Goal: Task Accomplishment & Management: Complete application form

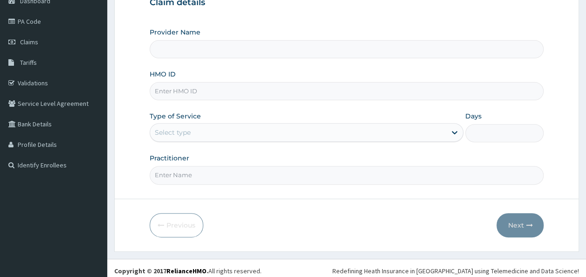
scroll to position [104, 0]
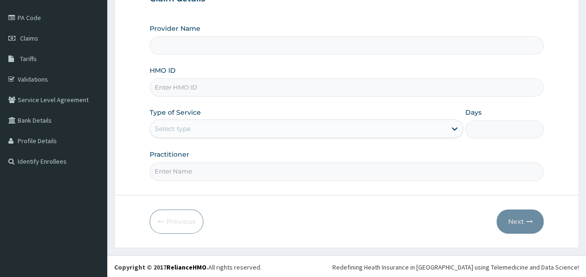
click at [231, 86] on input "HMO ID" at bounding box center [347, 87] width 395 height 18
paste input "RAM/10020/A"
type input "RAM/10020/A"
drag, startPoint x: 231, startPoint y: 127, endPoint x: 235, endPoint y: 146, distance: 19.9
click at [231, 132] on div "Select type" at bounding box center [298, 128] width 296 height 15
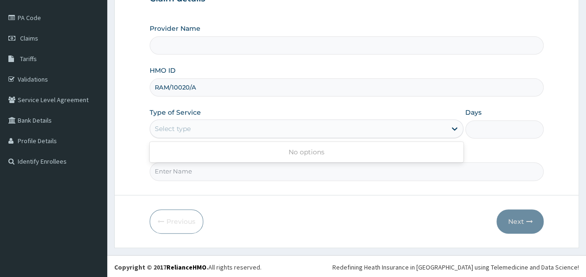
drag, startPoint x: 326, startPoint y: 213, endPoint x: 323, endPoint y: 208, distance: 6.1
click at [326, 213] on div "Previous Next" at bounding box center [347, 221] width 395 height 24
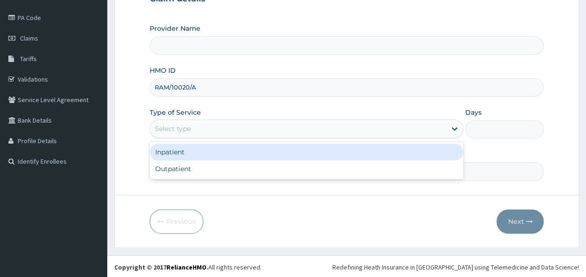
click at [208, 126] on div "Select type" at bounding box center [298, 128] width 296 height 15
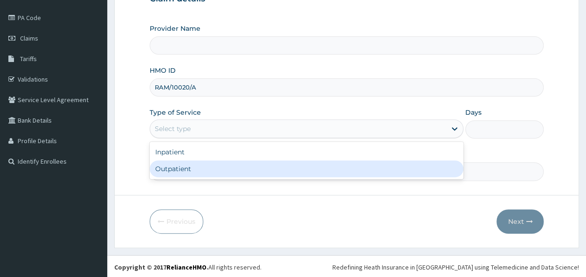
click at [199, 176] on div "Outpatient" at bounding box center [307, 168] width 314 height 17
type input "1"
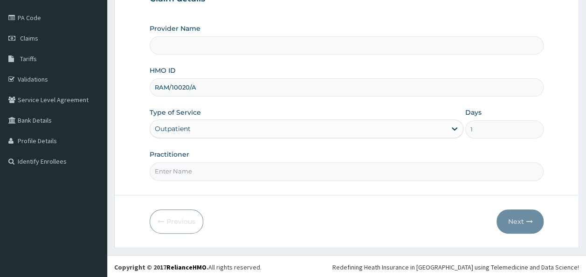
click at [201, 169] on input "Practitioner" at bounding box center [347, 171] width 395 height 18
type input "Dr I"
type input "Reliance Family Clinics (RFC)- [GEOGRAPHIC_DATA]"
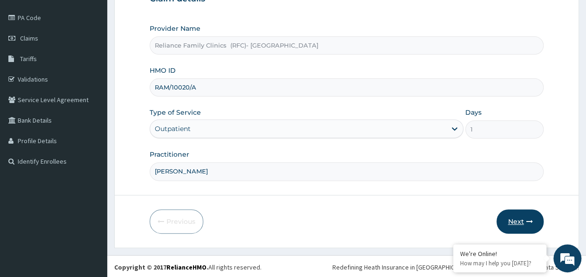
type input "Dr Idibie"
click at [511, 228] on button "Next" at bounding box center [520, 221] width 47 height 24
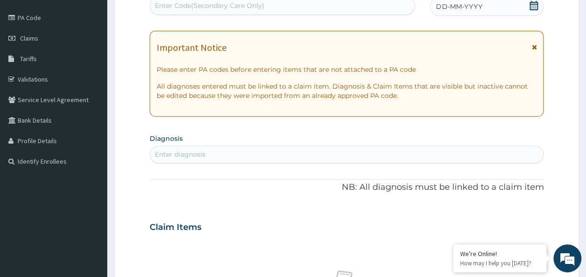
click at [538, 4] on icon at bounding box center [534, 5] width 8 height 9
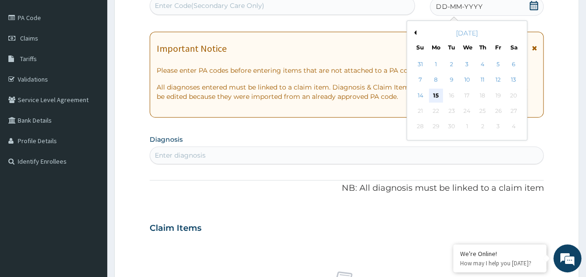
click at [437, 95] on div "15" at bounding box center [436, 96] width 14 height 14
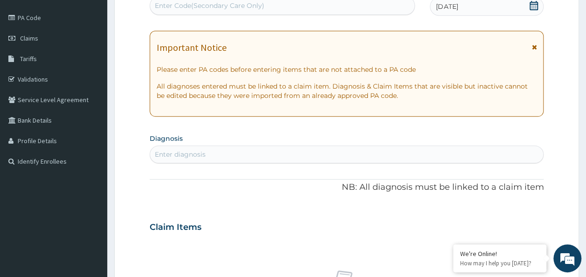
drag, startPoint x: 196, startPoint y: 150, endPoint x: 183, endPoint y: 141, distance: 16.0
click at [196, 150] on div "Enter diagnosis" at bounding box center [180, 154] width 51 height 9
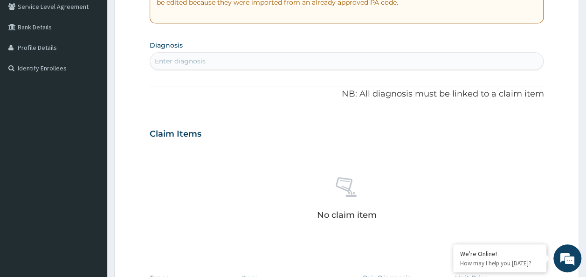
scroll to position [0, 0]
type input "plasm"
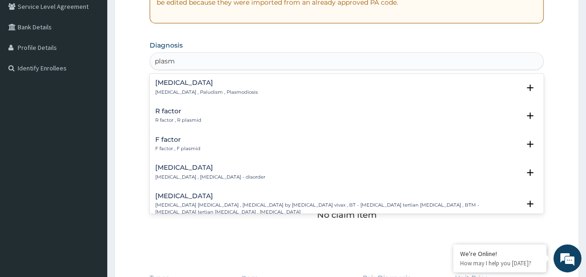
click at [191, 91] on p "Malaria , Paludism , Plasmodiosis" at bounding box center [206, 92] width 103 height 7
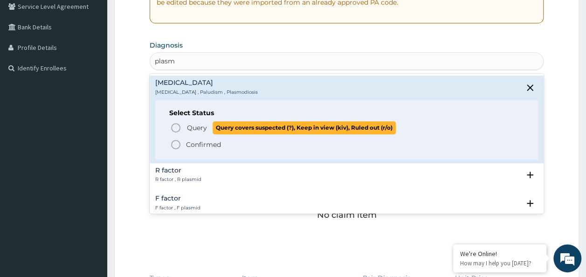
click at [199, 130] on span "Query" at bounding box center [197, 127] width 20 height 9
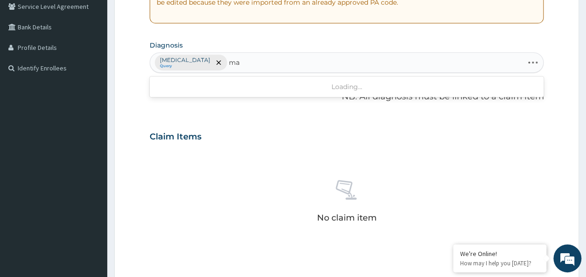
type input "m"
type input "bacteremi"
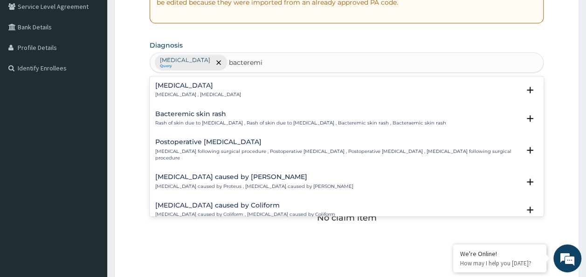
click at [203, 91] on p "[MEDICAL_DATA] , [MEDICAL_DATA]" at bounding box center [198, 94] width 86 height 7
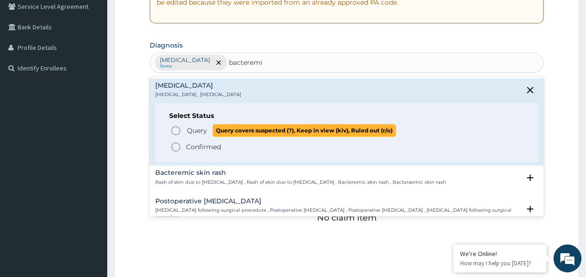
click at [187, 127] on span "Query" at bounding box center [197, 130] width 20 height 9
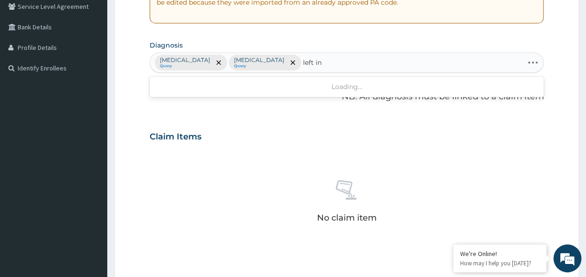
type input "left in"
type input "l"
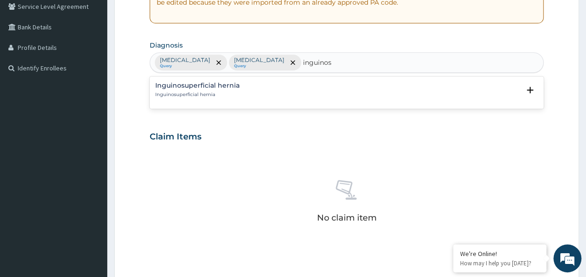
type input "inguinos"
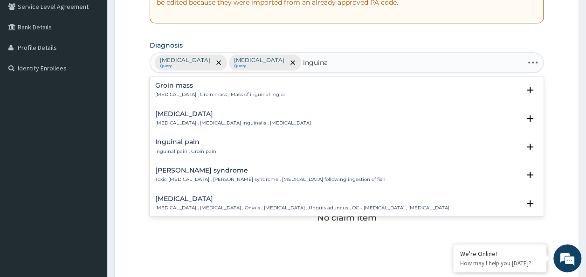
type input "inguinal"
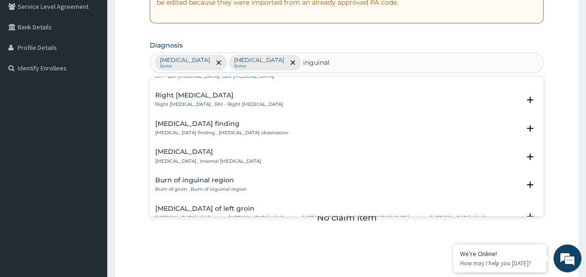
scroll to position [233, 0]
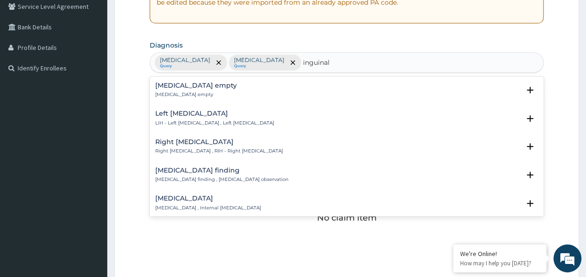
click at [208, 114] on h4 "Left inguinal hernia" at bounding box center [214, 113] width 119 height 7
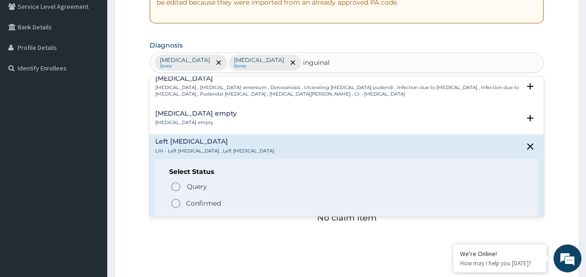
scroll to position [225, 0]
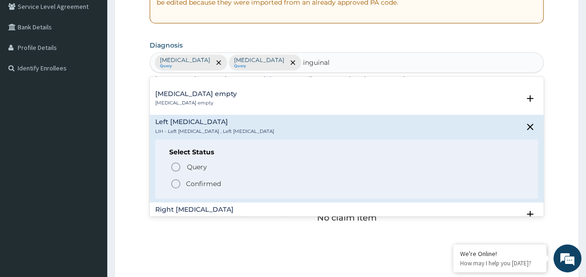
click at [204, 184] on p "Confirmed" at bounding box center [203, 183] width 35 height 9
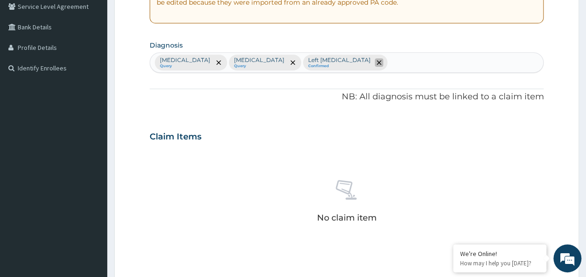
click at [377, 60] on icon "remove selection option" at bounding box center [379, 62] width 5 height 5
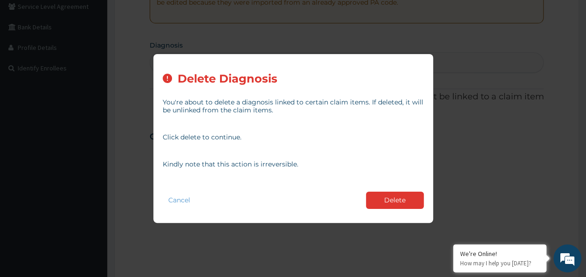
drag, startPoint x: 411, startPoint y: 201, endPoint x: 347, endPoint y: 157, distance: 78.5
click at [410, 201] on button "Delete" at bounding box center [395, 200] width 58 height 17
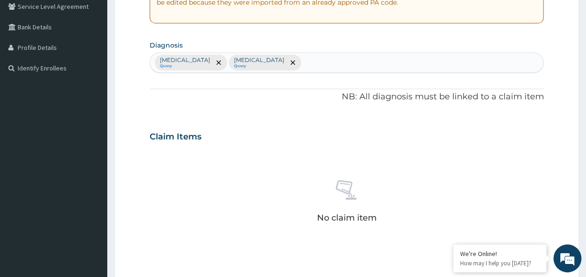
click at [318, 75] on div "PA Code / Prescription Code Enter Code(Secondary Care Only) Encounter Date 15-0…" at bounding box center [347, 133] width 395 height 485
click at [318, 67] on div "Malaria Query Bacteremia Query" at bounding box center [347, 63] width 394 height 20
type input "inguinal"
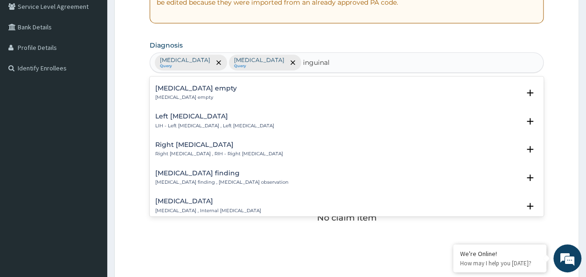
scroll to position [233, 0]
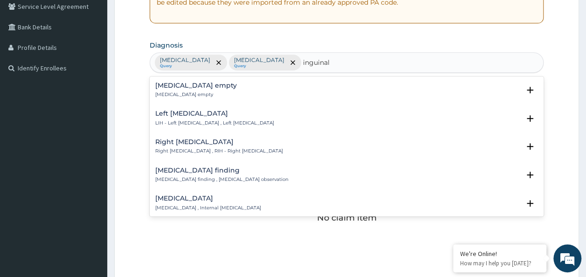
click at [195, 125] on p "LIH - Left inguinal hernia , Left inguinal hernia" at bounding box center [214, 123] width 119 height 7
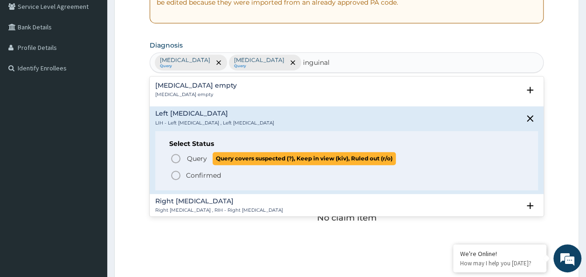
click at [199, 154] on span "Query" at bounding box center [197, 158] width 20 height 9
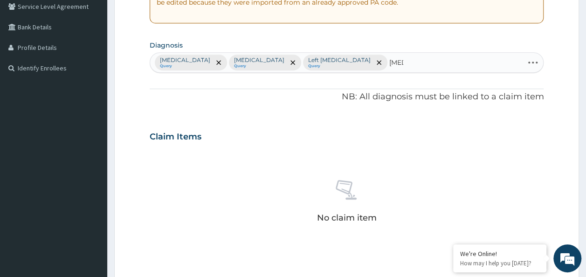
type input "cysti"
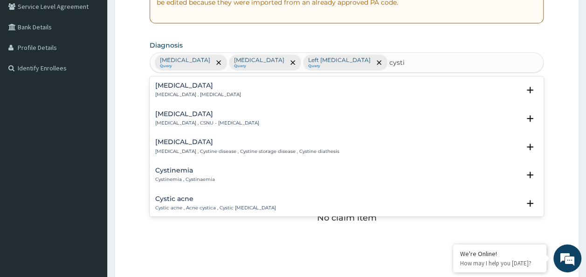
click at [220, 93] on div "Cystitis Cystitis , Bladder infection" at bounding box center [346, 90] width 383 height 16
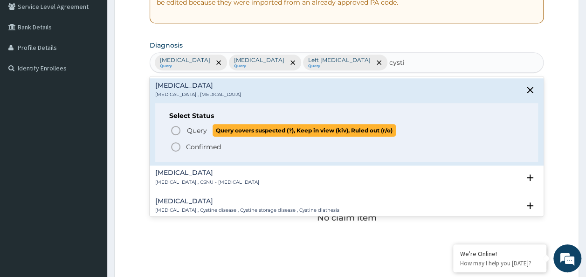
click at [196, 130] on span "Query" at bounding box center [197, 130] width 20 height 9
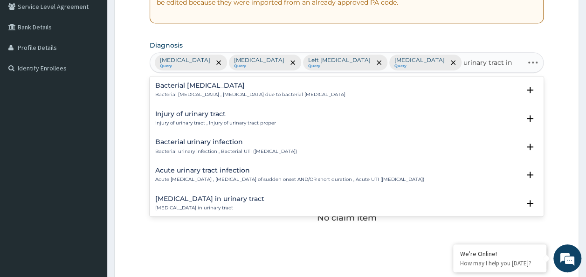
type input "urinary tract inf"
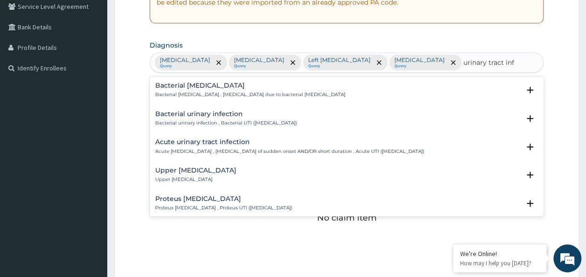
click at [261, 145] on div "Acute urinary tract infection Acute urinary tract infection , Urinary tract inf…" at bounding box center [289, 147] width 269 height 16
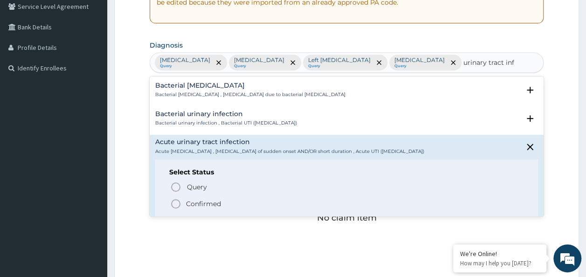
click at [249, 118] on div "Bacterial urinary infection Bacterial urinary infection , Bacterial UTI (urinar…" at bounding box center [226, 119] width 142 height 16
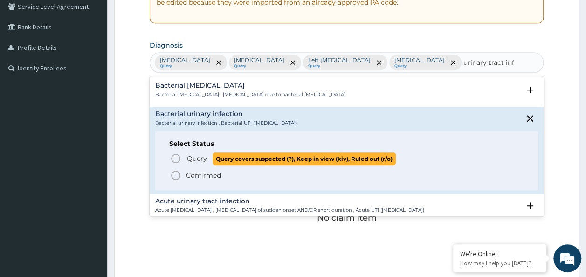
click at [199, 155] on span "Query" at bounding box center [197, 158] width 20 height 9
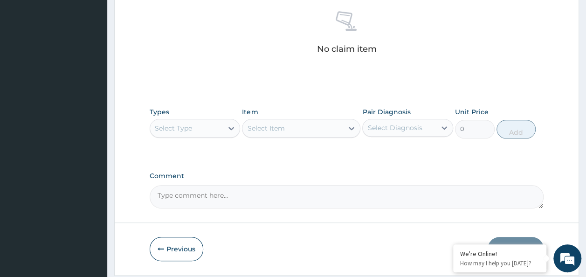
scroll to position [394, 0]
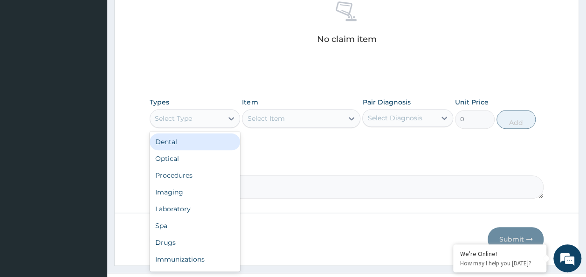
drag, startPoint x: 184, startPoint y: 103, endPoint x: 182, endPoint y: 122, distance: 19.2
click at [184, 114] on div "Select Type" at bounding box center [173, 118] width 37 height 9
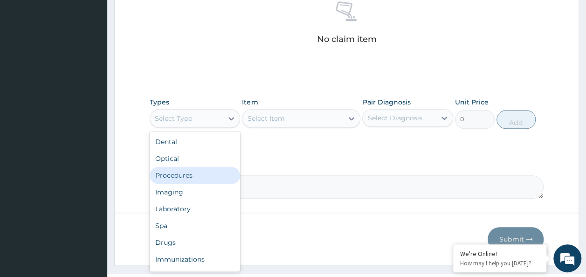
drag, startPoint x: 197, startPoint y: 157, endPoint x: 480, endPoint y: 106, distance: 288.1
click at [207, 167] on div "Procedures" at bounding box center [195, 175] width 91 height 17
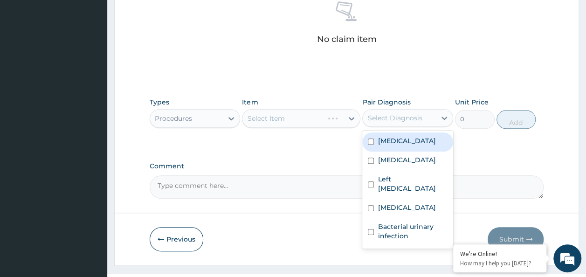
click at [420, 111] on div "Select Diagnosis" at bounding box center [399, 118] width 73 height 15
click at [414, 132] on div "[MEDICAL_DATA]" at bounding box center [407, 141] width 91 height 19
checkbox input "true"
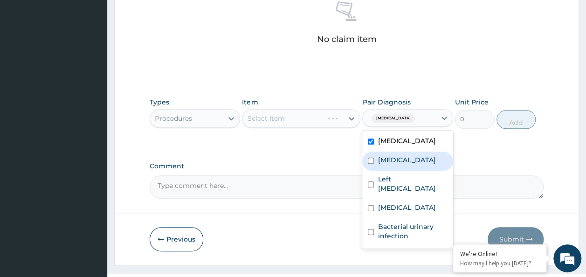
click at [405, 155] on label "[MEDICAL_DATA]" at bounding box center [407, 159] width 58 height 9
checkbox input "true"
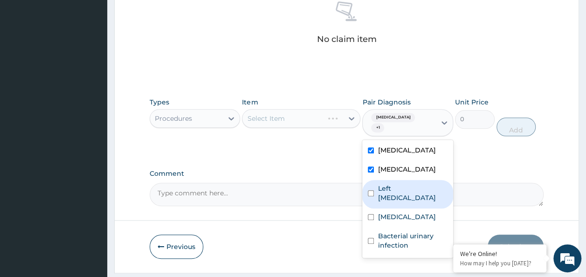
drag, startPoint x: 402, startPoint y: 159, endPoint x: 402, endPoint y: 170, distance: 11.7
click at [402, 184] on label "Left inguinal hernia" at bounding box center [413, 193] width 70 height 19
checkbox input "true"
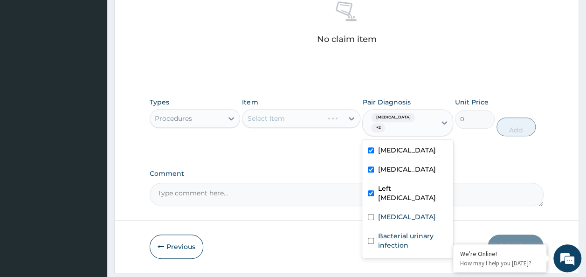
click at [402, 208] on div "Cystitis" at bounding box center [407, 217] width 91 height 19
checkbox input "true"
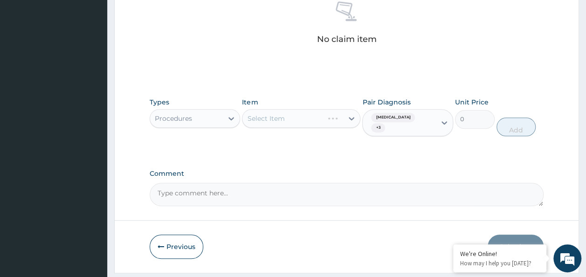
click at [386, 97] on label "Pair Diagnosis" at bounding box center [386, 101] width 48 height 9
click at [402, 111] on div "Malaria + 3" at bounding box center [397, 122] width 61 height 22
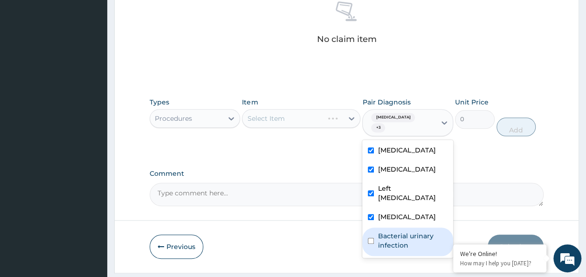
click at [416, 231] on label "Bacterial urinary infection" at bounding box center [413, 240] width 70 height 19
checkbox input "true"
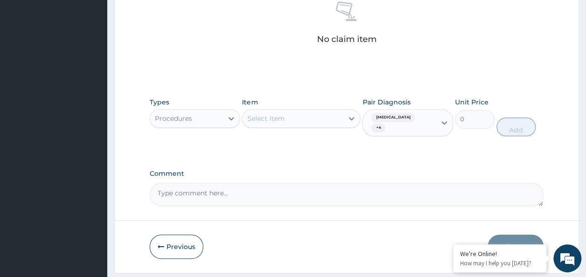
click at [314, 111] on div "Select Item" at bounding box center [293, 118] width 101 height 15
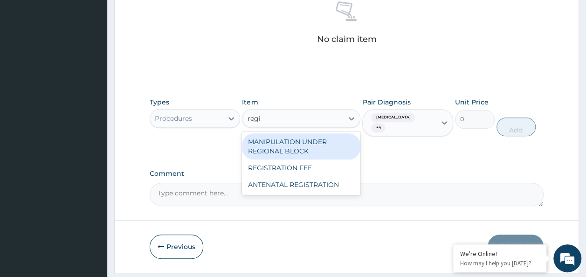
type input "regis"
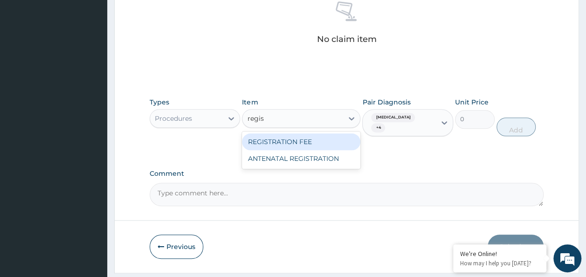
click at [310, 133] on div "REGISTRATION FEE" at bounding box center [301, 141] width 118 height 17
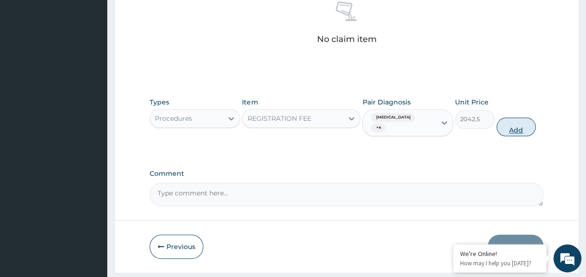
click at [519, 118] on button "Add" at bounding box center [517, 127] width 40 height 19
type input "0"
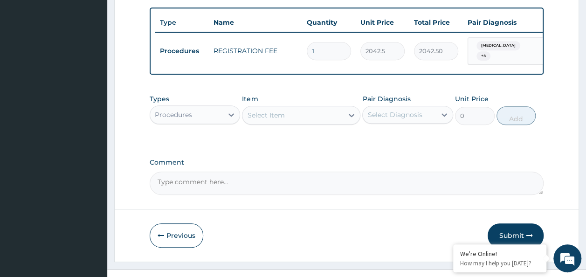
click at [305, 108] on div "Select Item" at bounding box center [293, 115] width 101 height 15
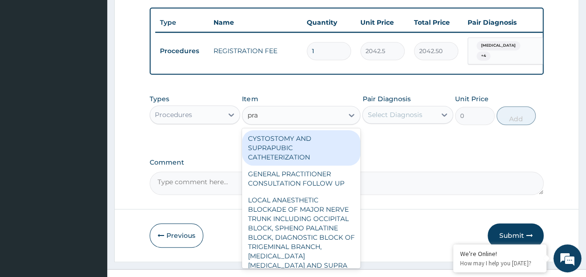
type input "prac"
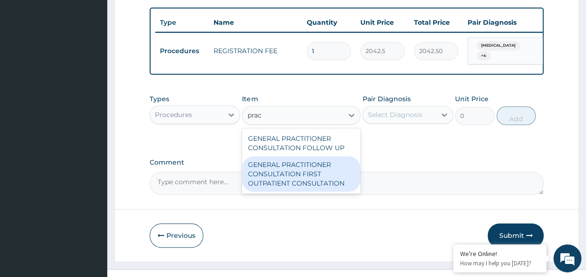
click at [318, 156] on div "GENERAL PRACTITIONER CONSULTATION FIRST OUTPATIENT CONSULTATION" at bounding box center [301, 173] width 118 height 35
type input "3370.125"
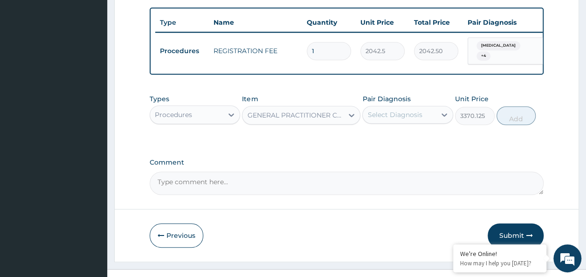
click at [417, 110] on div "Select Diagnosis" at bounding box center [394, 114] width 55 height 9
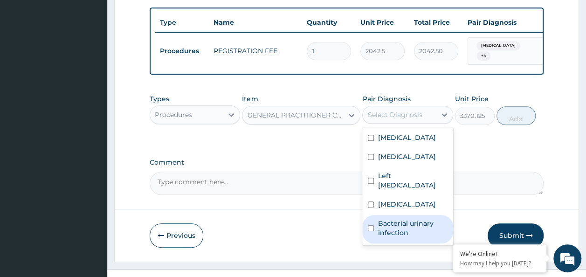
drag, startPoint x: 408, startPoint y: 206, endPoint x: 397, endPoint y: 175, distance: 32.0
click at [408, 219] on label "Bacterial urinary infection" at bounding box center [413, 228] width 70 height 19
checkbox input "true"
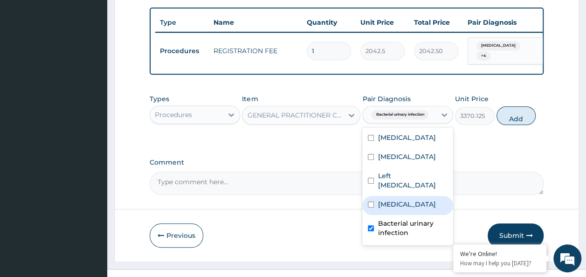
click at [395, 196] on div "Cystitis" at bounding box center [407, 205] width 91 height 19
checkbox input "true"
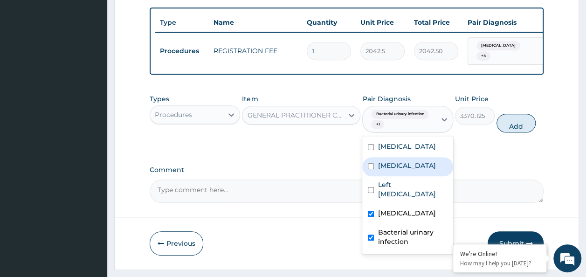
drag, startPoint x: 398, startPoint y: 153, endPoint x: 399, endPoint y: 140, distance: 13.6
click at [398, 161] on label "Bacteremia" at bounding box center [407, 165] width 58 height 9
checkbox input "true"
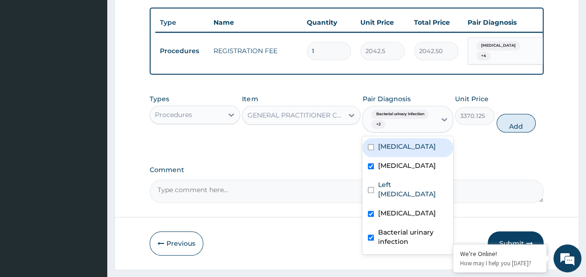
click at [399, 142] on label "Malaria" at bounding box center [407, 146] width 58 height 9
checkbox input "true"
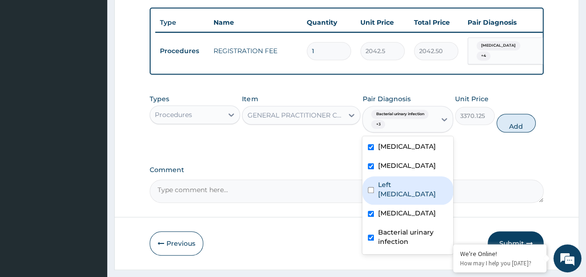
drag, startPoint x: 402, startPoint y: 170, endPoint x: 416, endPoint y: 164, distance: 14.8
click at [403, 180] on label "Left inguinal hernia" at bounding box center [413, 189] width 70 height 19
checkbox input "true"
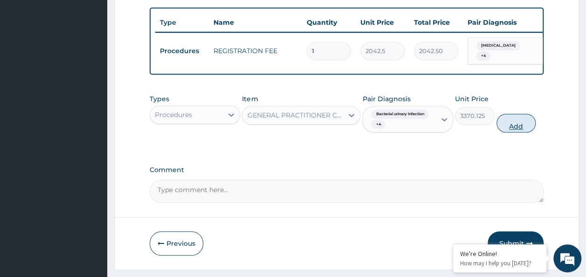
click at [530, 114] on button "Add" at bounding box center [517, 123] width 40 height 19
type input "0"
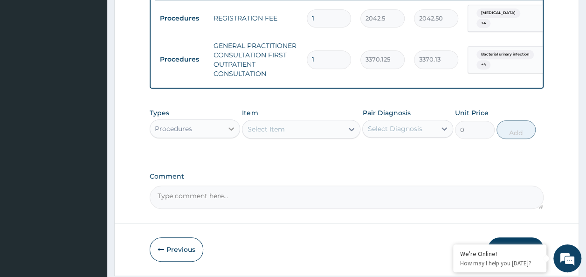
scroll to position [403, 0]
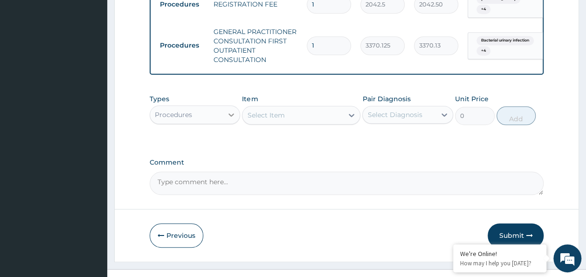
click at [227, 110] on icon at bounding box center [231, 114] width 9 height 9
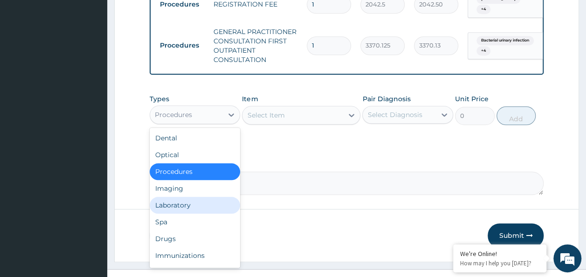
click at [195, 197] on div "Laboratory" at bounding box center [195, 205] width 91 height 17
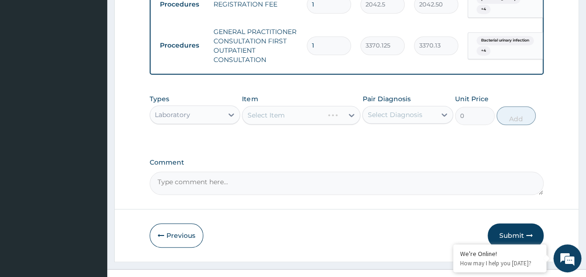
click at [429, 107] on div "Select Diagnosis" at bounding box center [399, 114] width 73 height 15
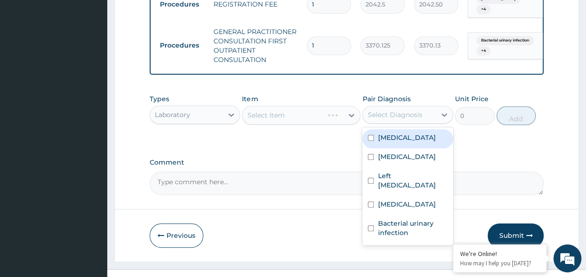
click at [421, 129] on div "Malaria" at bounding box center [407, 138] width 91 height 19
checkbox input "true"
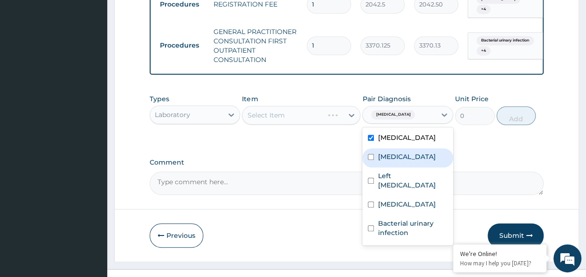
click at [410, 150] on div "Bacteremia" at bounding box center [407, 157] width 91 height 19
checkbox input "true"
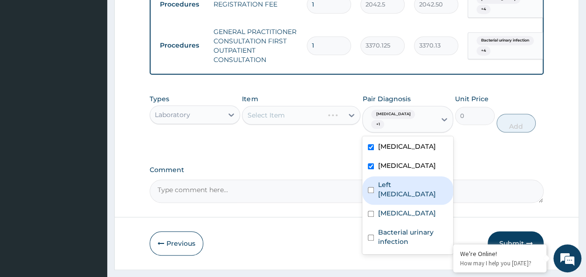
click at [407, 180] on label "Left inguinal hernia" at bounding box center [413, 189] width 70 height 19
checkbox input "true"
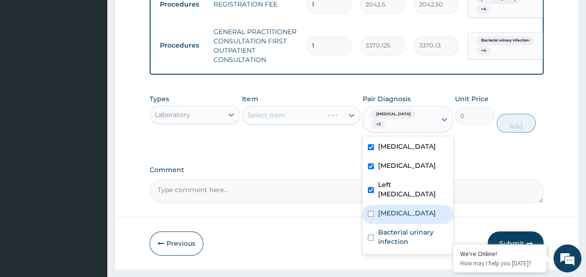
drag, startPoint x: 395, startPoint y: 180, endPoint x: 390, endPoint y: 205, distance: 25.2
click at [395, 205] on div "Cystitis" at bounding box center [407, 214] width 91 height 19
checkbox input "true"
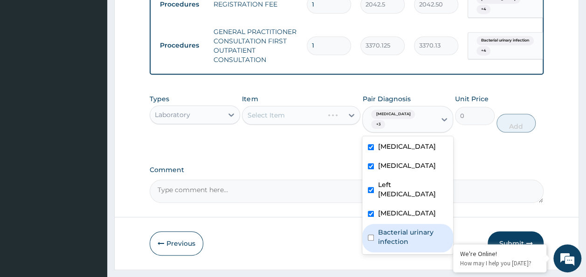
click at [390, 228] on label "Bacterial urinary infection" at bounding box center [413, 237] width 70 height 19
checkbox input "true"
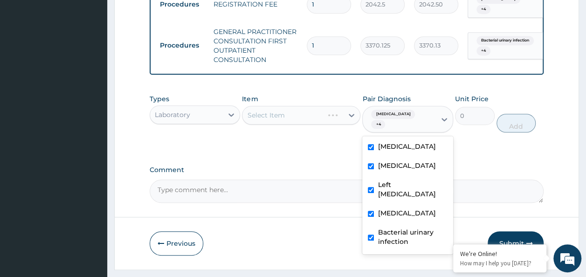
click at [280, 166] on label "Comment" at bounding box center [347, 170] width 395 height 8
click at [280, 180] on textarea "Comment" at bounding box center [347, 191] width 395 height 23
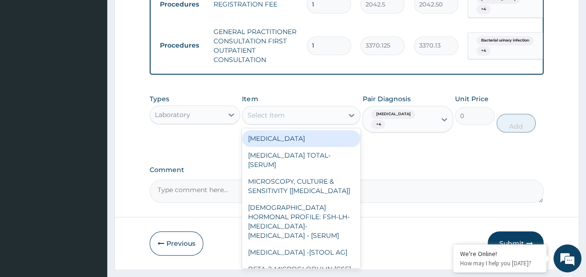
click at [287, 108] on div "Select Item" at bounding box center [293, 115] width 101 height 15
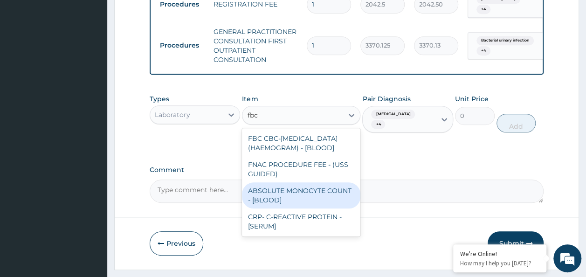
type input "fbc"
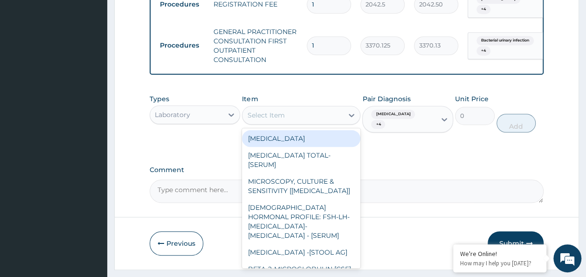
click at [293, 108] on div "Select Item" at bounding box center [293, 115] width 101 height 15
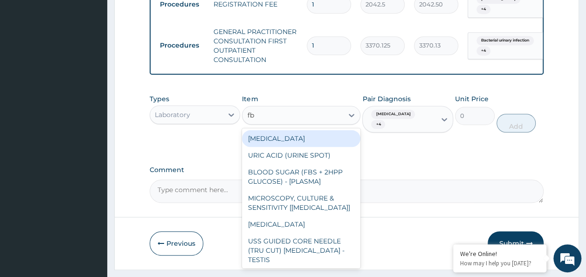
type input "fbc"
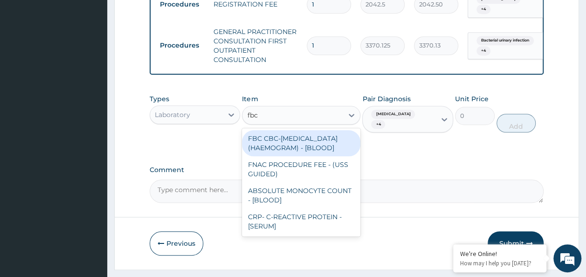
click at [289, 130] on div "FBC CBC-COMPLETE BLOOD COUNT (HAEMOGRAM) - [BLOOD]" at bounding box center [301, 143] width 118 height 26
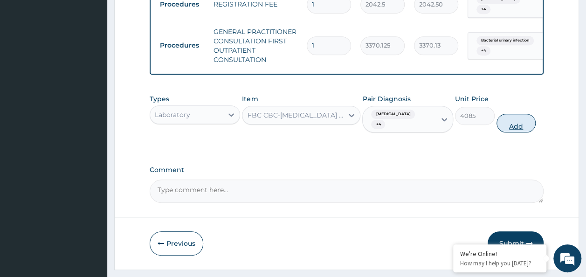
click at [507, 114] on button "Add" at bounding box center [517, 123] width 40 height 19
type input "0"
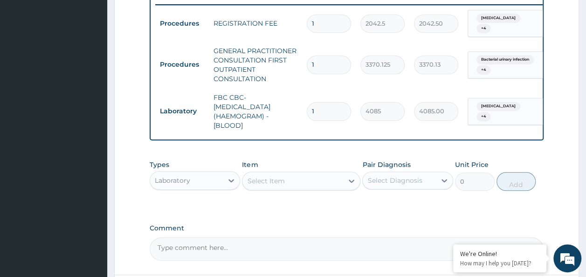
scroll to position [357, 0]
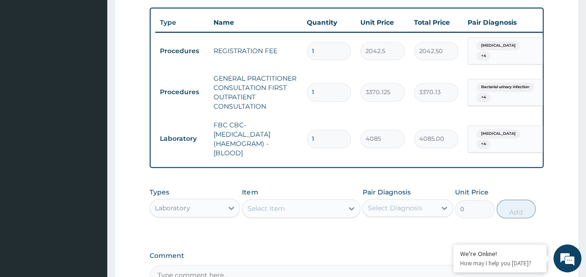
click at [312, 201] on div "Select Item" at bounding box center [293, 208] width 101 height 15
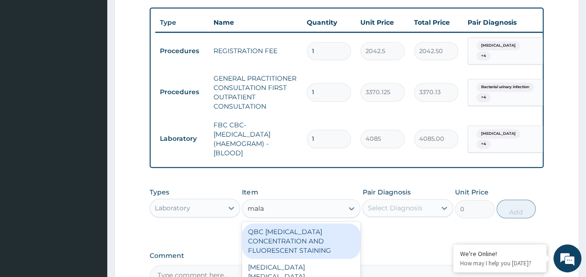
type input "malar"
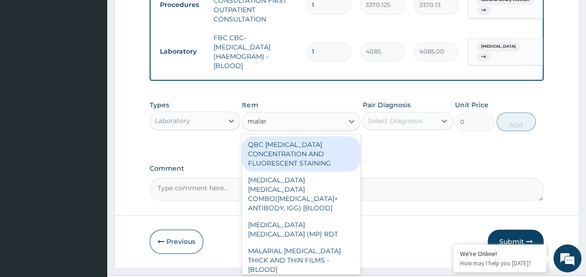
scroll to position [450, 0]
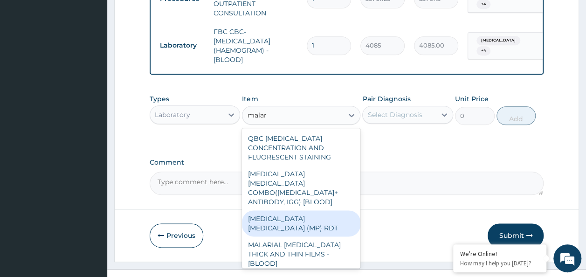
click at [316, 210] on div "MALARIA PARASITE (MP) RDT" at bounding box center [301, 223] width 118 height 26
type input "1531.875"
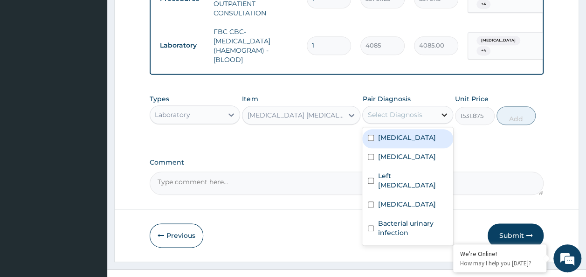
click at [440, 110] on icon at bounding box center [444, 114] width 9 height 9
drag, startPoint x: 415, startPoint y: 124, endPoint x: 415, endPoint y: 131, distance: 7.0
click at [415, 129] on div "Malaria" at bounding box center [407, 138] width 91 height 19
checkbox input "true"
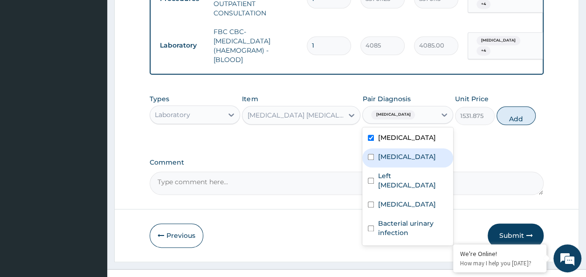
click at [406, 148] on div "Bacteremia" at bounding box center [407, 157] width 91 height 19
checkbox input "true"
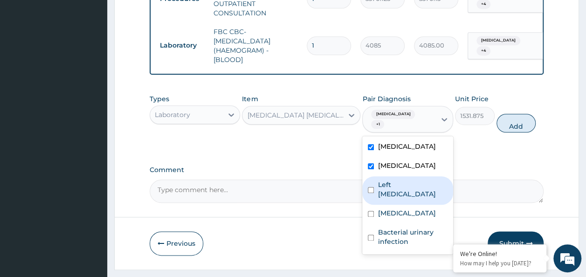
click at [402, 180] on label "Left inguinal hernia" at bounding box center [413, 189] width 70 height 19
checkbox input "true"
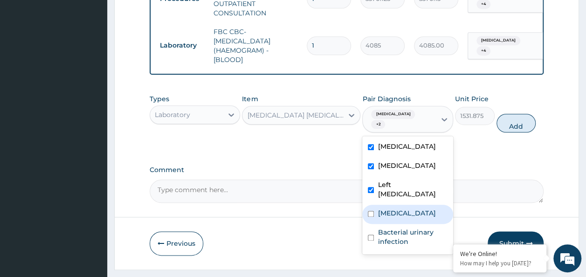
drag, startPoint x: 399, startPoint y: 172, endPoint x: 393, endPoint y: 204, distance: 32.7
click at [399, 205] on div "Cystitis" at bounding box center [407, 214] width 91 height 19
checkbox input "true"
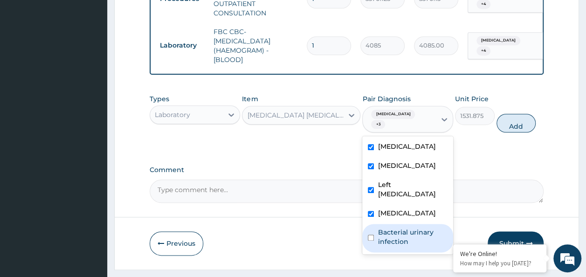
click at [393, 228] on label "Bacterial urinary infection" at bounding box center [413, 237] width 70 height 19
checkbox input "true"
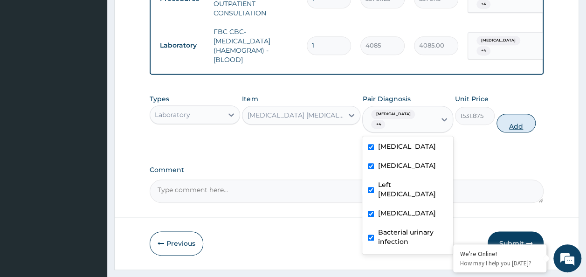
click at [521, 114] on button "Add" at bounding box center [517, 123] width 40 height 19
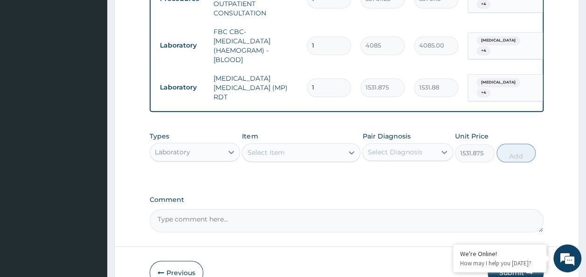
type input "0"
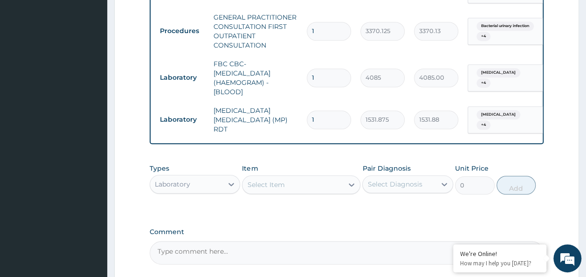
scroll to position [403, 0]
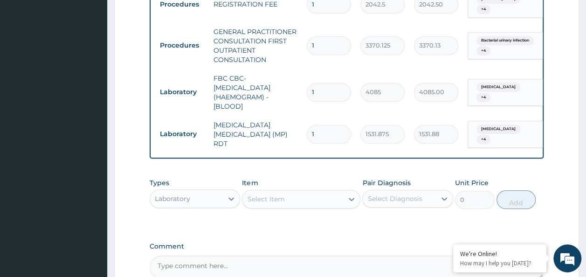
click at [285, 192] on div "Select Item" at bounding box center [293, 199] width 101 height 15
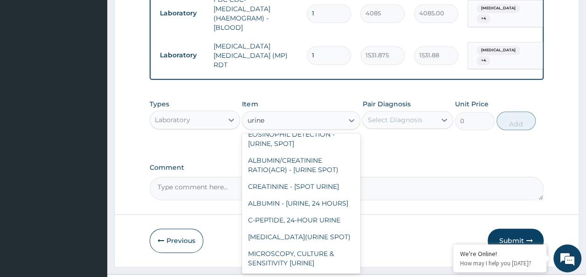
scroll to position [0, 0]
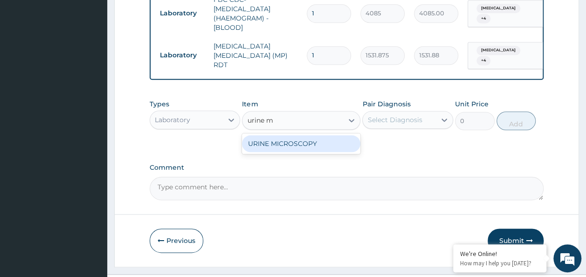
type input "urine"
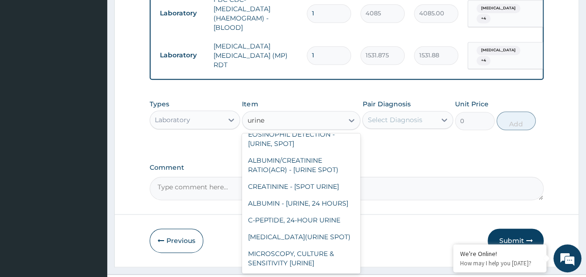
scroll to position [1192, 0]
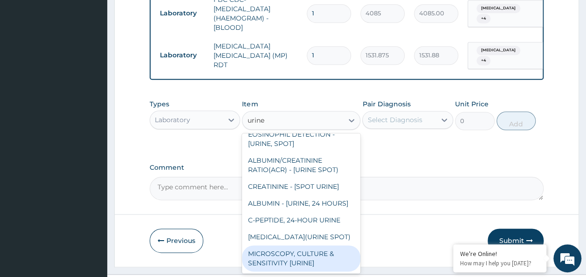
click at [281, 245] on div "MICROSCOPY, CULTURE & SENSITIVITY [URINE]" at bounding box center [301, 258] width 118 height 26
type input "4595.625"
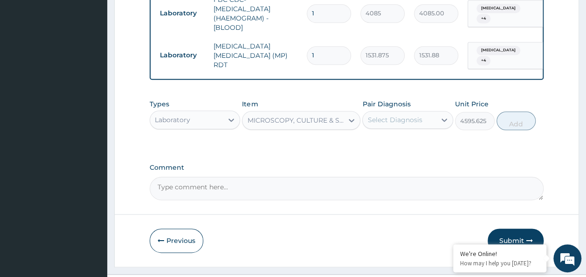
click at [418, 115] on div "Select Diagnosis" at bounding box center [394, 119] width 55 height 9
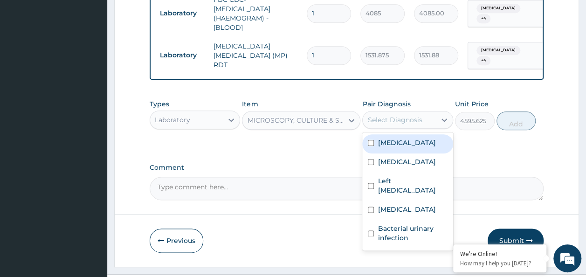
click at [410, 134] on div "Malaria" at bounding box center [407, 143] width 91 height 19
checkbox input "true"
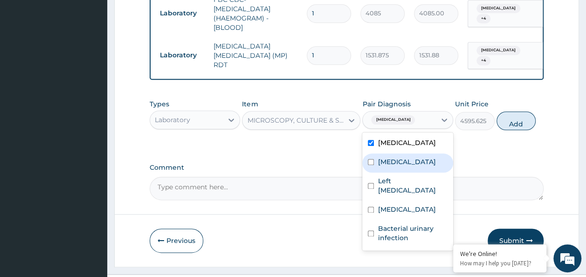
drag, startPoint x: 403, startPoint y: 137, endPoint x: 403, endPoint y: 159, distance: 21.9
click at [403, 157] on label "Bacteremia" at bounding box center [407, 161] width 58 height 9
checkbox input "true"
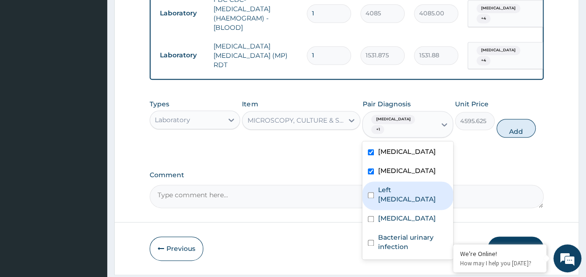
drag, startPoint x: 403, startPoint y: 159, endPoint x: 394, endPoint y: 181, distance: 23.8
click at [403, 185] on label "Left inguinal hernia" at bounding box center [413, 194] width 70 height 19
checkbox input "true"
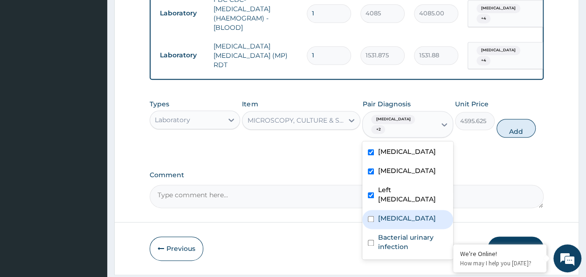
drag, startPoint x: 394, startPoint y: 181, endPoint x: 386, endPoint y: 200, distance: 20.5
click at [394, 214] on label "Cystitis" at bounding box center [407, 218] width 58 height 9
checkbox input "true"
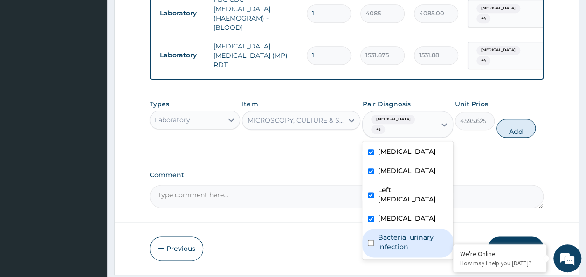
drag, startPoint x: 385, startPoint y: 204, endPoint x: 385, endPoint y: 199, distance: 5.2
click at [385, 233] on label "Bacterial urinary infection" at bounding box center [413, 242] width 70 height 19
checkbox input "true"
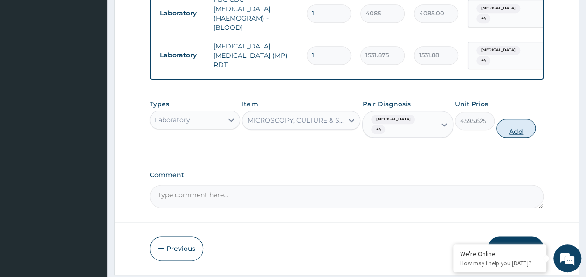
click at [511, 119] on button "Add" at bounding box center [517, 128] width 40 height 19
type input "0"
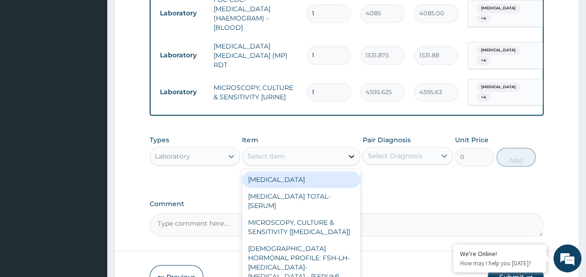
click at [346, 148] on div at bounding box center [351, 156] width 17 height 17
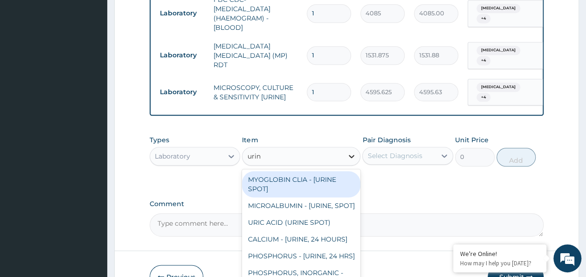
type input "urina"
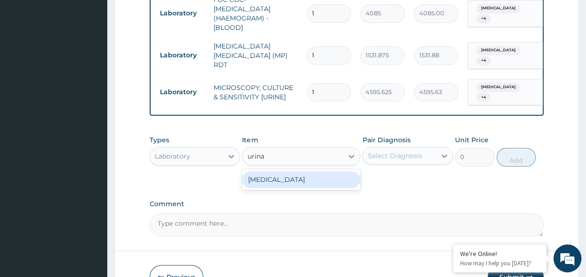
click at [333, 171] on div "URINALYSIS" at bounding box center [301, 179] width 118 height 17
type input "1531.875"
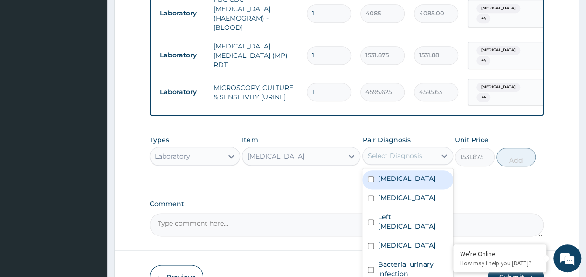
click at [391, 148] on div "Select Diagnosis" at bounding box center [399, 155] width 73 height 15
click at [401, 151] on div "Select Diagnosis" at bounding box center [394, 155] width 55 height 9
drag, startPoint x: 392, startPoint y: 155, endPoint x: 391, endPoint y: 168, distance: 13.1
click at [392, 174] on label "Malaria" at bounding box center [407, 178] width 58 height 9
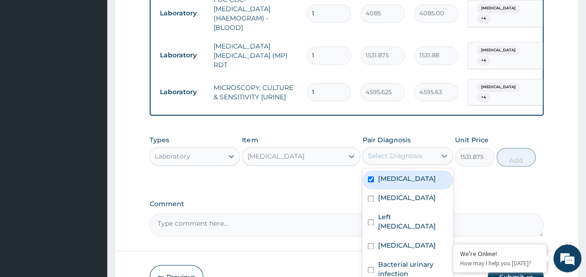
checkbox input "true"
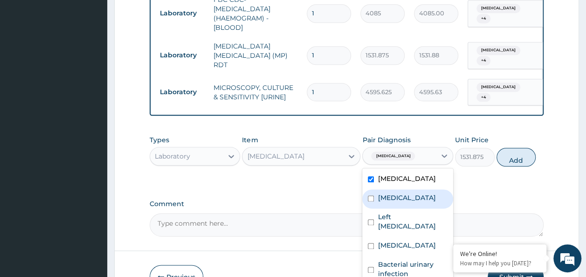
drag, startPoint x: 391, startPoint y: 171, endPoint x: 392, endPoint y: 178, distance: 7.6
click at [392, 193] on label "Bacteremia" at bounding box center [407, 197] width 58 height 9
checkbox input "true"
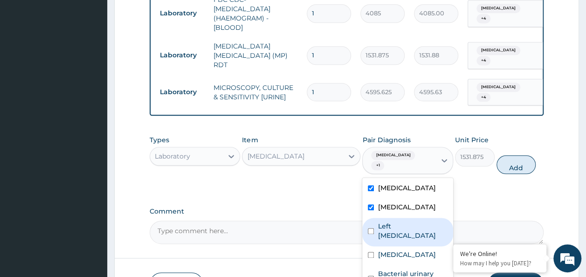
drag, startPoint x: 393, startPoint y: 188, endPoint x: 393, endPoint y: 197, distance: 8.9
click at [393, 222] on label "Left inguinal hernia" at bounding box center [413, 231] width 70 height 19
checkbox input "true"
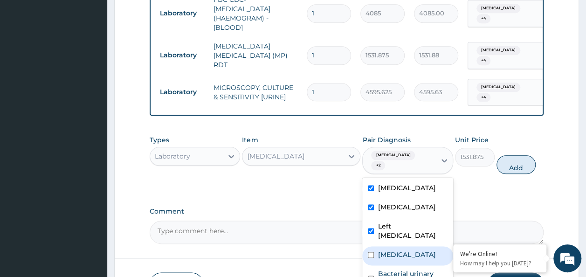
drag, startPoint x: 393, startPoint y: 205, endPoint x: 390, endPoint y: 231, distance: 26.8
click at [393, 246] on div "Cystitis" at bounding box center [407, 255] width 91 height 19
checkbox input "true"
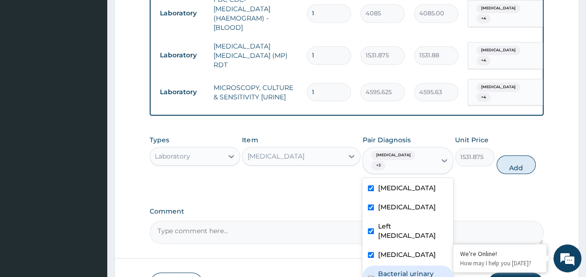
click at [390, 269] on label "Bacterial urinary infection" at bounding box center [413, 278] width 70 height 19
checkbox input "true"
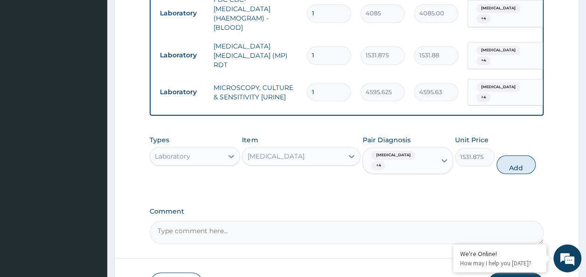
drag, startPoint x: 514, startPoint y: 131, endPoint x: 494, endPoint y: 138, distance: 21.2
click at [513, 155] on button "Add" at bounding box center [517, 164] width 40 height 19
type input "0"
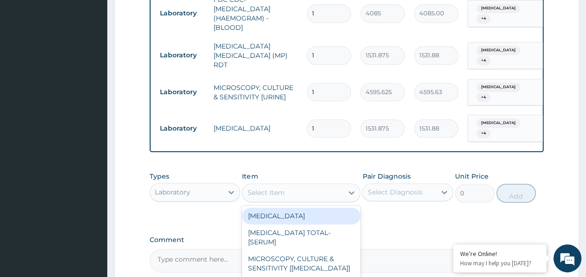
click at [276, 188] on div "Select Item" at bounding box center [265, 192] width 37 height 9
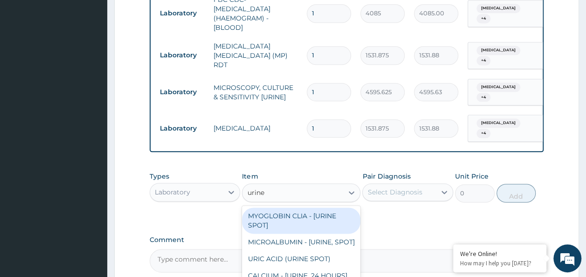
type input "urine b"
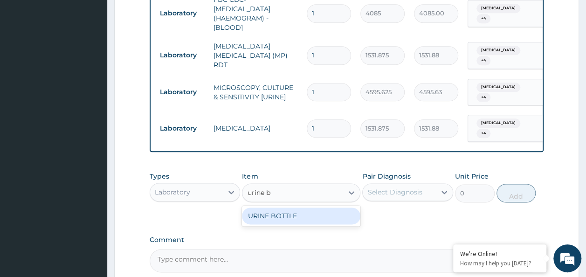
click at [334, 208] on div "URINE BOTTLE" at bounding box center [301, 216] width 118 height 17
type input "360"
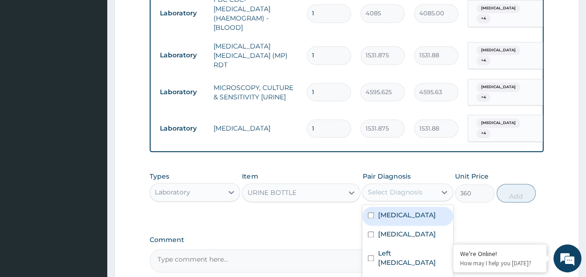
click at [424, 185] on div "Select Diagnosis" at bounding box center [399, 192] width 73 height 15
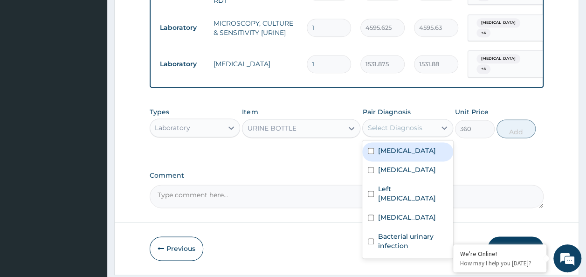
scroll to position [547, 0]
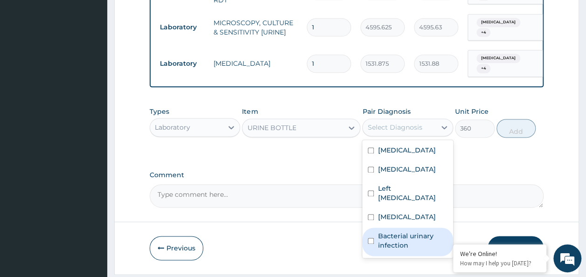
drag, startPoint x: 397, startPoint y: 201, endPoint x: 389, endPoint y: 179, distance: 23.3
click at [395, 231] on label "Bacterial urinary infection" at bounding box center [413, 240] width 70 height 19
checkbox input "true"
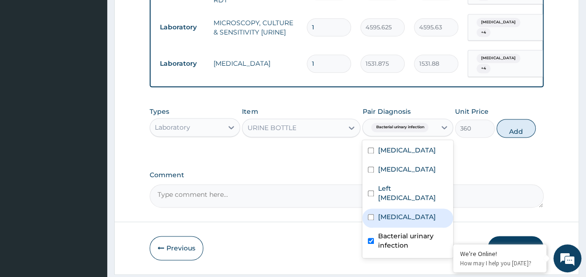
drag, startPoint x: 389, startPoint y: 179, endPoint x: 389, endPoint y: 159, distance: 19.1
click at [388, 212] on label "Cystitis" at bounding box center [407, 216] width 58 height 9
checkbox input "true"
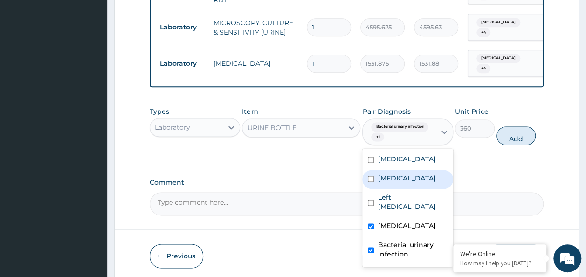
click at [389, 170] on div "Bacteremia" at bounding box center [407, 179] width 91 height 19
checkbox input "true"
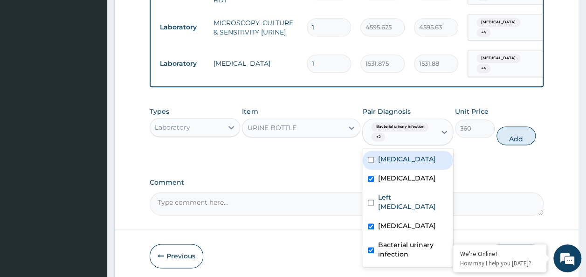
click at [388, 151] on div "Malaria" at bounding box center [407, 160] width 91 height 19
checkbox input "true"
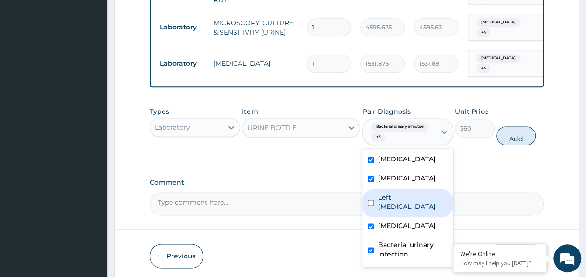
click at [386, 193] on label "Left inguinal hernia" at bounding box center [413, 202] width 70 height 19
checkbox input "true"
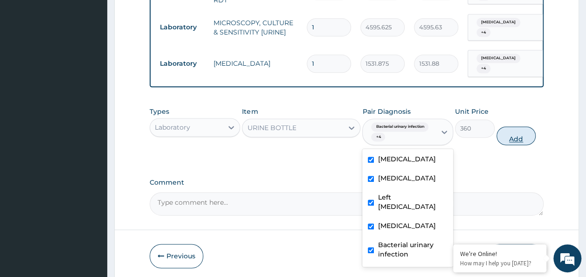
click at [521, 126] on button "Add" at bounding box center [517, 135] width 40 height 19
type input "0"
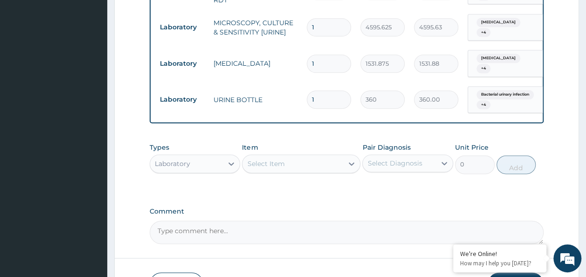
click at [214, 156] on div "Laboratory" at bounding box center [186, 163] width 73 height 15
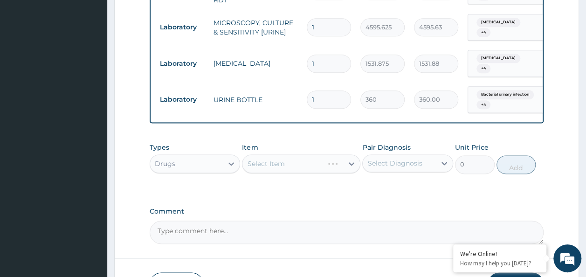
drag, startPoint x: 395, startPoint y: 132, endPoint x: 388, endPoint y: 145, distance: 14.4
click at [395, 159] on div "Select Diagnosis" at bounding box center [394, 163] width 55 height 9
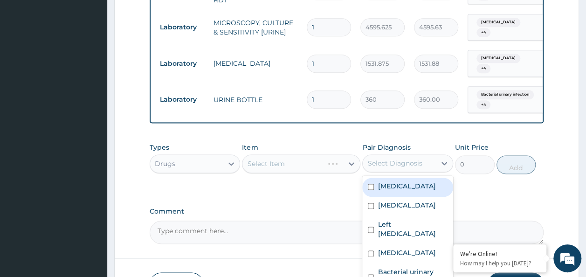
drag, startPoint x: 388, startPoint y: 145, endPoint x: 385, endPoint y: 159, distance: 14.8
click at [386, 178] on div "Malaria" at bounding box center [407, 187] width 91 height 19
checkbox input "true"
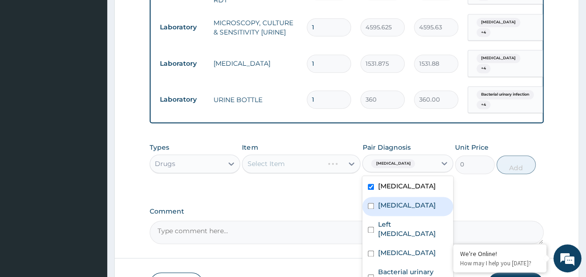
drag, startPoint x: 381, startPoint y: 174, endPoint x: 392, endPoint y: 208, distance: 35.1
click at [382, 201] on label "Bacteremia" at bounding box center [407, 205] width 58 height 9
checkbox input "true"
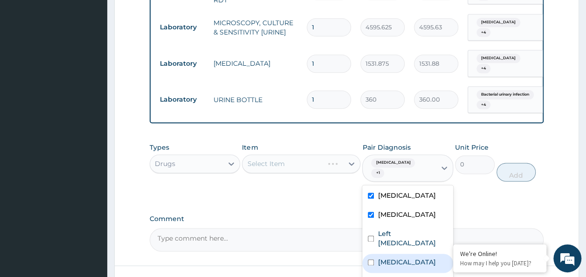
click at [392, 254] on div "Cystitis" at bounding box center [407, 263] width 91 height 19
checkbox input "true"
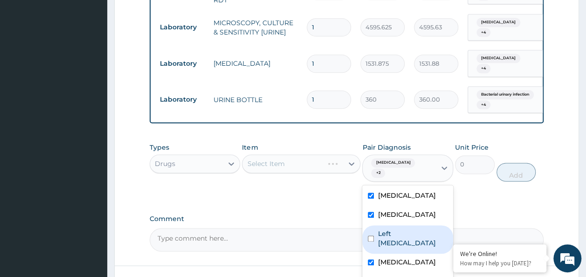
click at [391, 229] on label "Left inguinal hernia" at bounding box center [413, 238] width 70 height 19
checkbox input "true"
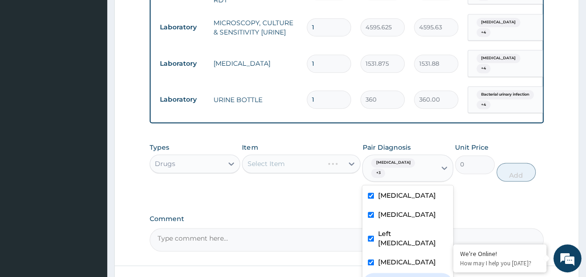
checkbox input "true"
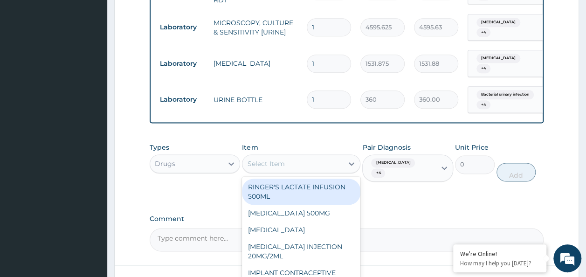
click at [327, 156] on div "Select Item" at bounding box center [293, 163] width 101 height 15
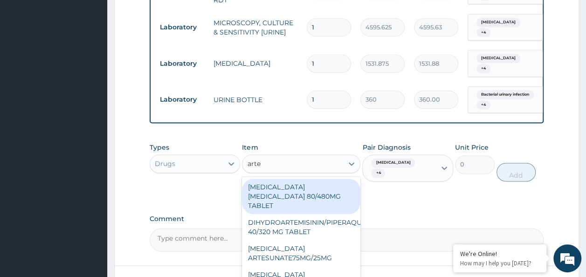
type input "artem"
click at [329, 179] on div "ARTEMETHER LUMEFANTRINE 80/480MG TABLET" at bounding box center [301, 196] width 118 height 35
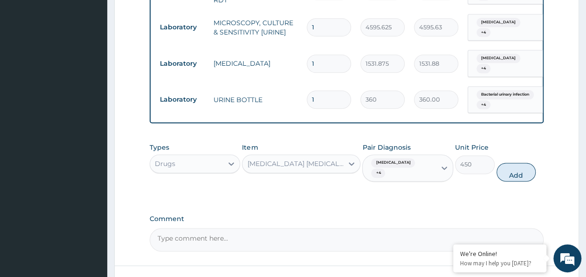
drag, startPoint x: 525, startPoint y: 137, endPoint x: 506, endPoint y: 137, distance: 19.6
click at [524, 163] on button "Add" at bounding box center [517, 172] width 40 height 19
type input "0"
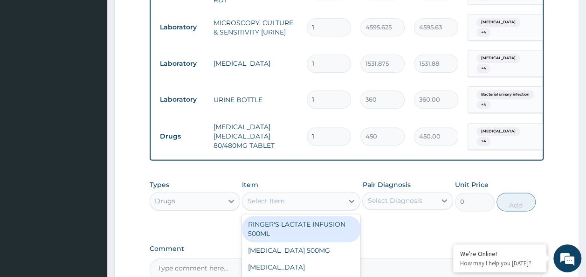
click at [302, 194] on div "Select Item" at bounding box center [293, 201] width 101 height 15
type input "-"
type input "parace"
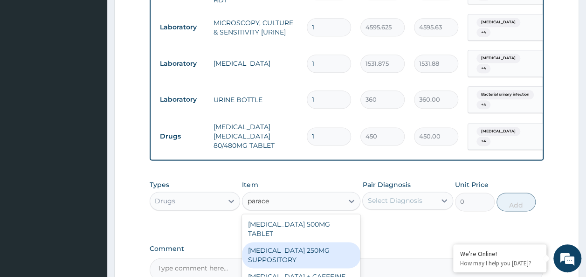
click at [309, 242] on div "PARACETAMOL 250MG SUPPOSITORY" at bounding box center [301, 255] width 118 height 26
type input "800"
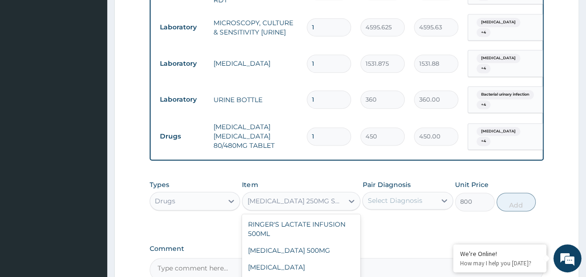
click at [317, 196] on div "PARACETAMOL 250MG SUPPOSITORY" at bounding box center [295, 200] width 97 height 9
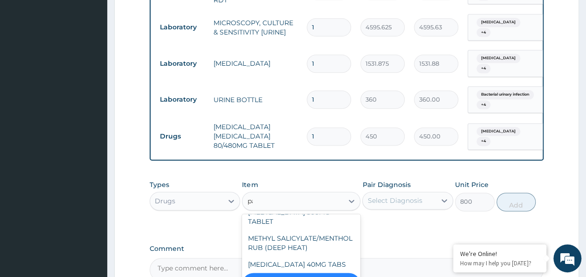
scroll to position [0, 0]
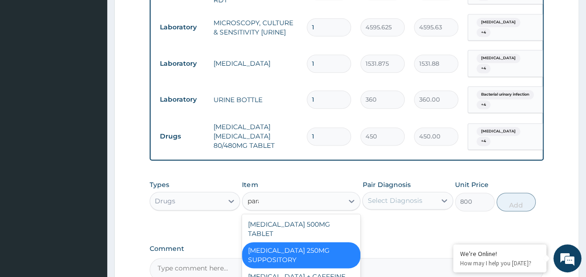
type input "parac"
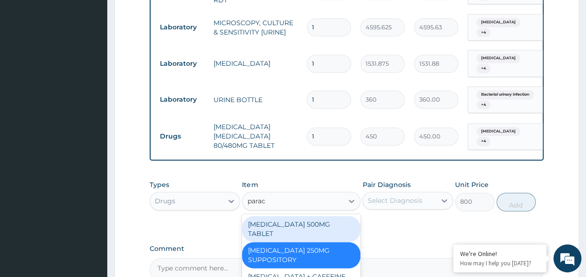
click at [316, 216] on div "PARACETAMOL 500MG TABLET" at bounding box center [301, 229] width 118 height 26
type input "30"
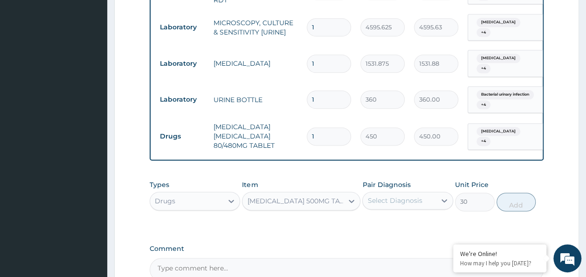
click at [412, 193] on div "Select Diagnosis" at bounding box center [399, 200] width 73 height 15
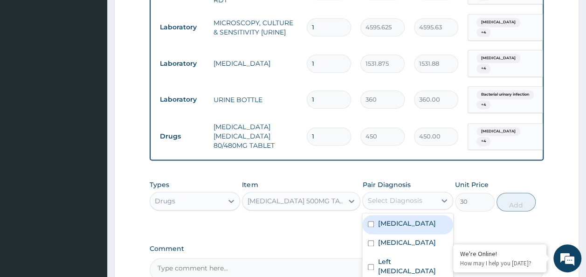
click at [405, 215] on div "Malaria" at bounding box center [407, 224] width 91 height 19
checkbox input "true"
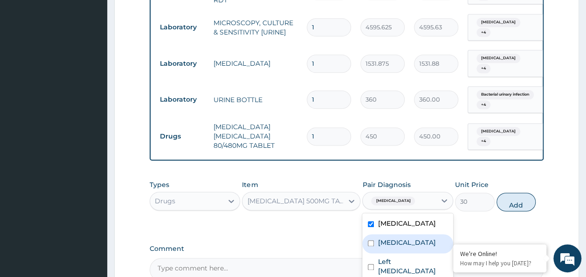
drag, startPoint x: 402, startPoint y: 213, endPoint x: 402, endPoint y: 238, distance: 24.7
click at [402, 234] on div "Bacteremia" at bounding box center [407, 243] width 91 height 19
checkbox input "true"
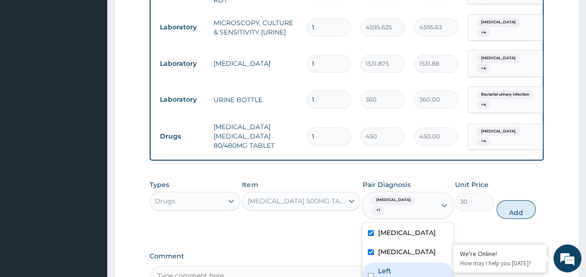
drag, startPoint x: 402, startPoint y: 238, endPoint x: 398, endPoint y: 244, distance: 7.1
click at [401, 263] on div "Left inguinal hernia" at bounding box center [407, 277] width 91 height 28
click at [398, 263] on div "Left inguinal hernia" at bounding box center [407, 277] width 91 height 28
checkbox input "false"
drag, startPoint x: 391, startPoint y: 249, endPoint x: 391, endPoint y: 241, distance: 7.9
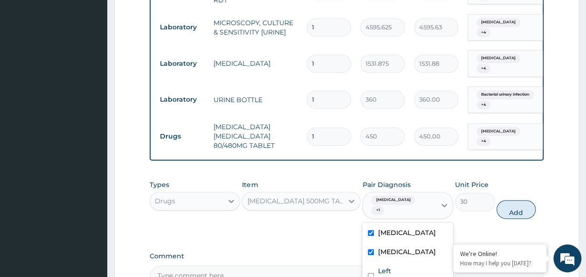
checkbox input "true"
click at [390, 266] on label "Left inguinal hernia" at bounding box center [413, 275] width 70 height 19
checkbox input "true"
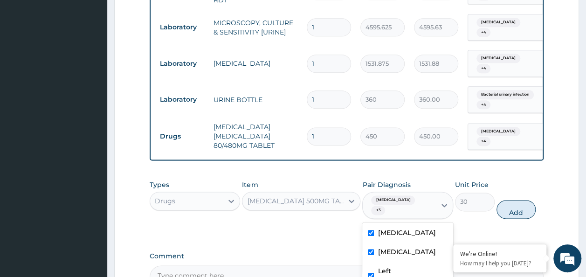
checkbox input "true"
click at [517, 200] on button "Add" at bounding box center [517, 209] width 40 height 19
type input "0"
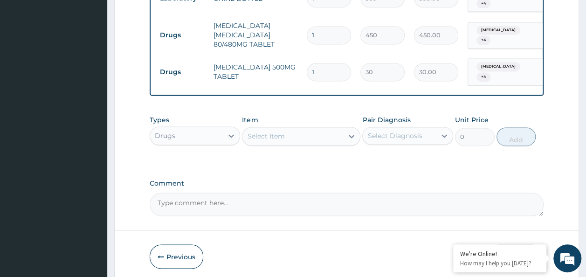
scroll to position [653, 0]
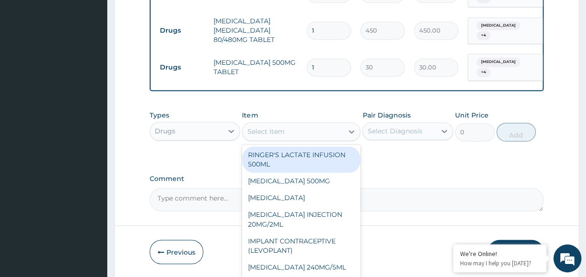
click at [281, 124] on div "Select Item" at bounding box center [293, 131] width 101 height 15
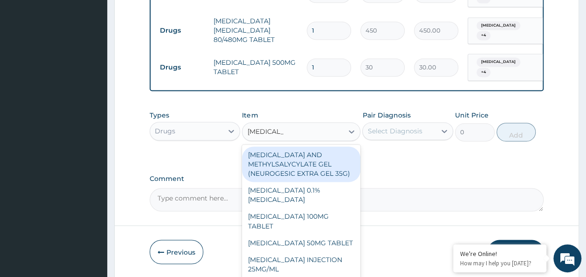
type input "diclofenac 5"
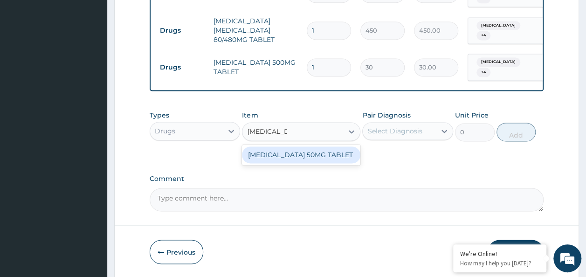
drag, startPoint x: 336, startPoint y: 125, endPoint x: 344, endPoint y: 122, distance: 8.8
click at [337, 146] on div "DICLOFENAC 50MG TABLET" at bounding box center [301, 154] width 118 height 17
type input "80"
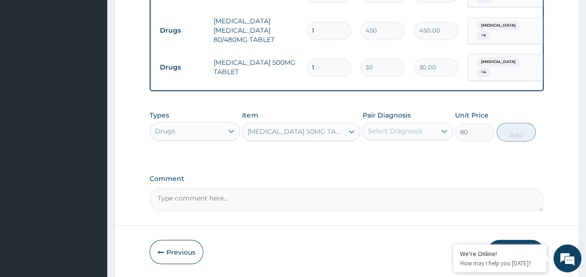
click at [375, 126] on div "Select Diagnosis" at bounding box center [394, 130] width 55 height 9
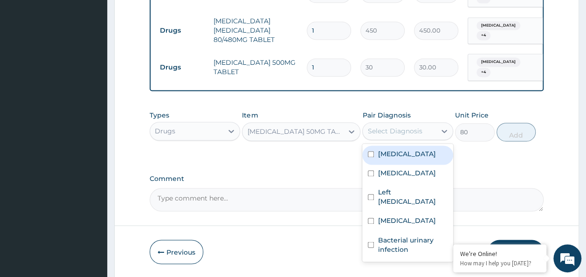
drag, startPoint x: 377, startPoint y: 121, endPoint x: 382, endPoint y: 144, distance: 23.0
click at [378, 146] on div "Malaria" at bounding box center [407, 155] width 91 height 19
checkbox input "true"
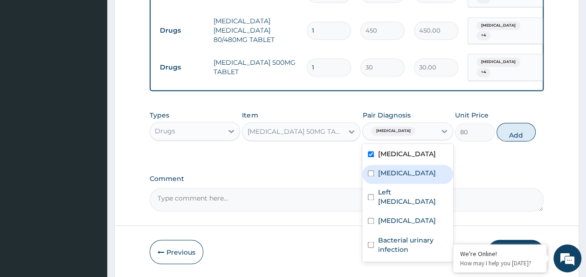
drag, startPoint x: 382, startPoint y: 144, endPoint x: 383, endPoint y: 160, distance: 16.3
click at [383, 165] on div "Bacteremia" at bounding box center [407, 174] width 91 height 19
checkbox input "true"
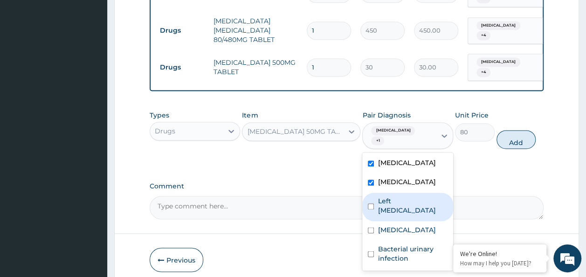
drag, startPoint x: 383, startPoint y: 160, endPoint x: 383, endPoint y: 170, distance: 9.8
click at [384, 196] on label "Left inguinal hernia" at bounding box center [413, 205] width 70 height 19
checkbox input "true"
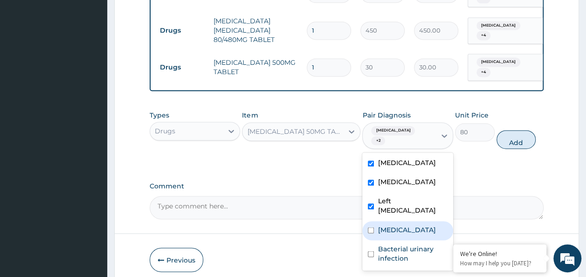
drag, startPoint x: 382, startPoint y: 180, endPoint x: 381, endPoint y: 207, distance: 26.6
click at [381, 225] on label "Cystitis" at bounding box center [407, 229] width 58 height 9
checkbox input "true"
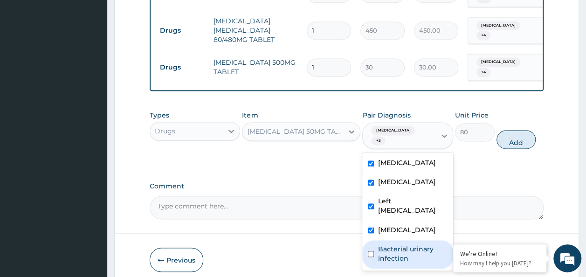
drag, startPoint x: 381, startPoint y: 214, endPoint x: 412, endPoint y: 166, distance: 57.9
click at [385, 240] on div "Bacterial urinary infection" at bounding box center [407, 254] width 91 height 28
checkbox input "true"
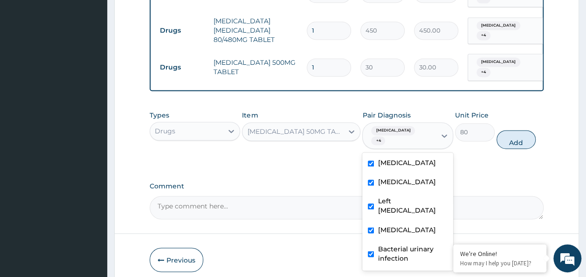
drag, startPoint x: 515, startPoint y: 98, endPoint x: 486, endPoint y: 102, distance: 29.6
click at [515, 130] on button "Add" at bounding box center [517, 139] width 40 height 19
type input "0"
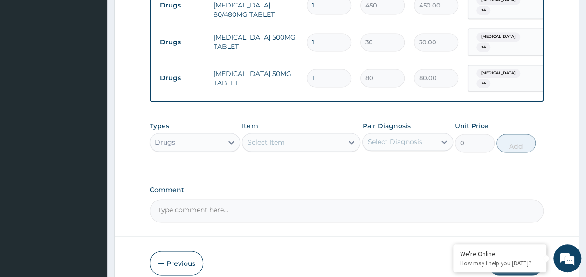
scroll to position [685, 0]
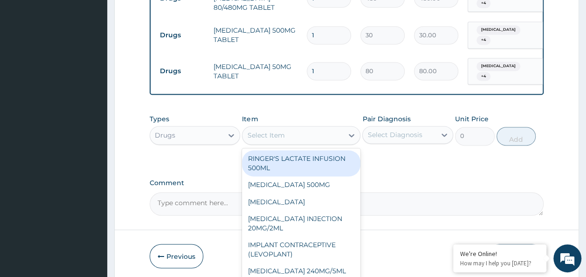
click at [300, 128] on div "Select Item" at bounding box center [293, 135] width 101 height 15
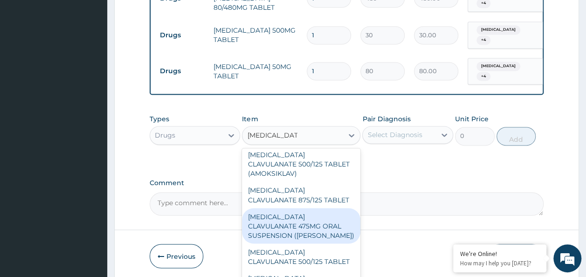
scroll to position [0, 0]
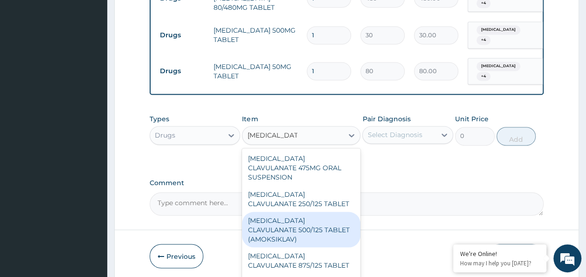
type input "amoxicillin clav"
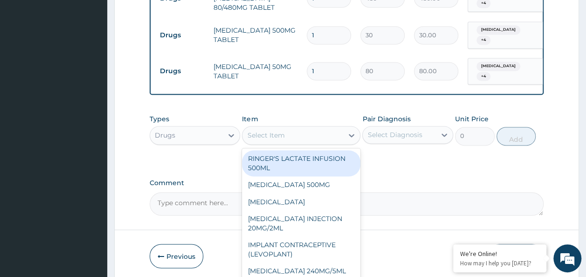
click at [309, 128] on div "Select Item" at bounding box center [293, 135] width 101 height 15
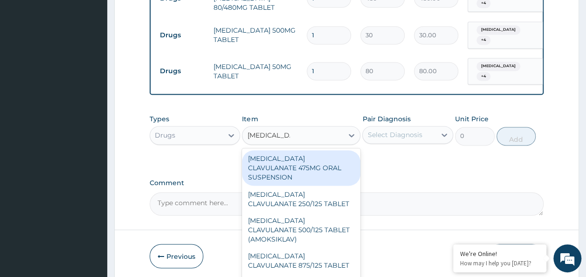
type input "amoxicillin cla"
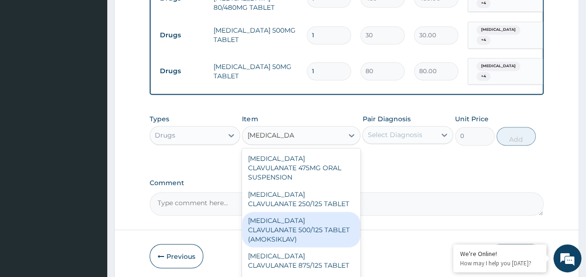
click at [301, 212] on div "AMOXICILLIN CLAVULANATE 500/125 TABLET (AMOKSIKLAV)" at bounding box center [301, 229] width 118 height 35
type input "756"
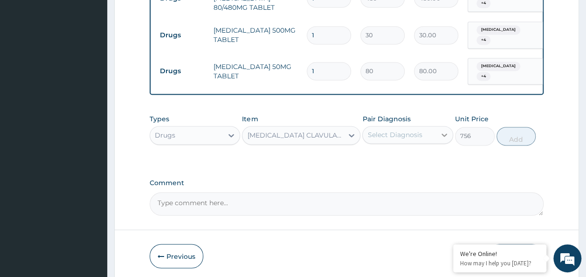
click at [441, 130] on icon at bounding box center [444, 134] width 9 height 9
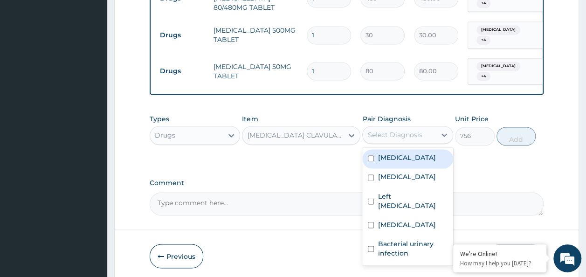
click at [412, 149] on div "Malaria" at bounding box center [407, 158] width 91 height 19
checkbox input "true"
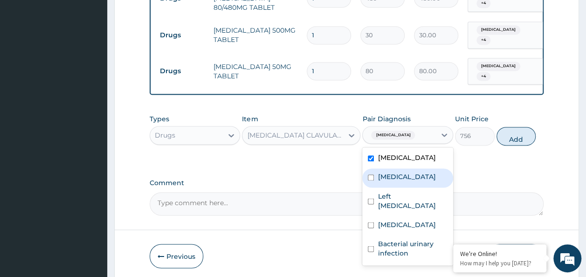
drag, startPoint x: 413, startPoint y: 137, endPoint x: 409, endPoint y: 158, distance: 20.9
click at [413, 172] on label "Bacteremia" at bounding box center [407, 176] width 58 height 9
checkbox input "true"
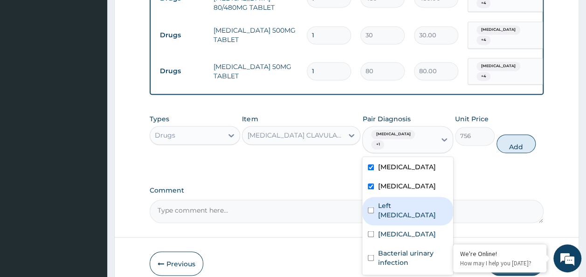
drag, startPoint x: 409, startPoint y: 159, endPoint x: 406, endPoint y: 166, distance: 7.1
click at [409, 201] on label "Left inguinal hernia" at bounding box center [413, 210] width 70 height 19
checkbox input "true"
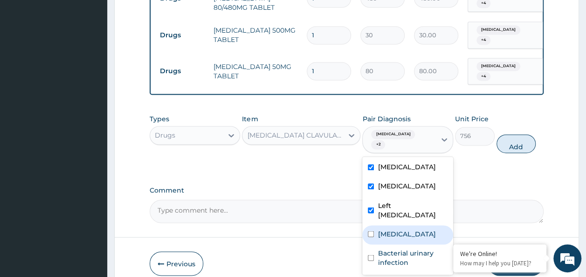
drag, startPoint x: 402, startPoint y: 175, endPoint x: 392, endPoint y: 202, distance: 28.8
click at [401, 225] on div "Cystitis" at bounding box center [407, 234] width 91 height 19
checkbox input "true"
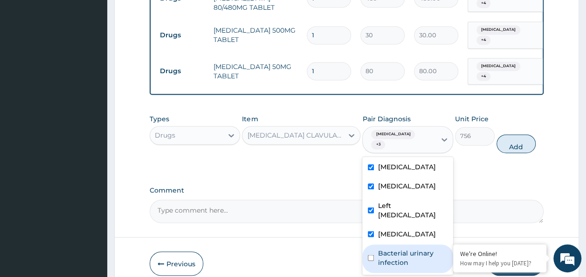
drag, startPoint x: 393, startPoint y: 203, endPoint x: 500, endPoint y: 131, distance: 130.0
click at [403, 248] on label "Bacterial urinary infection" at bounding box center [413, 257] width 70 height 19
checkbox input "true"
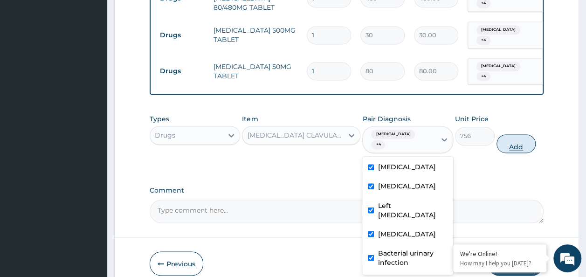
click at [516, 134] on button "Add" at bounding box center [517, 143] width 40 height 19
type input "0"
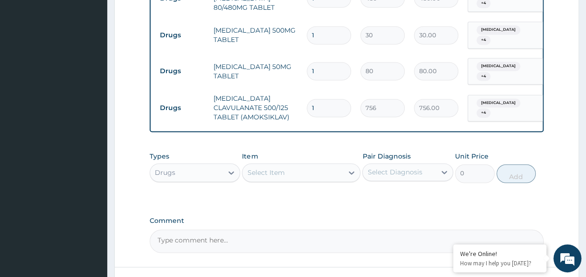
scroll to position [592, 0]
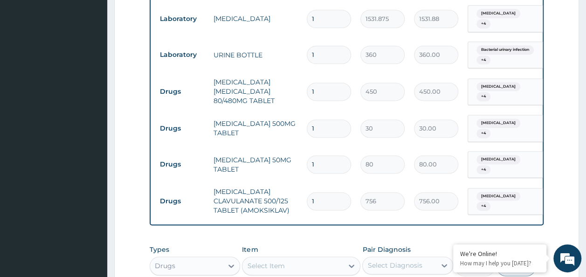
click at [319, 119] on input "1" at bounding box center [329, 128] width 44 height 18
type input "18"
type input "540.00"
type input "18"
click at [334, 83] on input "1" at bounding box center [329, 92] width 44 height 18
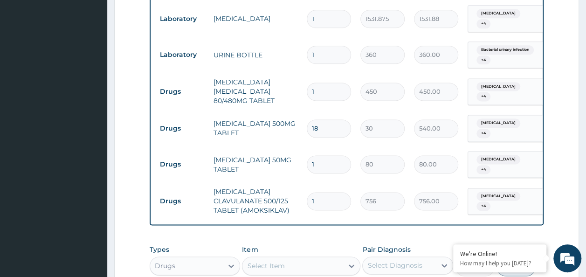
type input "0.00"
type input "6"
type input "2700.00"
type input "6"
click at [320, 155] on input "1" at bounding box center [329, 164] width 44 height 18
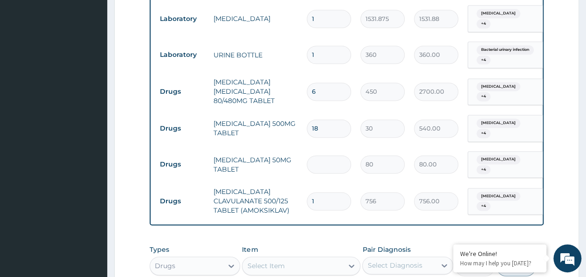
type input "0.00"
type input "4"
type input "320.00"
type input "4"
click at [333, 192] on input "1" at bounding box center [329, 201] width 44 height 18
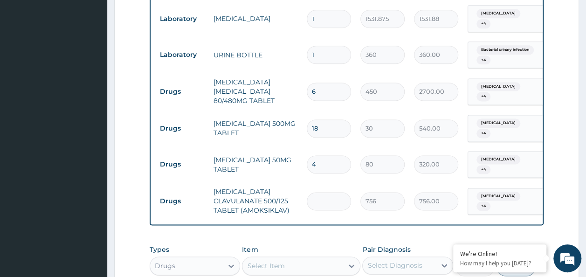
type input "0.00"
type input "1"
type input "756.00"
type input "14"
type input "10584.00"
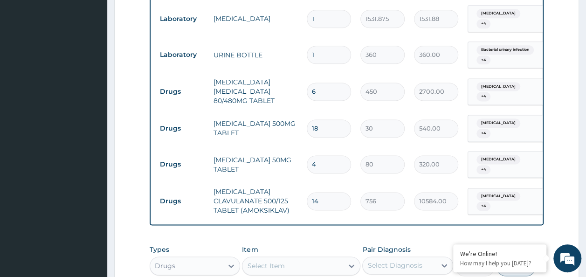
type input "14"
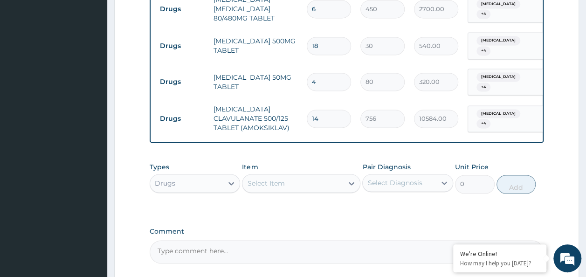
scroll to position [722, 0]
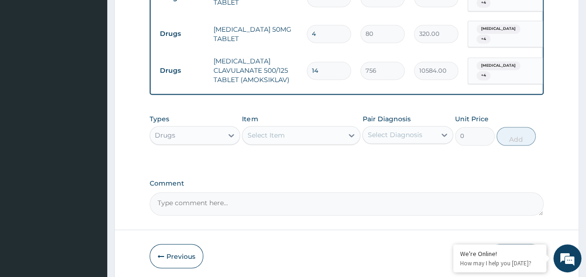
click at [515, 244] on button "Submit" at bounding box center [516, 256] width 56 height 24
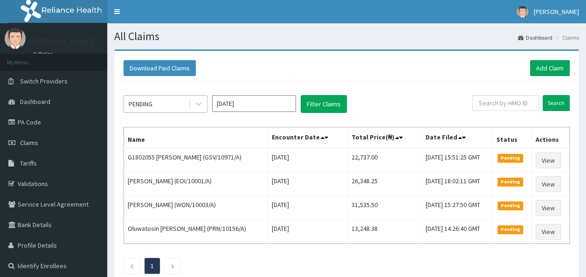
click at [180, 100] on div "PENDING" at bounding box center [156, 104] width 65 height 15
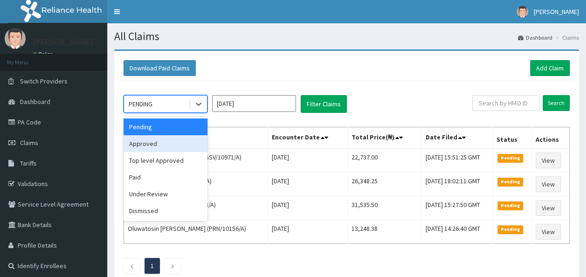
click at [165, 143] on div "Approved" at bounding box center [166, 143] width 84 height 17
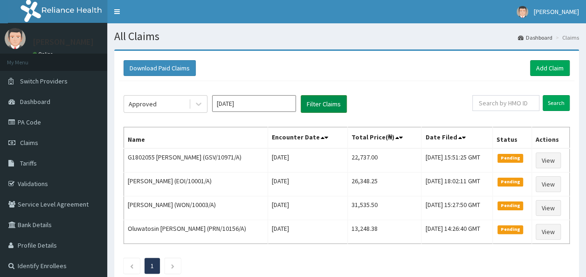
click at [305, 107] on button "Filter Claims" at bounding box center [324, 104] width 46 height 18
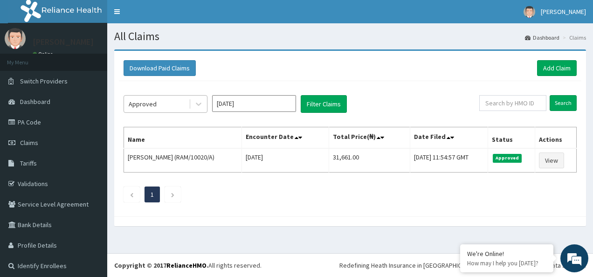
click at [167, 104] on div "Approved" at bounding box center [156, 104] width 65 height 15
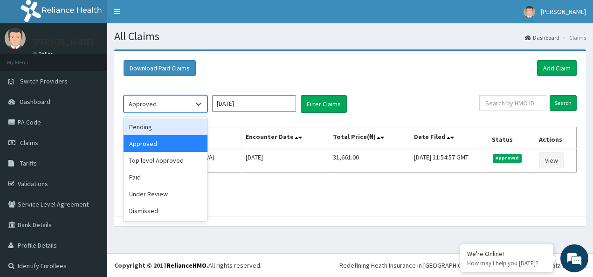
click at [170, 133] on div "Pending" at bounding box center [166, 126] width 84 height 17
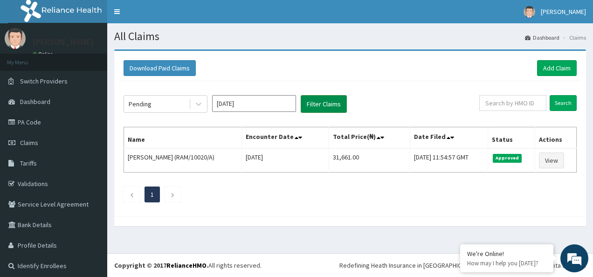
click at [319, 110] on button "Filter Claims" at bounding box center [324, 104] width 46 height 18
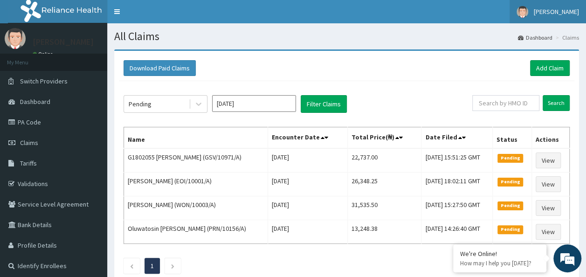
click at [568, 10] on span "[PERSON_NAME]" at bounding box center [556, 11] width 45 height 8
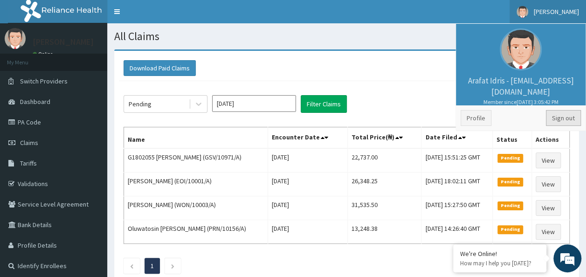
click at [563, 118] on link "Sign out" at bounding box center [563, 118] width 35 height 16
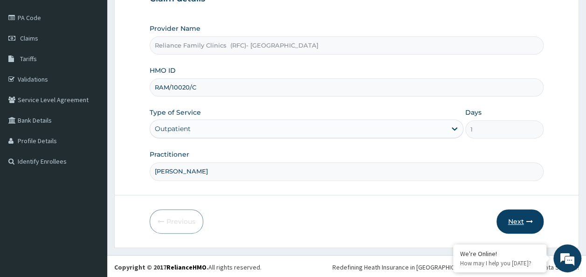
type input "[PERSON_NAME]"
click at [537, 229] on button "Next" at bounding box center [520, 221] width 47 height 24
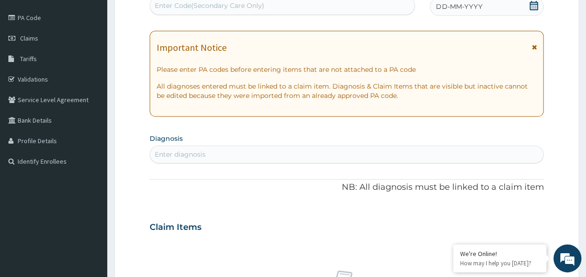
click at [532, 5] on icon at bounding box center [533, 5] width 9 height 9
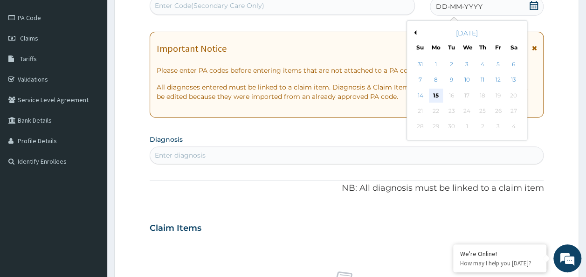
click at [438, 97] on div "15" at bounding box center [436, 96] width 14 height 14
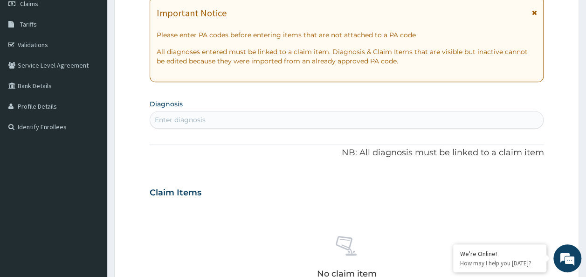
scroll to position [151, 0]
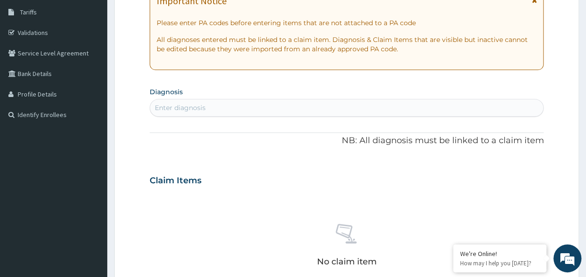
click at [307, 117] on div "PA Code / Prescription Code Enter Code(Secondary Care Only) Encounter Date 15-0…" at bounding box center [347, 179] width 395 height 483
click at [296, 112] on div "Enter diagnosis" at bounding box center [347, 107] width 394 height 15
type input "upper respiratory"
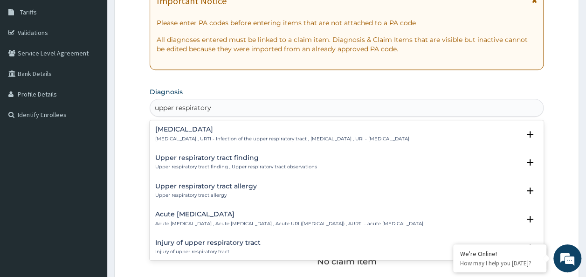
click at [251, 131] on h4 "Upper respiratory infection" at bounding box center [282, 129] width 254 height 7
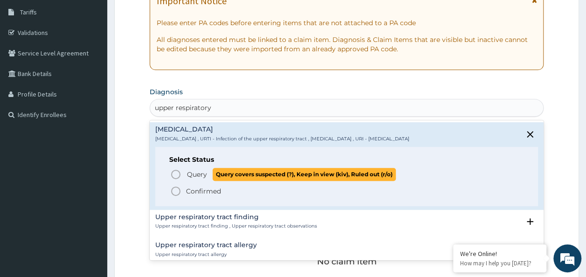
click at [201, 168] on p "Query Query covers suspected (?), Keep in view (kiv), Ruled out (r/o)" at bounding box center [291, 174] width 210 height 13
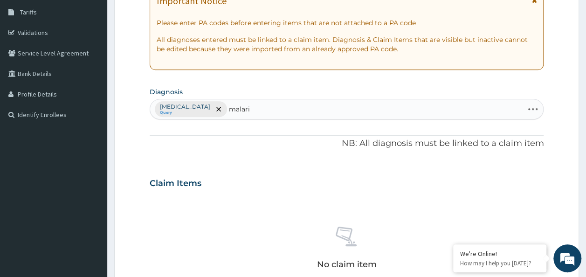
type input "malaria"
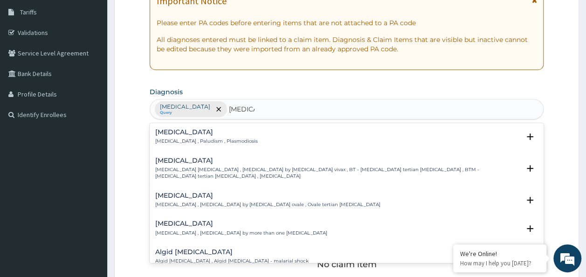
click at [254, 134] on div "Malaria Malaria , Paludism , Plasmodiosis" at bounding box center [346, 137] width 383 height 16
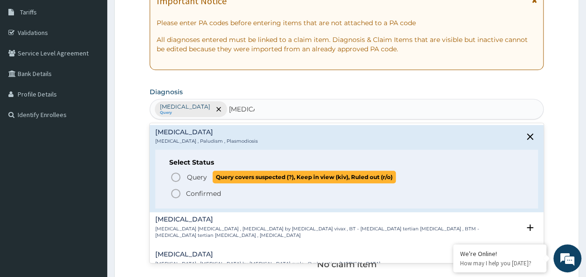
drag, startPoint x: 202, startPoint y: 174, endPoint x: 297, endPoint y: 129, distance: 105.5
click at [203, 174] on span "Query" at bounding box center [197, 177] width 20 height 9
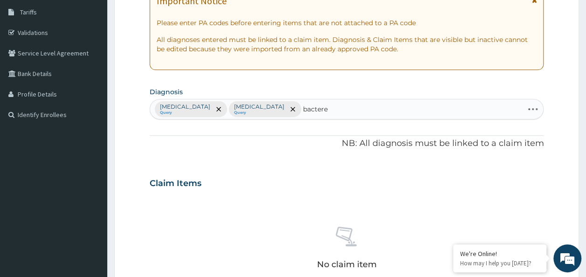
type input "bacterem"
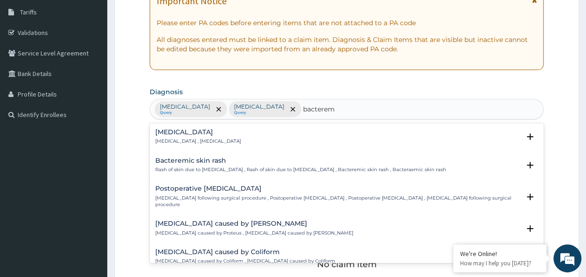
click at [186, 145] on div "Bacteremia Bacteremia , Bacteraemia Select Status Query Query covers suspected …" at bounding box center [346, 139] width 383 height 21
click at [193, 129] on h4 "Bacteremia" at bounding box center [198, 132] width 86 height 7
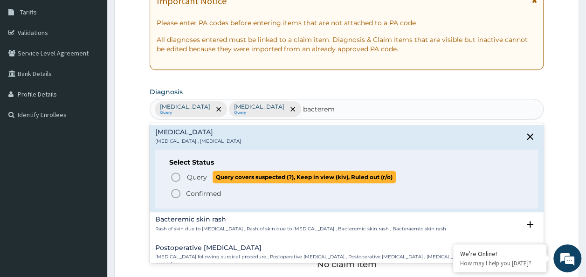
click at [197, 175] on span "Query" at bounding box center [197, 177] width 20 height 9
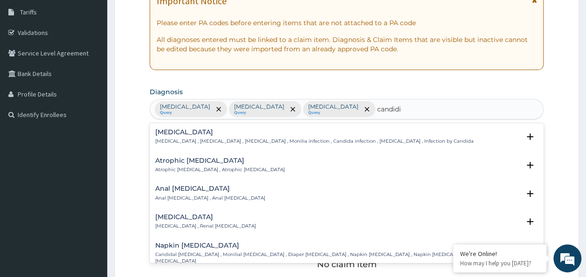
type input "candidia"
click at [299, 141] on p "Candidiasis , Moniliasis , Candidosis , Monilia infection , Candida infection ,…" at bounding box center [314, 141] width 319 height 7
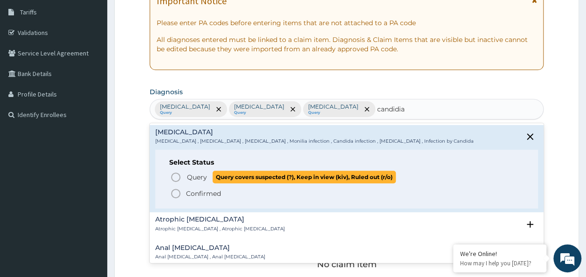
click at [200, 179] on span "Query" at bounding box center [197, 177] width 20 height 9
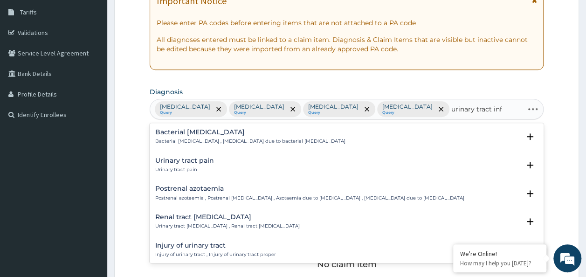
type input "urinary tract infec"
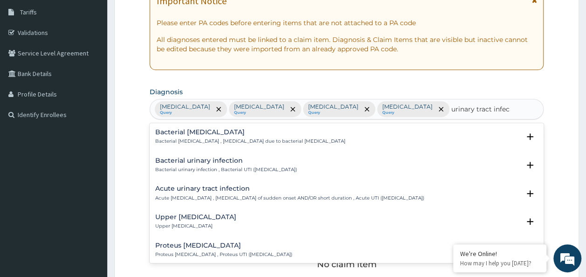
click at [252, 171] on p "Bacterial urinary infection , Bacterial UTI (urinary tract infection)" at bounding box center [226, 169] width 142 height 7
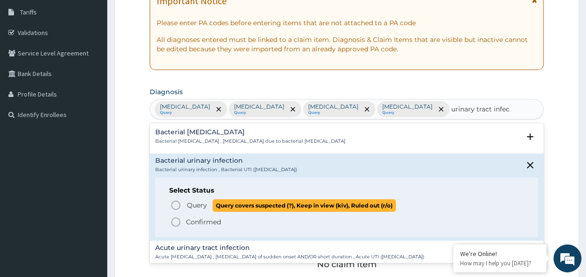
click at [188, 204] on span "Query" at bounding box center [197, 205] width 20 height 9
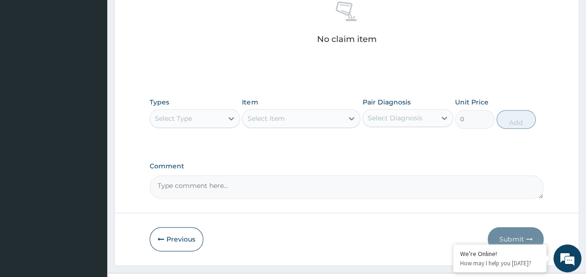
scroll to position [394, 0]
click at [208, 110] on div "Types Select Type Item Select Item Pair Diagnosis Select Diagnosis Unit Price 0…" at bounding box center [347, 113] width 395 height 40
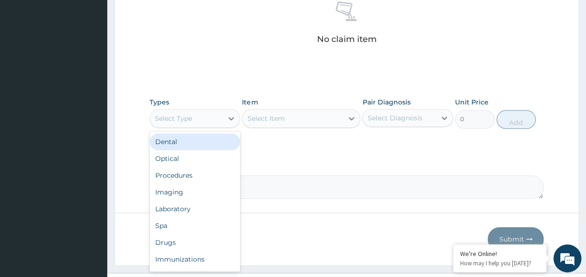
click at [206, 111] on div "Select Type" at bounding box center [186, 118] width 73 height 15
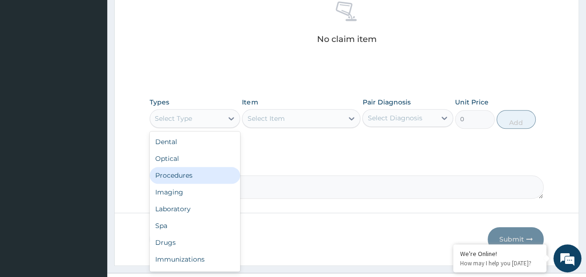
click at [200, 167] on div "Procedures" at bounding box center [195, 175] width 91 height 17
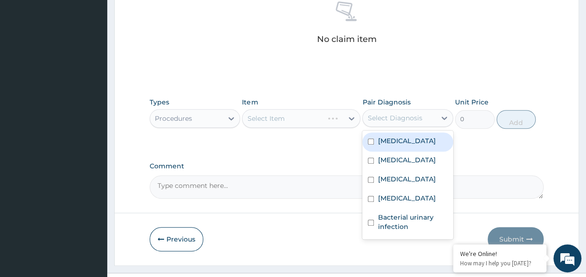
drag, startPoint x: 381, startPoint y: 103, endPoint x: 382, endPoint y: 116, distance: 13.6
click at [381, 113] on div "Select Diagnosis" at bounding box center [394, 117] width 55 height 9
click at [385, 136] on label "Upper respiratory infection" at bounding box center [407, 140] width 58 height 9
checkbox input "true"
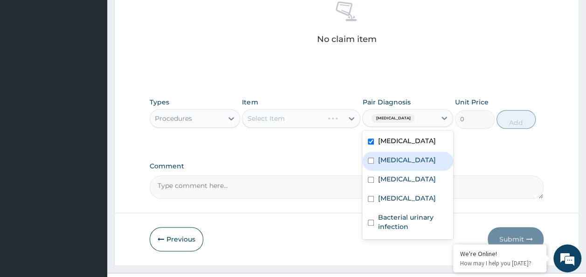
drag, startPoint x: 389, startPoint y: 144, endPoint x: 391, endPoint y: 151, distance: 7.2
click at [390, 152] on div "[MEDICAL_DATA]" at bounding box center [407, 161] width 91 height 19
checkbox input "true"
click at [391, 147] on div "Upper respiratory infection" at bounding box center [407, 141] width 91 height 19
checkbox input "false"
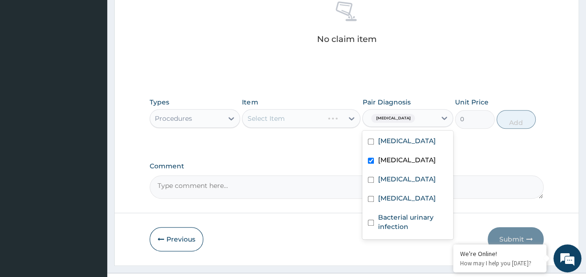
click at [391, 158] on div "[MEDICAL_DATA]" at bounding box center [407, 161] width 91 height 19
checkbox input "false"
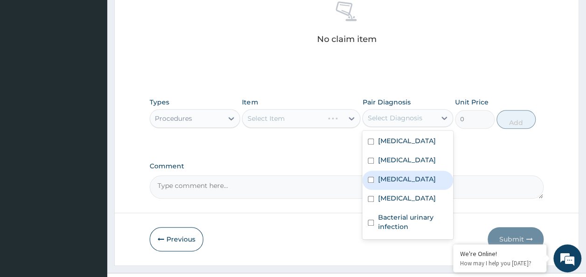
click at [390, 174] on label "[MEDICAL_DATA]" at bounding box center [407, 178] width 58 height 9
checkbox input "true"
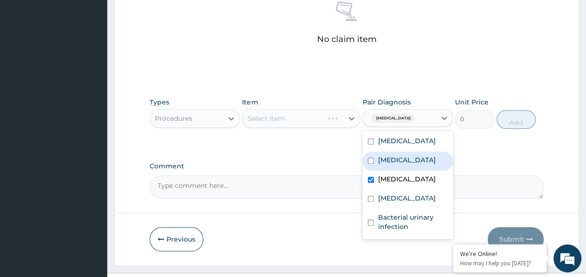
drag, startPoint x: 388, startPoint y: 151, endPoint x: 388, endPoint y: 133, distance: 17.3
click at [388, 155] on label "[MEDICAL_DATA]" at bounding box center [407, 159] width 58 height 9
checkbox input "true"
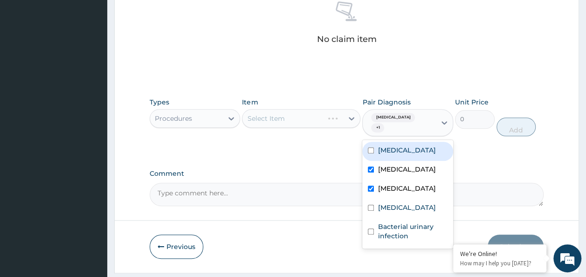
drag, startPoint x: 388, startPoint y: 133, endPoint x: 387, endPoint y: 168, distance: 34.5
click at [389, 146] on label "Upper respiratory infection" at bounding box center [407, 150] width 58 height 9
checkbox input "true"
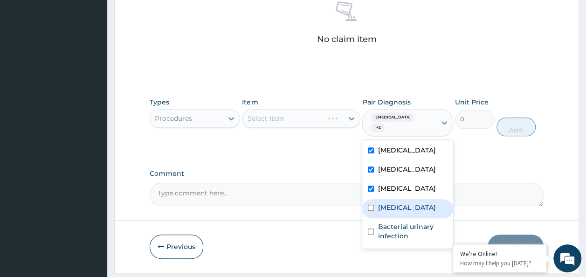
drag, startPoint x: 389, startPoint y: 187, endPoint x: 393, endPoint y: 199, distance: 11.8
click at [391, 203] on label "Candidiasis" at bounding box center [407, 207] width 58 height 9
checkbox input "true"
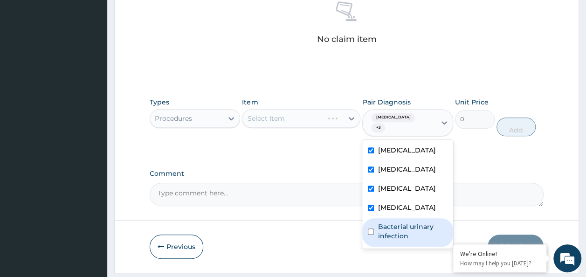
drag, startPoint x: 393, startPoint y: 208, endPoint x: 246, endPoint y: 176, distance: 150.0
click at [381, 222] on label "Bacterial urinary infection" at bounding box center [413, 231] width 70 height 19
checkbox input "true"
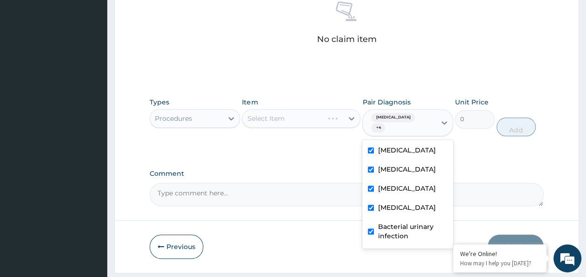
click at [245, 170] on label "Comment" at bounding box center [347, 174] width 395 height 8
click at [245, 183] on textarea "Comment" at bounding box center [347, 194] width 395 height 23
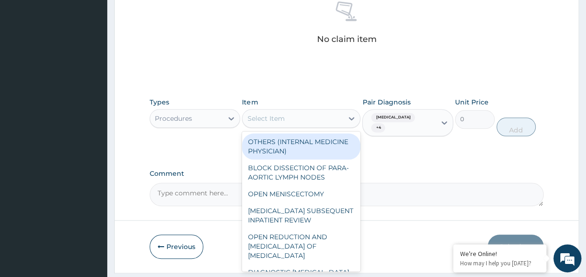
click at [338, 111] on div "Select Item" at bounding box center [293, 118] width 101 height 15
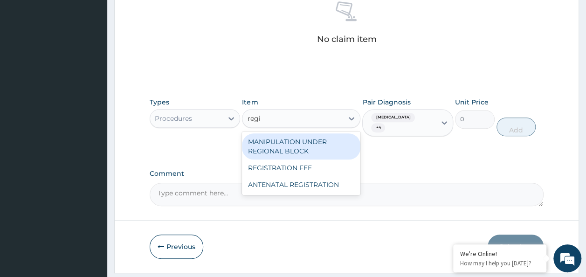
type input "regis"
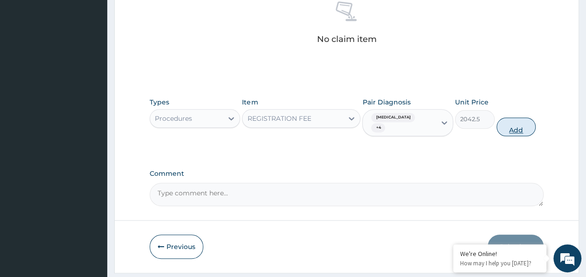
click at [513, 118] on button "Add" at bounding box center [517, 127] width 40 height 19
type input "0"
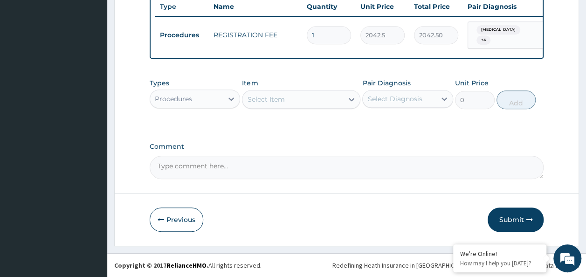
scroll to position [357, 0]
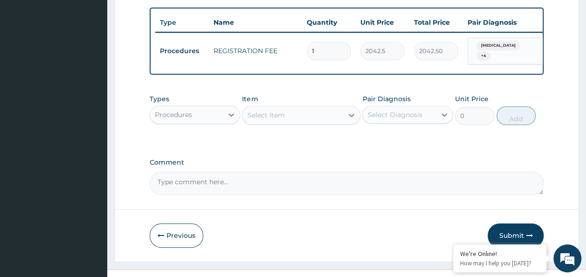
click at [325, 108] on div "Select Item" at bounding box center [293, 115] width 101 height 15
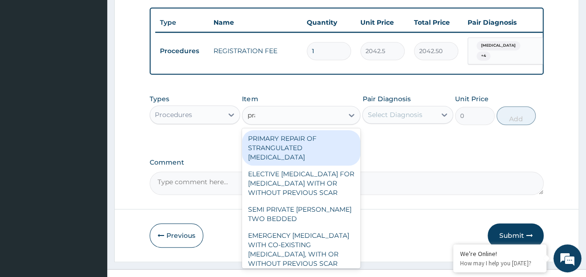
type input "prac"
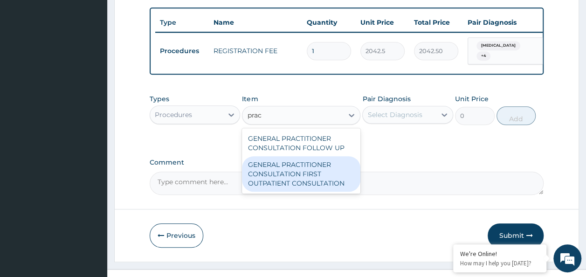
click at [345, 165] on div "GENERAL PRACTITIONER CONSULTATION FIRST OUTPATIENT CONSULTATION" at bounding box center [301, 173] width 118 height 35
type input "3370.125"
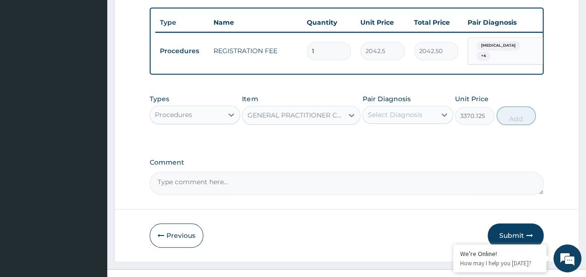
click at [428, 106] on div "Select Diagnosis" at bounding box center [407, 115] width 91 height 18
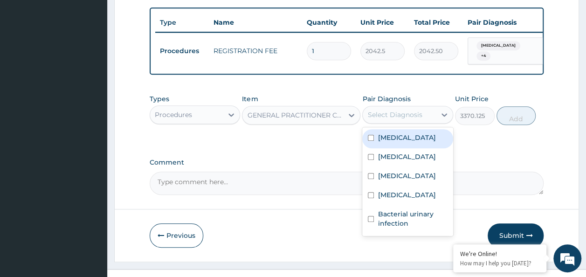
click at [435, 133] on label "Upper respiratory infection" at bounding box center [407, 137] width 58 height 9
checkbox input "true"
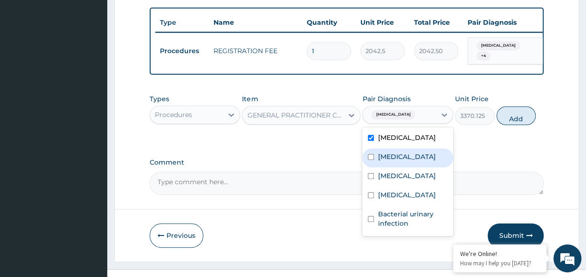
click at [417, 148] on div "[MEDICAL_DATA]" at bounding box center [407, 157] width 91 height 19
checkbox input "true"
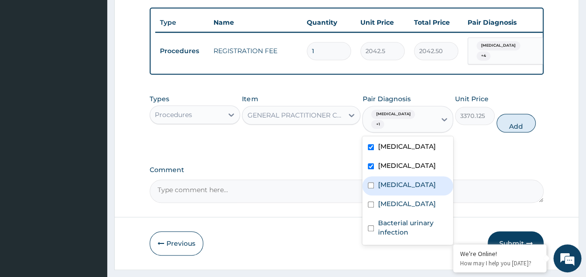
click at [406, 180] on label "[MEDICAL_DATA]" at bounding box center [407, 184] width 58 height 9
checkbox input "true"
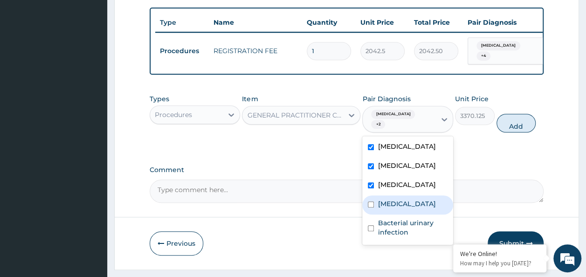
drag, startPoint x: 405, startPoint y: 192, endPoint x: 399, endPoint y: 215, distance: 23.1
click at [399, 209] on div "Upper respiratory infection Malaria Bacteremia Candidiasis Bacterial urinary in…" at bounding box center [407, 190] width 91 height 109
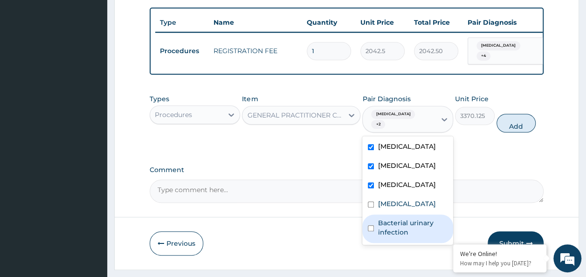
click at [399, 223] on label "Bacterial urinary infection" at bounding box center [413, 227] width 70 height 19
checkbox input "true"
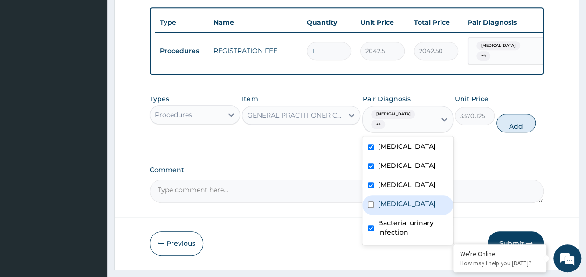
click at [417, 205] on div "Candidiasis" at bounding box center [407, 204] width 91 height 19
checkbox input "true"
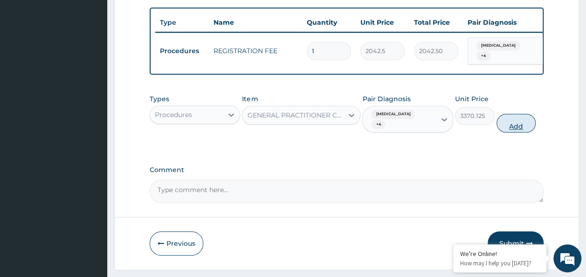
click at [514, 114] on button "Add" at bounding box center [517, 123] width 40 height 19
type input "0"
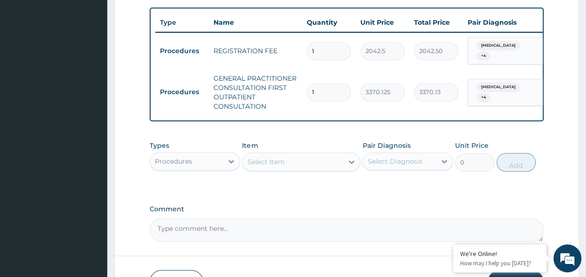
click at [206, 154] on div "Procedures" at bounding box center [186, 161] width 73 height 15
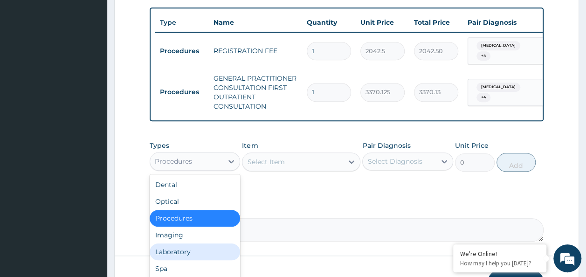
click at [194, 243] on div "Laboratory" at bounding box center [195, 251] width 91 height 17
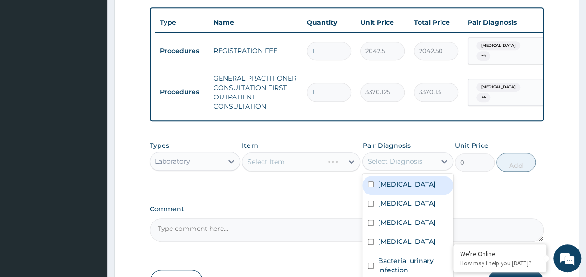
click at [398, 157] on div "Select Diagnosis" at bounding box center [394, 161] width 55 height 9
drag, startPoint x: 398, startPoint y: 185, endPoint x: 397, endPoint y: 193, distance: 8.0
click at [397, 190] on div "Upper respiratory infection Malaria Bacteremia Candidiasis Bacterial urinary in…" at bounding box center [407, 228] width 91 height 109
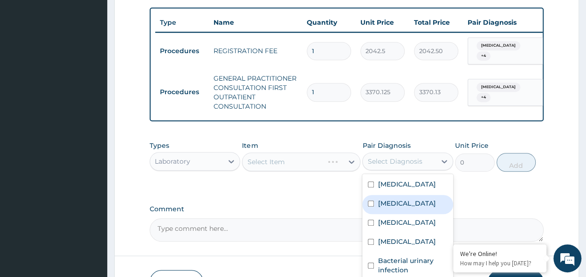
drag, startPoint x: 395, startPoint y: 204, endPoint x: 391, endPoint y: 182, distance: 21.8
click at [395, 204] on div "[MEDICAL_DATA]" at bounding box center [407, 204] width 91 height 19
checkbox input "true"
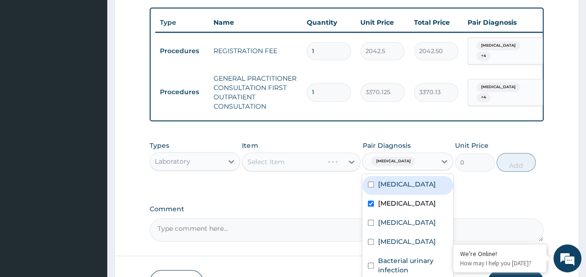
drag, startPoint x: 391, startPoint y: 182, endPoint x: 391, endPoint y: 190, distance: 8.4
click at [391, 187] on div "[MEDICAL_DATA]" at bounding box center [407, 185] width 91 height 19
checkbox input "true"
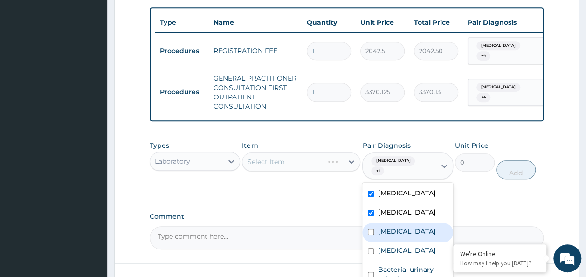
drag, startPoint x: 395, startPoint y: 226, endPoint x: 395, endPoint y: 234, distance: 8.4
click at [395, 228] on div "Upper respiratory infection Malaria Bacteremia Candidiasis Bacterial urinary in…" at bounding box center [407, 237] width 91 height 109
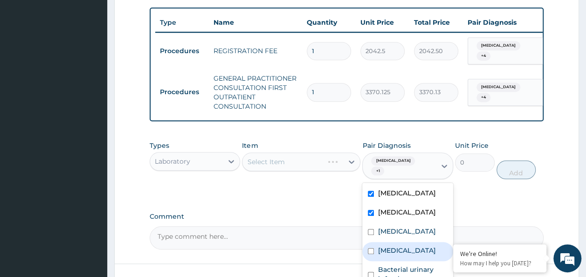
drag, startPoint x: 395, startPoint y: 234, endPoint x: 391, endPoint y: 252, distance: 18.3
click at [391, 251] on div "Upper respiratory infection Malaria Bacteremia Candidiasis Bacterial urinary in…" at bounding box center [407, 237] width 91 height 109
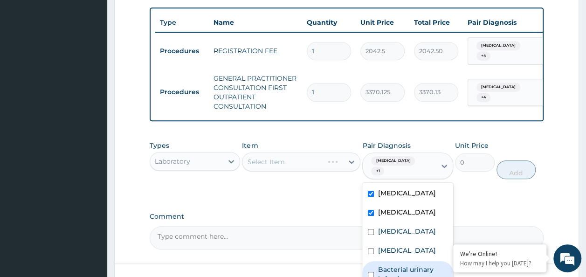
click at [389, 265] on label "Bacterial urinary infection" at bounding box center [413, 274] width 70 height 19
checkbox input "true"
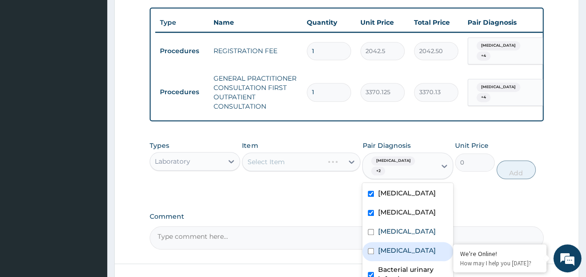
click at [389, 246] on label "Candidiasis" at bounding box center [407, 250] width 58 height 9
checkbox input "true"
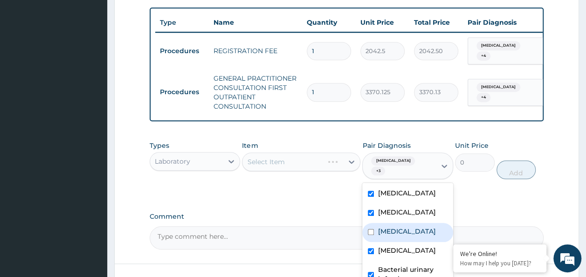
drag, startPoint x: 380, startPoint y: 218, endPoint x: 401, endPoint y: 215, distance: 20.9
click at [383, 227] on label "[MEDICAL_DATA]" at bounding box center [407, 231] width 58 height 9
checkbox input "true"
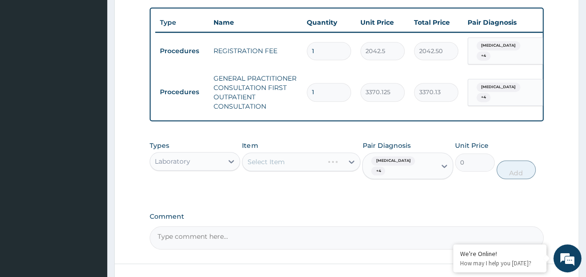
scroll to position [403, 0]
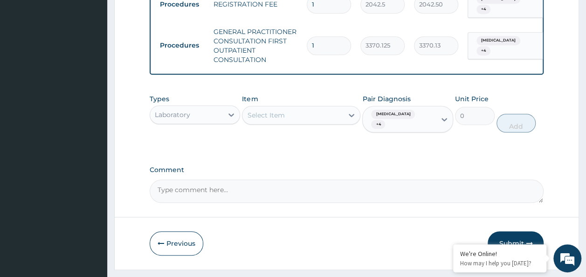
click at [276, 108] on div "Select Item" at bounding box center [293, 115] width 101 height 15
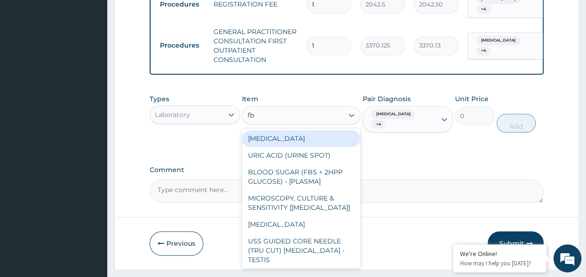
type input "fbc"
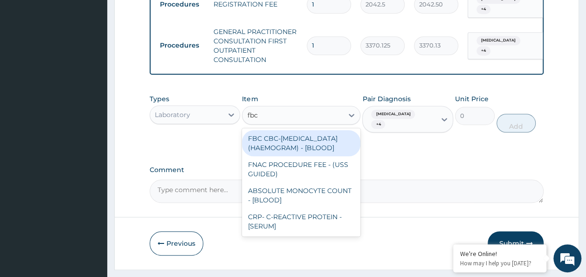
click at [279, 132] on div "FBC CBC-[MEDICAL_DATA] (HAEMOGRAM) - [BLOOD]" at bounding box center [301, 143] width 118 height 26
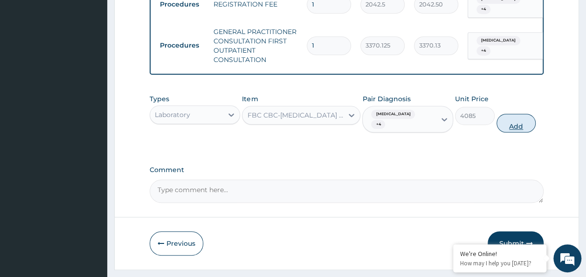
click at [533, 114] on button "Add" at bounding box center [517, 123] width 40 height 19
type input "0"
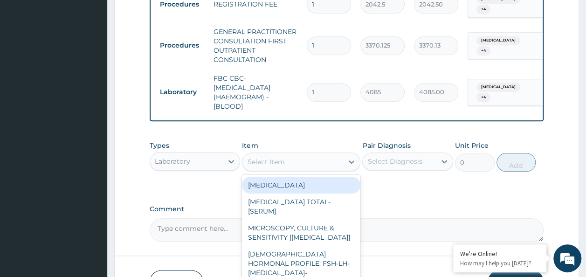
click at [326, 154] on div "Select Item" at bounding box center [293, 161] width 101 height 15
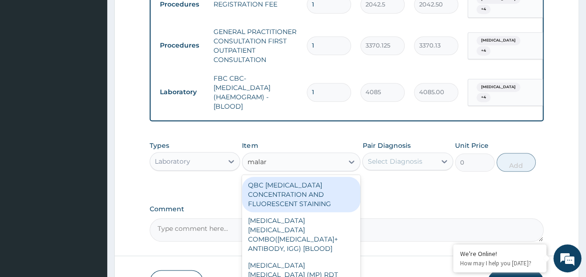
type input "malari"
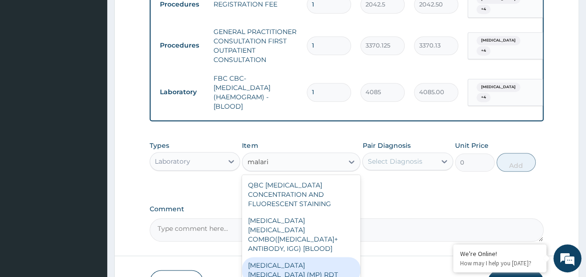
drag, startPoint x: 323, startPoint y: 236, endPoint x: 374, endPoint y: 169, distance: 84.1
click at [323, 257] on div "[MEDICAL_DATA] [MEDICAL_DATA] (MP) RDT" at bounding box center [301, 270] width 118 height 26
type input "1531.875"
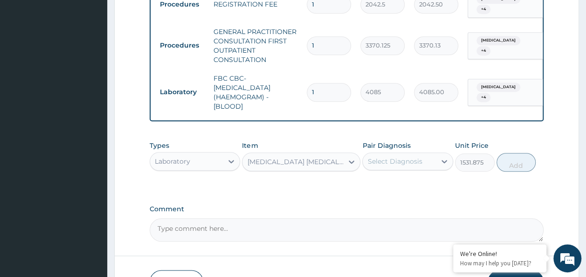
click at [387, 157] on div "Select Diagnosis" at bounding box center [394, 161] width 55 height 9
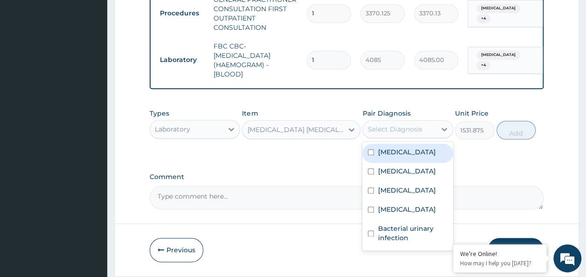
scroll to position [450, 0]
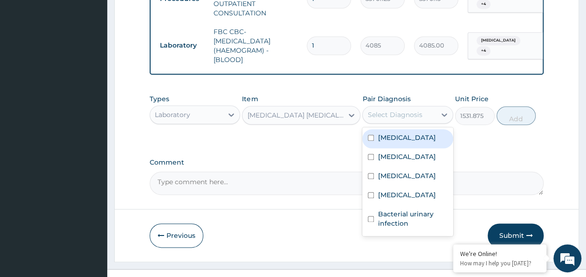
click at [420, 133] on label "[MEDICAL_DATA]" at bounding box center [407, 137] width 58 height 9
checkbox input "true"
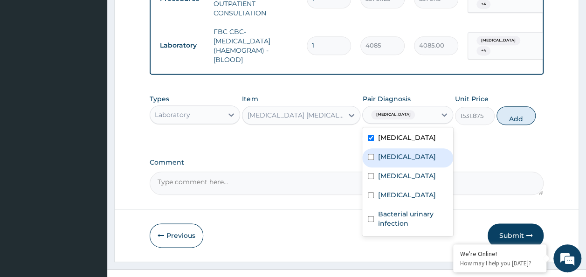
drag, startPoint x: 416, startPoint y: 146, endPoint x: 414, endPoint y: 173, distance: 26.2
click at [416, 148] on div "[MEDICAL_DATA]" at bounding box center [407, 157] width 91 height 19
checkbox input "true"
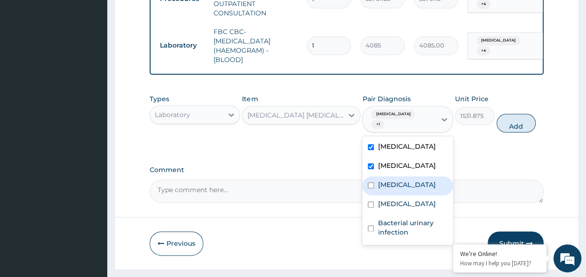
click at [412, 176] on div "[MEDICAL_DATA]" at bounding box center [407, 185] width 91 height 19
checkbox input "true"
drag, startPoint x: 413, startPoint y: 187, endPoint x: 413, endPoint y: 193, distance: 6.1
click at [413, 192] on div "Upper respiratory infection Malaria Bacteremia Candidiasis Bacterial urinary in…" at bounding box center [407, 190] width 91 height 109
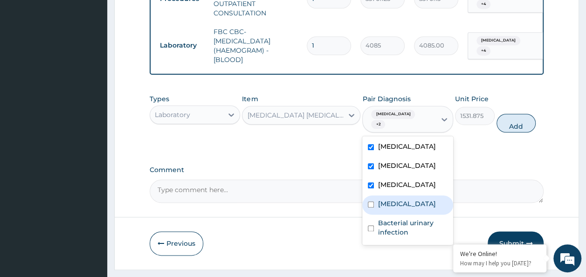
click at [414, 199] on label "Candidiasis" at bounding box center [407, 203] width 58 height 9
drag, startPoint x: 414, startPoint y: 196, endPoint x: 413, endPoint y: 209, distance: 13.1
click at [414, 199] on label "Candidiasis" at bounding box center [407, 203] width 58 height 9
checkbox input "false"
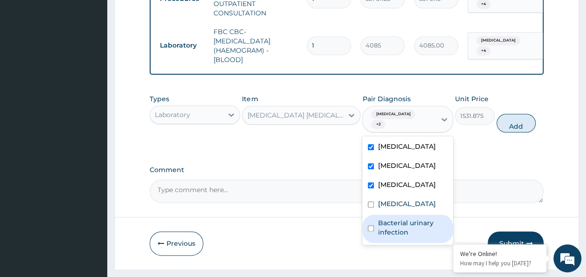
click at [412, 218] on label "Bacterial urinary infection" at bounding box center [413, 227] width 70 height 19
checkbox input "true"
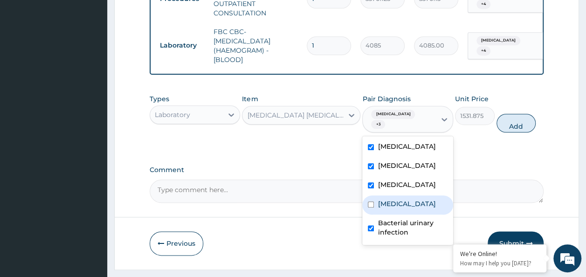
click at [398, 200] on label "Candidiasis" at bounding box center [407, 203] width 58 height 9
checkbox input "true"
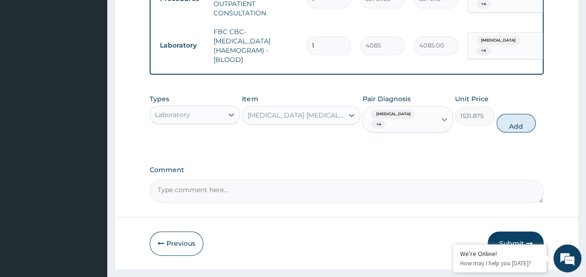
drag, startPoint x: 511, startPoint y: 109, endPoint x: 444, endPoint y: 132, distance: 70.6
click at [508, 114] on button "Add" at bounding box center [517, 123] width 40 height 19
type input "0"
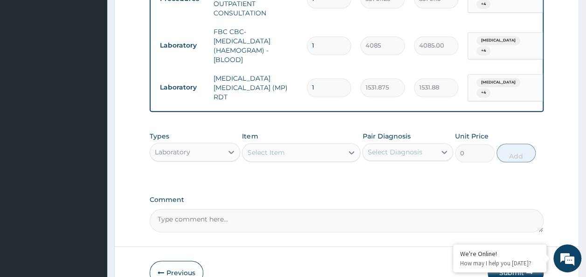
scroll to position [486, 0]
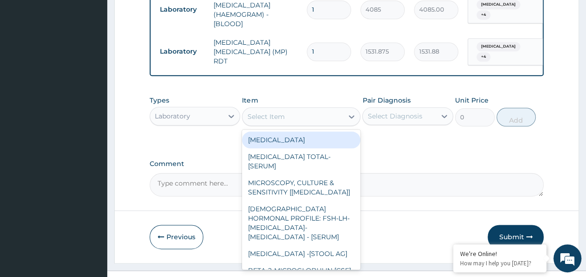
click at [302, 109] on div "Select Item" at bounding box center [293, 116] width 101 height 15
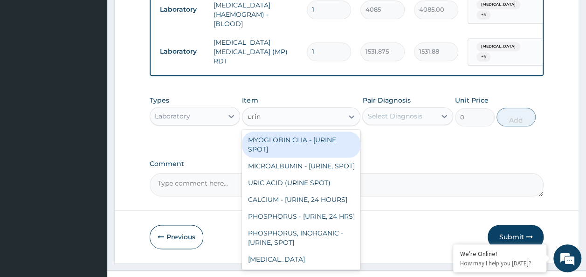
type input "urine"
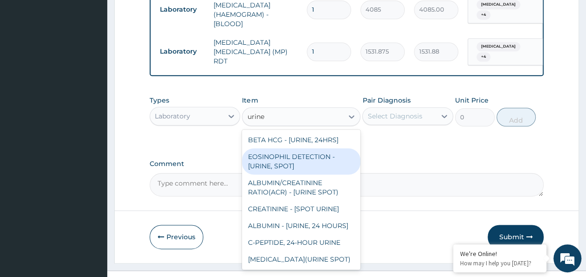
scroll to position [1192, 0]
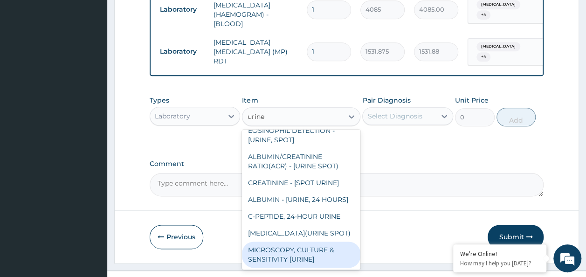
click at [330, 242] on div "MICROSCOPY, CULTURE & SENSITIVITY [URINE]" at bounding box center [301, 255] width 118 height 26
type input "4595.625"
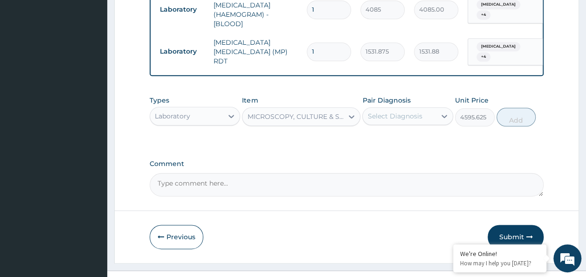
click at [392, 111] on div "Select Diagnosis" at bounding box center [394, 115] width 55 height 9
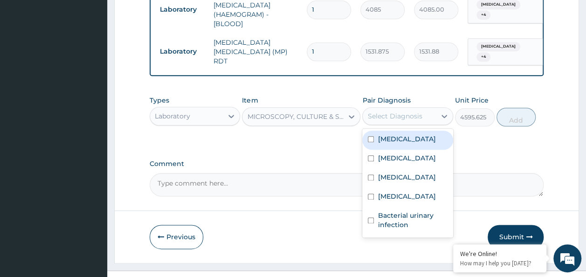
click at [396, 134] on label "[MEDICAL_DATA]" at bounding box center [407, 138] width 58 height 9
checkbox input "true"
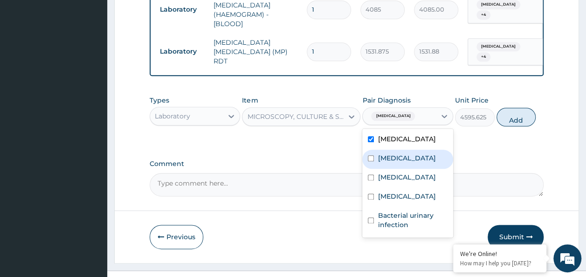
drag, startPoint x: 395, startPoint y: 146, endPoint x: 395, endPoint y: 152, distance: 6.5
click at [395, 153] on label "[MEDICAL_DATA]" at bounding box center [407, 157] width 58 height 9
checkbox input "true"
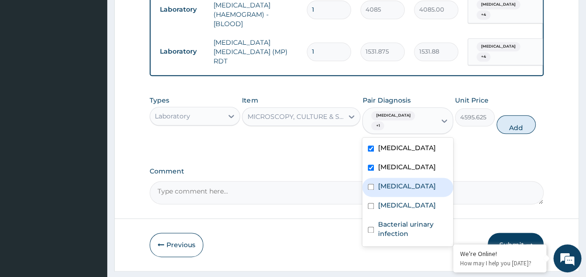
drag, startPoint x: 401, startPoint y: 171, endPoint x: 401, endPoint y: 200, distance: 29.4
click at [401, 178] on div "[MEDICAL_DATA]" at bounding box center [407, 187] width 91 height 19
checkbox input "true"
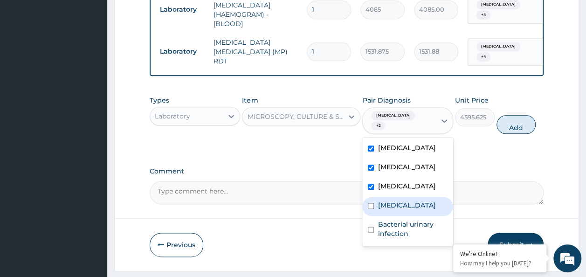
drag, startPoint x: 401, startPoint y: 201, endPoint x: 401, endPoint y: 226, distance: 25.2
click at [401, 207] on div "Candidiasis" at bounding box center [407, 206] width 91 height 19
checkbox input "true"
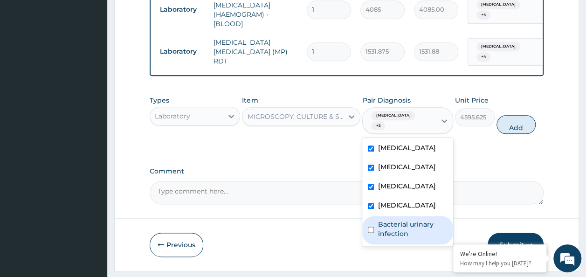
click at [402, 234] on div "Bacterial urinary infection" at bounding box center [407, 230] width 91 height 28
checkbox input "true"
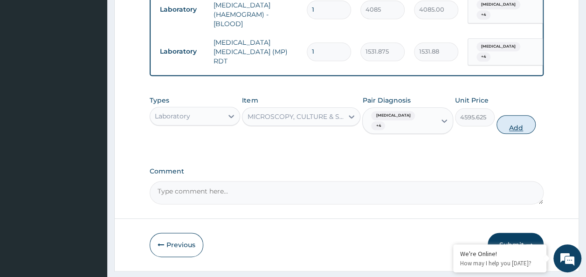
drag, startPoint x: 521, startPoint y: 93, endPoint x: 520, endPoint y: 98, distance: 5.2
click at [520, 97] on div "Types Laboratory Item MICROSCOPY, CULTURE & SENSITIVITY [URINE] Pair Diagnosis …" at bounding box center [347, 115] width 395 height 48
click at [524, 115] on button "Add" at bounding box center [517, 124] width 40 height 19
type input "0"
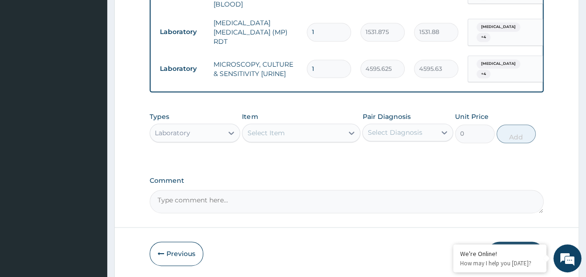
scroll to position [522, 0]
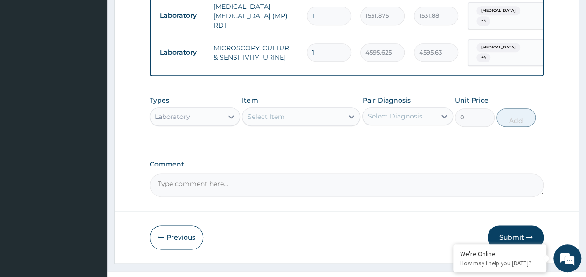
click at [297, 109] on div "Select Item" at bounding box center [293, 116] width 101 height 15
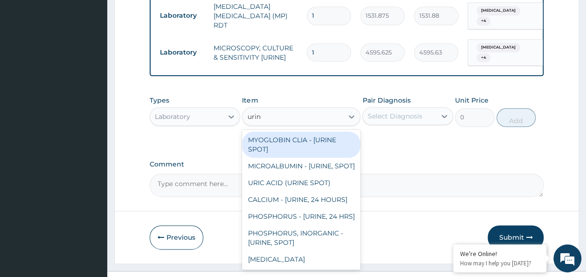
type input "urina"
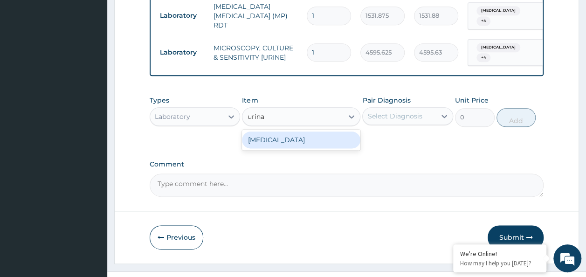
click at [312, 132] on div "[MEDICAL_DATA]" at bounding box center [301, 140] width 118 height 17
type input "1531.875"
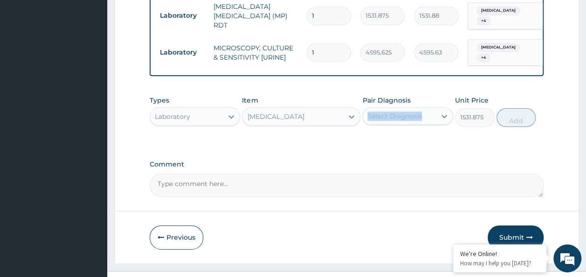
click at [416, 96] on div "Pair Diagnosis Select Diagnosis" at bounding box center [407, 111] width 91 height 31
click at [416, 109] on div "Select Diagnosis" at bounding box center [399, 116] width 73 height 15
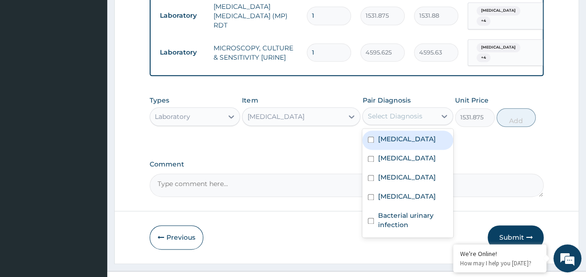
drag, startPoint x: 420, startPoint y: 98, endPoint x: 415, endPoint y: 109, distance: 11.7
click at [420, 111] on div "Select Diagnosis" at bounding box center [394, 115] width 55 height 9
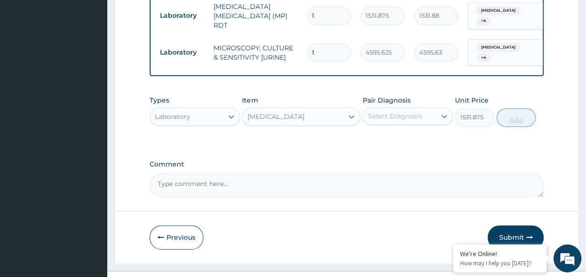
click at [414, 111] on div "Select Diagnosis" at bounding box center [394, 115] width 55 height 9
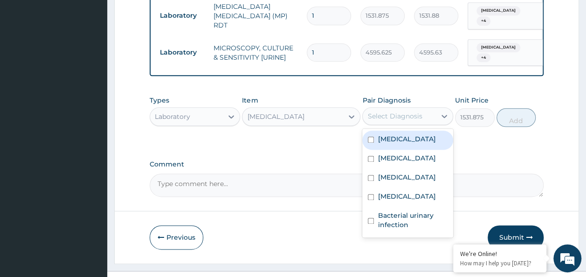
drag, startPoint x: 414, startPoint y: 129, endPoint x: 406, endPoint y: 152, distance: 24.3
click at [414, 134] on label "[MEDICAL_DATA]" at bounding box center [407, 138] width 58 height 9
checkbox input "true"
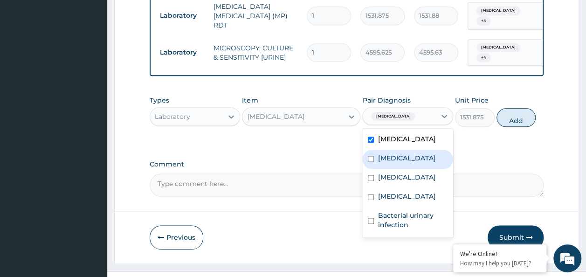
click at [406, 152] on div "[MEDICAL_DATA]" at bounding box center [407, 159] width 91 height 19
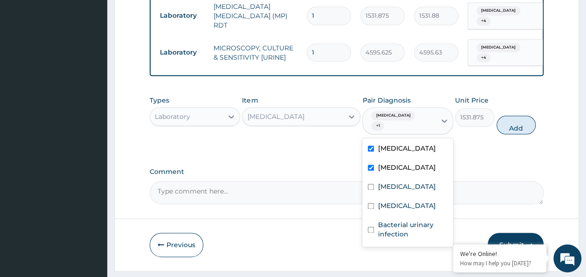
drag, startPoint x: 406, startPoint y: 167, endPoint x: 407, endPoint y: 172, distance: 4.8
click at [406, 168] on div "[MEDICAL_DATA]" at bounding box center [407, 168] width 91 height 19
checkbox input "false"
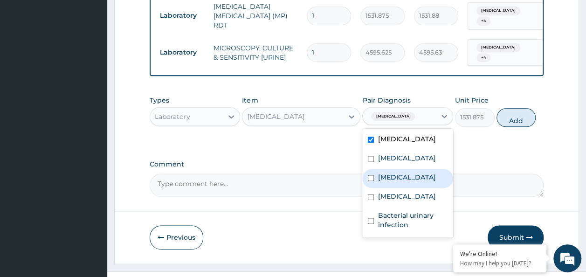
click at [409, 178] on div "[MEDICAL_DATA]" at bounding box center [407, 178] width 91 height 19
checkbox input "true"
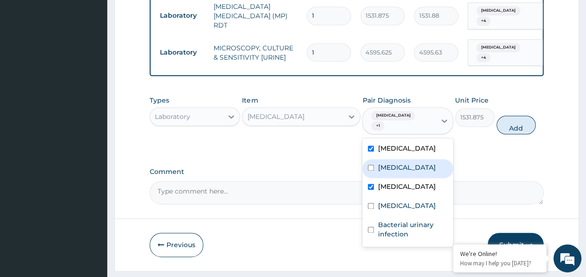
drag, startPoint x: 402, startPoint y: 160, endPoint x: 398, endPoint y: 200, distance: 39.8
click at [401, 163] on label "[MEDICAL_DATA]" at bounding box center [407, 167] width 58 height 9
checkbox input "true"
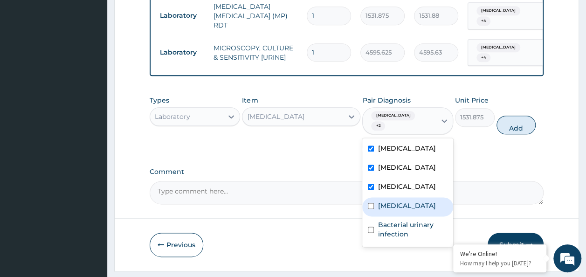
click at [395, 205] on div "Candidiasis" at bounding box center [407, 206] width 91 height 19
checkbox input "true"
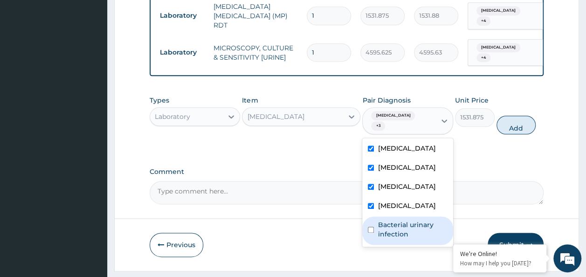
click at [395, 220] on label "Bacterial urinary infection" at bounding box center [413, 229] width 70 height 19
checkbox input "true"
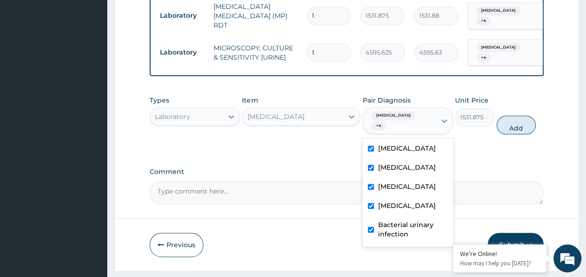
drag, startPoint x: 508, startPoint y: 108, endPoint x: 458, endPoint y: 122, distance: 52.3
click at [506, 116] on button "Add" at bounding box center [517, 125] width 40 height 19
type input "0"
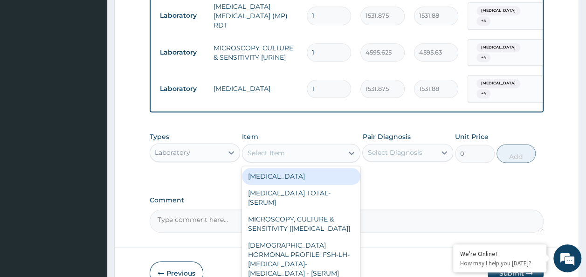
click at [268, 146] on div "Select Item" at bounding box center [293, 153] width 101 height 15
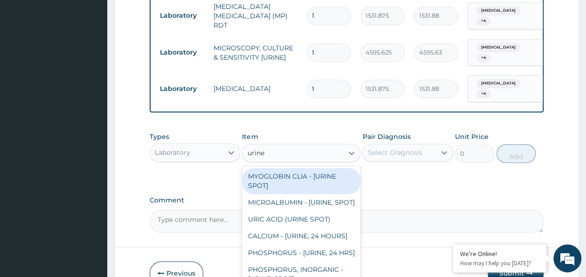
type input "urine b"
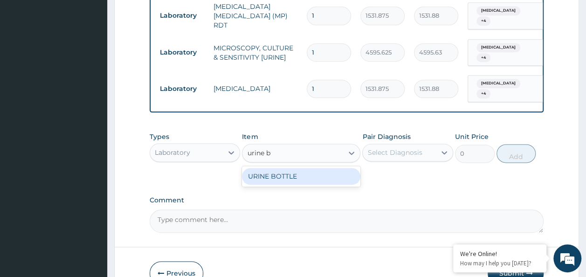
drag, startPoint x: 285, startPoint y: 156, endPoint x: 383, endPoint y: 154, distance: 97.5
click at [291, 168] on div "URINE BOTTLE" at bounding box center [301, 176] width 118 height 17
type input "360"
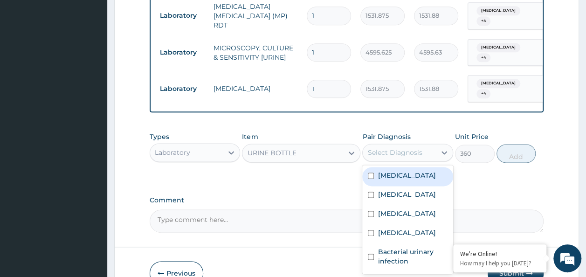
click at [433, 145] on div "Select Diagnosis" at bounding box center [399, 152] width 73 height 15
drag, startPoint x: 416, startPoint y: 170, endPoint x: 402, endPoint y: 190, distance: 24.5
click at [415, 171] on label "[MEDICAL_DATA]" at bounding box center [407, 175] width 58 height 9
checkbox input "true"
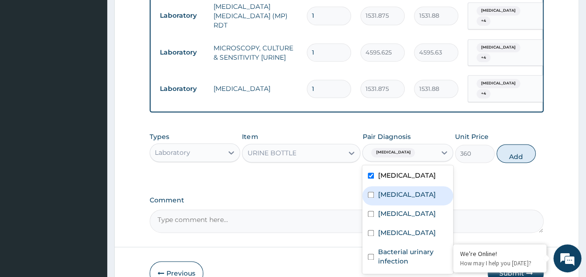
click at [400, 193] on div "[MEDICAL_DATA]" at bounding box center [407, 195] width 91 height 19
checkbox input "true"
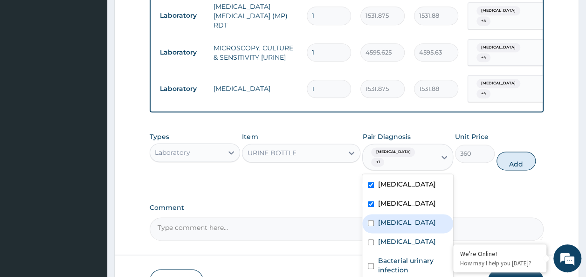
click at [396, 218] on label "[MEDICAL_DATA]" at bounding box center [407, 222] width 58 height 9
checkbox input "true"
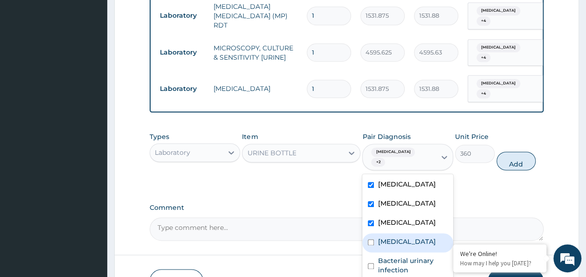
drag, startPoint x: 394, startPoint y: 227, endPoint x: 397, endPoint y: 249, distance: 22.6
click at [395, 233] on div "Candidiasis" at bounding box center [407, 242] width 91 height 19
checkbox input "true"
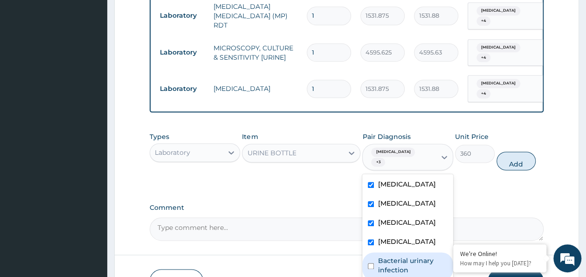
click at [398, 256] on label "Bacterial urinary infection" at bounding box center [413, 265] width 70 height 19
checkbox input "true"
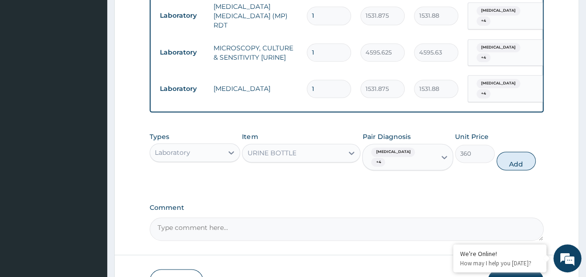
click at [505, 153] on div "Types Laboratory Item URINE BOTTLE Pair Diagnosis Upper respiratory infection +…" at bounding box center [347, 151] width 395 height 48
click at [506, 152] on button "Add" at bounding box center [517, 161] width 40 height 19
type input "0"
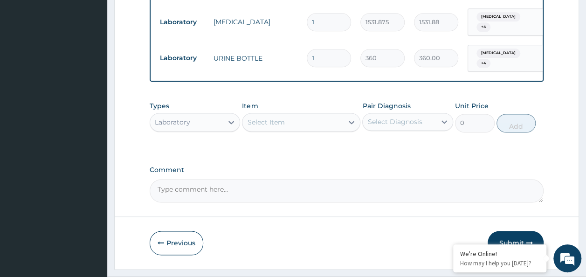
scroll to position [593, 0]
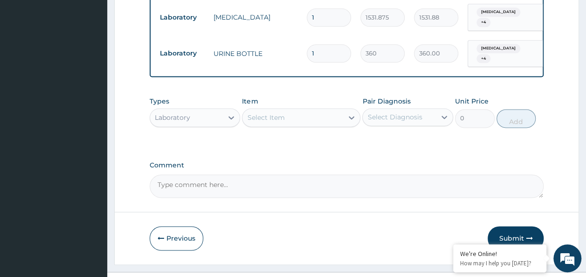
click at [313, 109] on div "Select Item" at bounding box center [301, 117] width 118 height 19
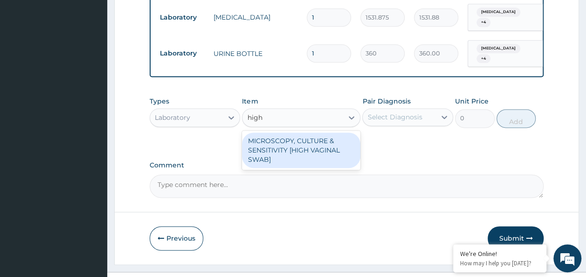
type input "high"
click at [310, 136] on div "MICROSCOPY, CULTURE & SENSITIVITY [HIGH VAGINAL SWAB]" at bounding box center [301, 149] width 118 height 35
type input "4595.625"
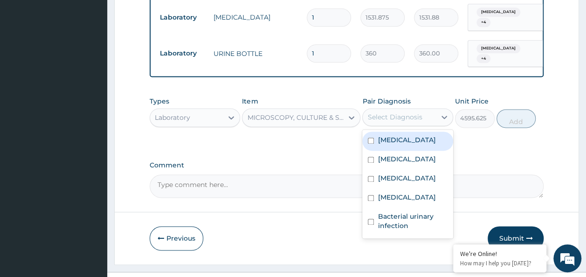
click at [387, 112] on div "Select Diagnosis" at bounding box center [394, 116] width 55 height 9
click at [391, 135] on label "[MEDICAL_DATA]" at bounding box center [407, 139] width 58 height 9
checkbox input "true"
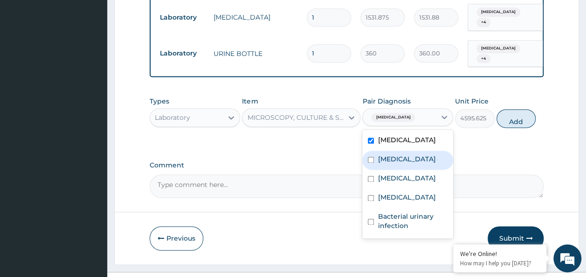
drag, startPoint x: 394, startPoint y: 146, endPoint x: 395, endPoint y: 169, distance: 23.8
click at [394, 151] on div "[MEDICAL_DATA]" at bounding box center [407, 160] width 91 height 19
checkbox input "true"
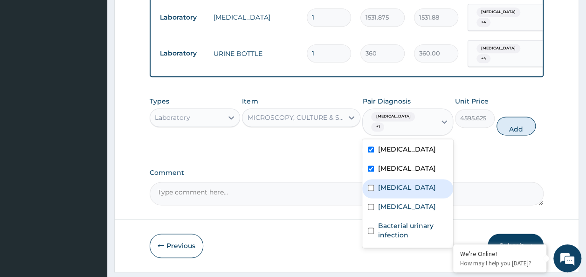
click at [396, 179] on div "[MEDICAL_DATA]" at bounding box center [407, 188] width 91 height 19
checkbox input "true"
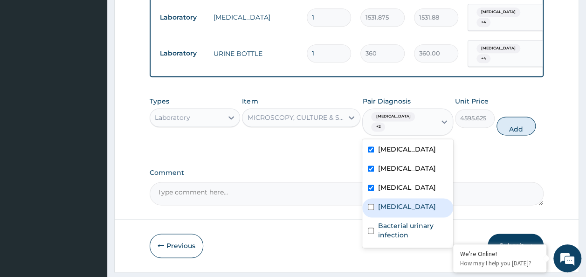
click at [399, 202] on label "Candidiasis" at bounding box center [407, 206] width 58 height 9
checkbox input "true"
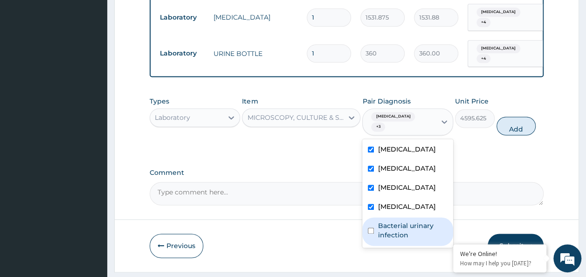
click at [399, 226] on label "Bacterial urinary infection" at bounding box center [413, 230] width 70 height 19
checkbox input "true"
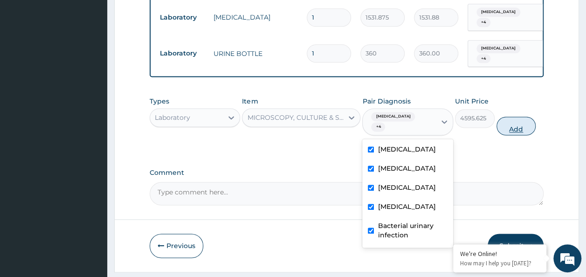
click at [504, 117] on button "Add" at bounding box center [517, 126] width 40 height 19
type input "0"
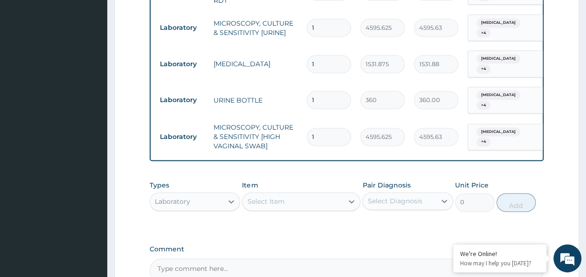
scroll to position [631, 0]
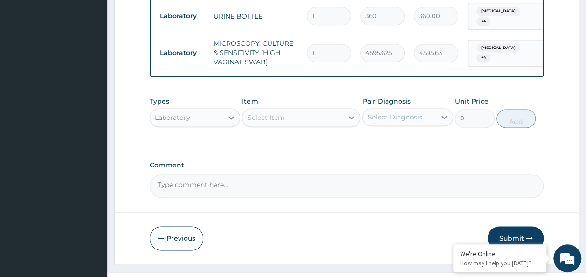
click at [198, 110] on div "Laboratory" at bounding box center [186, 117] width 73 height 15
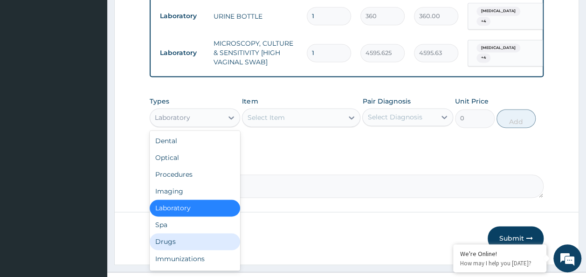
click at [199, 233] on div "Drugs" at bounding box center [195, 241] width 91 height 17
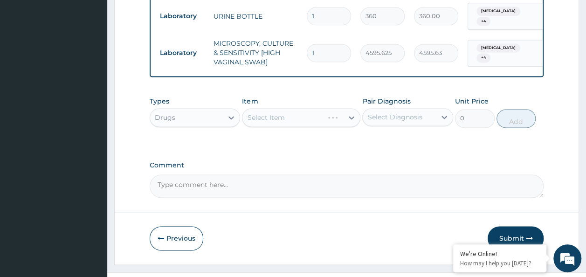
click at [399, 110] on div "Select Diagnosis" at bounding box center [399, 117] width 73 height 15
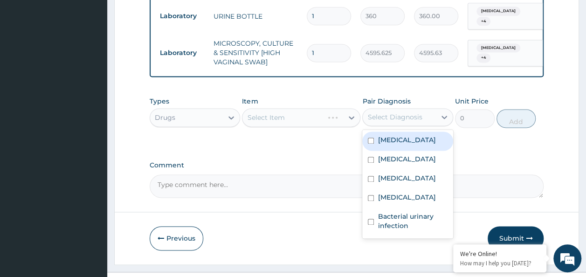
drag, startPoint x: 397, startPoint y: 123, endPoint x: 385, endPoint y: 162, distance: 41.1
click at [397, 135] on label "[MEDICAL_DATA]" at bounding box center [407, 139] width 58 height 9
checkbox input "true"
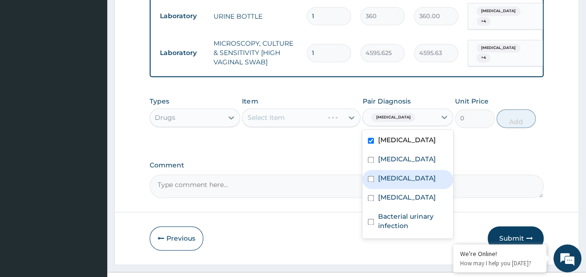
click at [385, 170] on div "[MEDICAL_DATA]" at bounding box center [407, 179] width 91 height 19
checkbox input "true"
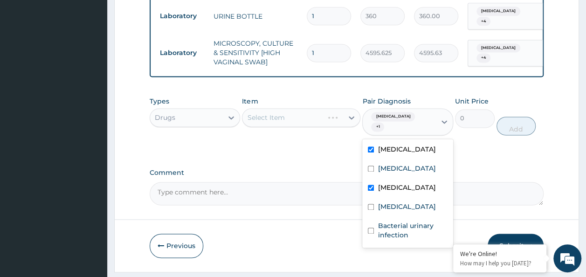
click at [385, 150] on div "[MEDICAL_DATA]" at bounding box center [407, 150] width 91 height 19
checkbox input "false"
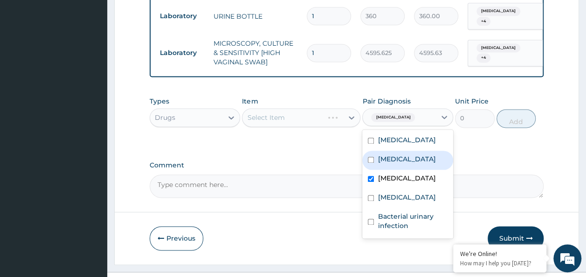
click at [385, 154] on label "[MEDICAL_DATA]" at bounding box center [407, 158] width 58 height 9
checkbox input "true"
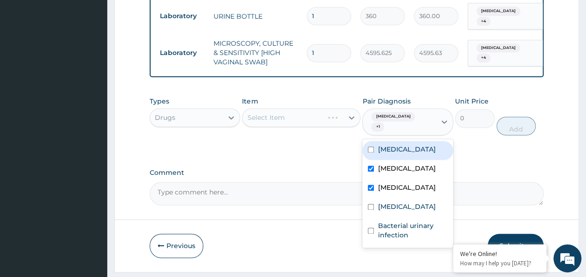
click at [387, 145] on label "[MEDICAL_DATA]" at bounding box center [407, 149] width 58 height 9
checkbox input "true"
drag, startPoint x: 398, startPoint y: 179, endPoint x: 398, endPoint y: 186, distance: 7.5
click at [398, 184] on div "Upper respiratory infection Malaria Bacteremia Candidiasis Bacterial urinary in…" at bounding box center [407, 193] width 91 height 109
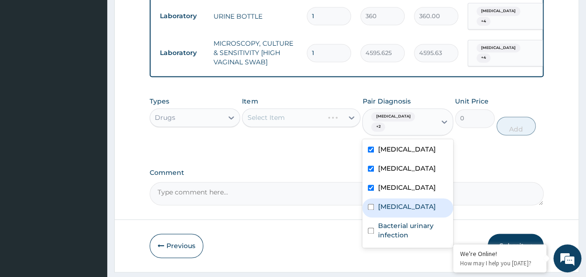
drag, startPoint x: 397, startPoint y: 197, endPoint x: 396, endPoint y: 206, distance: 9.3
click at [397, 199] on div "Candidiasis" at bounding box center [407, 207] width 91 height 19
checkbox input "true"
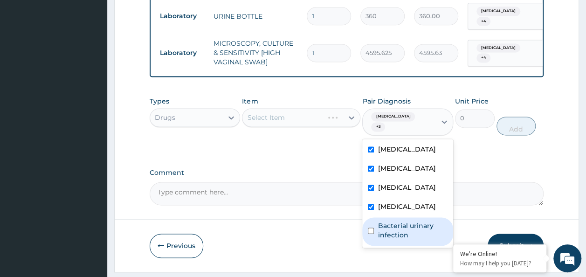
click at [396, 221] on label "Bacterial urinary infection" at bounding box center [413, 230] width 70 height 19
checkbox input "true"
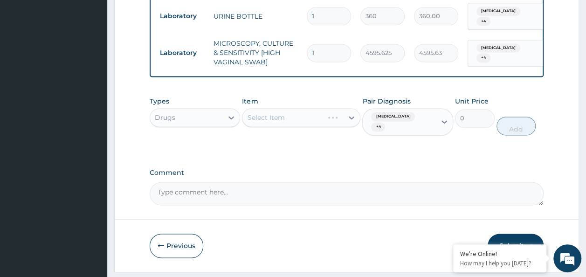
click at [274, 169] on label "Comment" at bounding box center [347, 173] width 395 height 8
click at [274, 182] on textarea "Comment" at bounding box center [347, 193] width 395 height 23
click at [312, 110] on div "Select Item" at bounding box center [293, 117] width 101 height 15
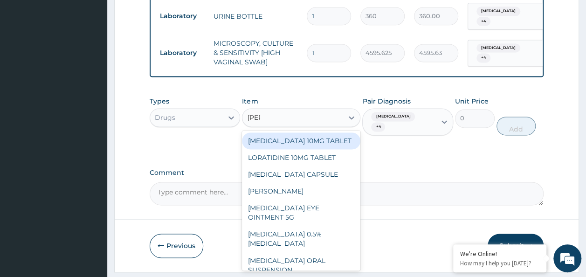
type input "lorat"
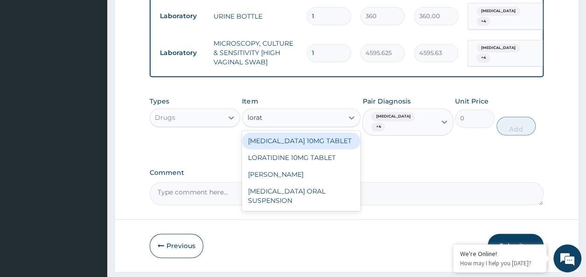
click at [315, 132] on div "[MEDICAL_DATA] 10MG TABLET" at bounding box center [301, 140] width 118 height 17
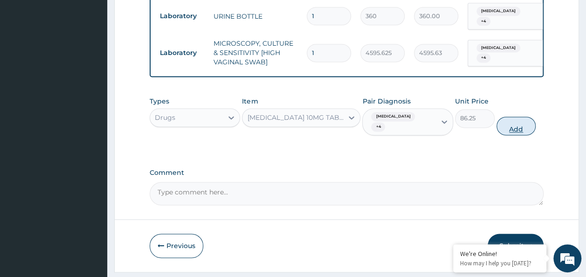
click at [533, 117] on button "Add" at bounding box center [517, 126] width 40 height 19
type input "0"
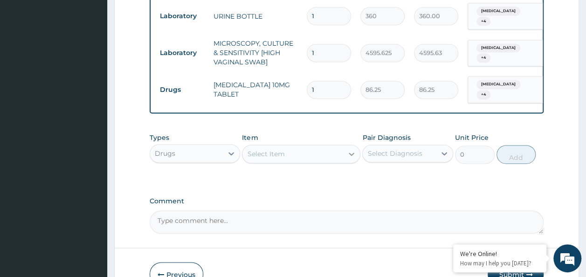
click at [344, 146] on div at bounding box center [351, 154] width 17 height 17
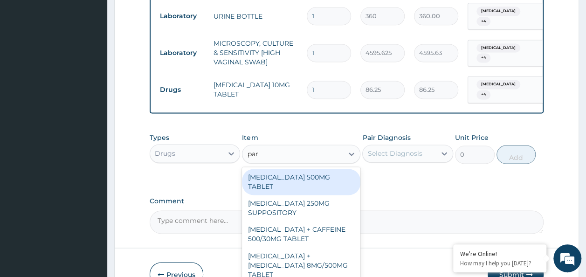
type input "para"
click at [329, 169] on div "[MEDICAL_DATA] 500MG TABLET" at bounding box center [301, 182] width 118 height 26
type input "30"
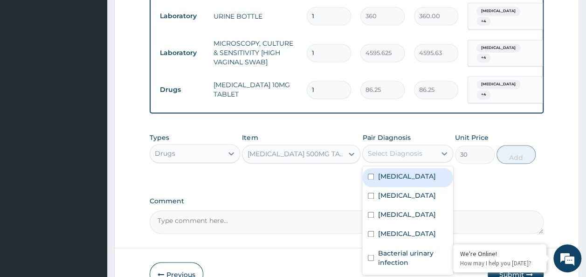
click at [425, 146] on div "Select Diagnosis" at bounding box center [399, 153] width 73 height 15
drag, startPoint x: 420, startPoint y: 158, endPoint x: 417, endPoint y: 168, distance: 10.6
click at [419, 172] on label "[MEDICAL_DATA]" at bounding box center [407, 176] width 58 height 9
checkbox input "true"
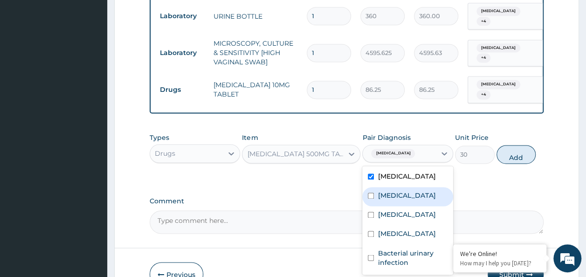
drag, startPoint x: 413, startPoint y: 176, endPoint x: 406, endPoint y: 203, distance: 28.1
click at [412, 187] on div "[MEDICAL_DATA]" at bounding box center [407, 196] width 91 height 19
checkbox input "true"
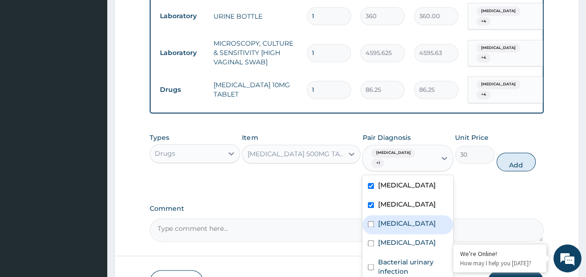
drag, startPoint x: 405, startPoint y: 207, endPoint x: 404, endPoint y: 221, distance: 14.1
click at [405, 219] on label "[MEDICAL_DATA]" at bounding box center [407, 223] width 58 height 9
checkbox input "true"
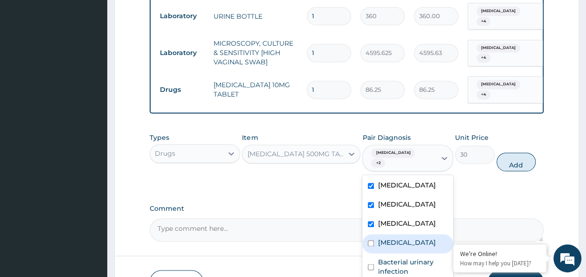
click at [406, 238] on label "Candidiasis" at bounding box center [407, 242] width 58 height 9
checkbox input "true"
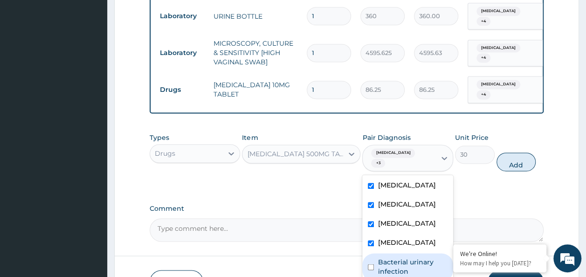
drag, startPoint x: 409, startPoint y: 253, endPoint x: 446, endPoint y: 205, distance: 60.2
click at [420, 253] on div "Bacterial urinary infection" at bounding box center [407, 267] width 91 height 28
checkbox input "true"
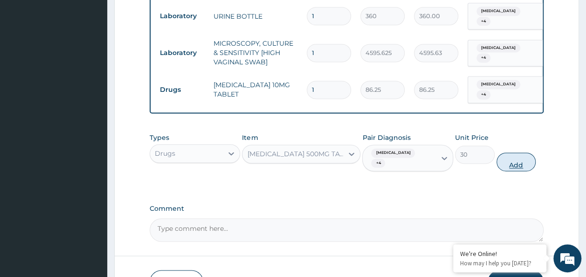
click at [504, 152] on button "Add" at bounding box center [517, 161] width 40 height 19
type input "0"
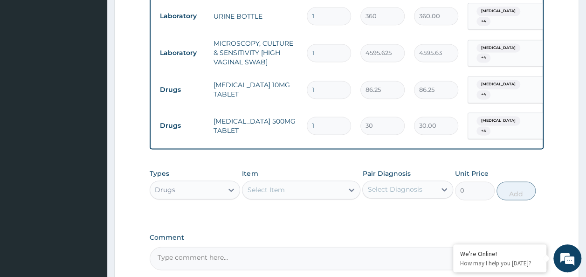
type input "18"
type input "540.00"
type input "18"
click at [320, 81] on input "1" at bounding box center [329, 90] width 44 height 18
type input "0.00"
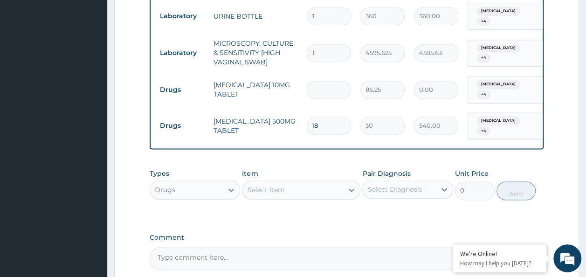
type input "5"
type input "431.25"
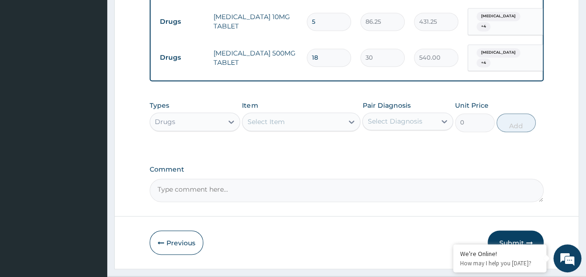
scroll to position [699, 0]
type input "5"
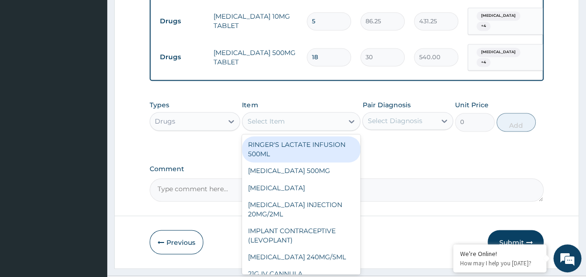
click at [298, 114] on div "Select Item" at bounding box center [293, 121] width 101 height 15
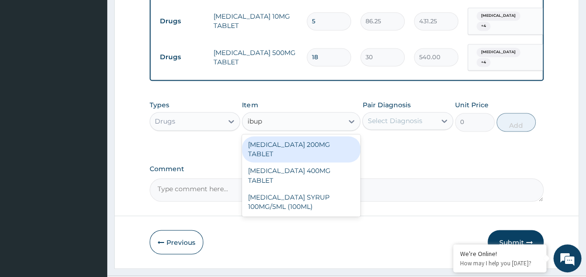
type input "ibup"
type input "ibupr"
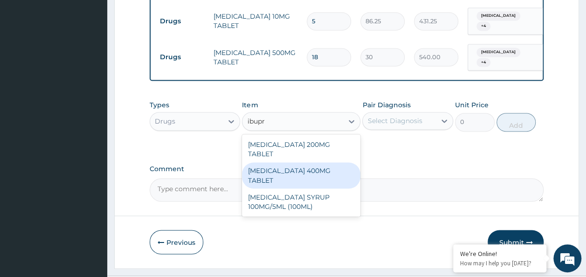
click at [284, 162] on div "IBUPROFEN 400MG TABLET" at bounding box center [301, 175] width 118 height 26
type input "156"
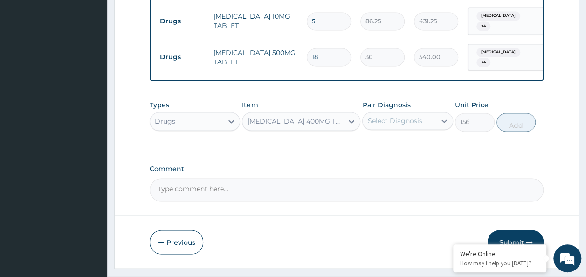
click at [409, 116] on div "Select Diagnosis" at bounding box center [394, 120] width 55 height 9
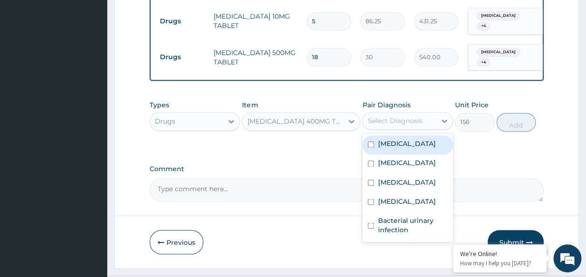
click at [404, 139] on label "Upper respiratory infection" at bounding box center [407, 143] width 58 height 9
checkbox input "true"
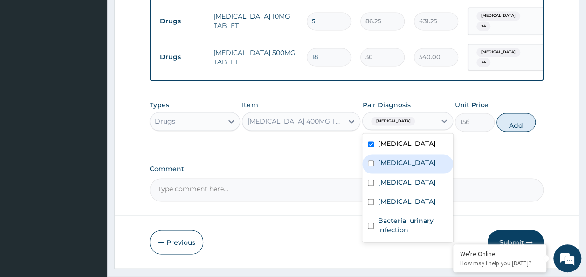
drag, startPoint x: 399, startPoint y: 147, endPoint x: 399, endPoint y: 170, distance: 22.9
click at [399, 158] on label "Malaria" at bounding box center [407, 162] width 58 height 9
checkbox input "true"
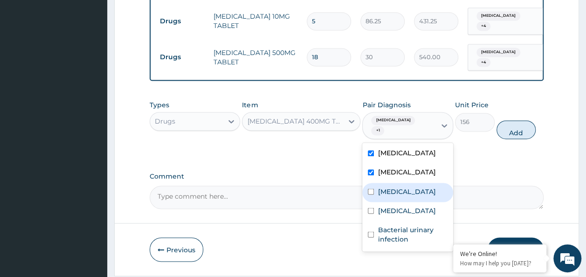
drag, startPoint x: 399, startPoint y: 173, endPoint x: 399, endPoint y: 183, distance: 10.3
click at [399, 183] on div "Bacteremia" at bounding box center [407, 192] width 91 height 19
checkbox input "true"
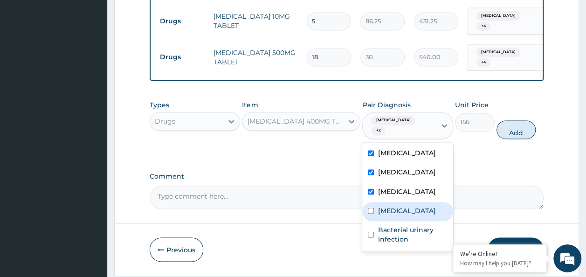
drag, startPoint x: 400, startPoint y: 194, endPoint x: 399, endPoint y: 211, distance: 17.3
click at [400, 206] on label "Candidiasis" at bounding box center [407, 210] width 58 height 9
checkbox input "true"
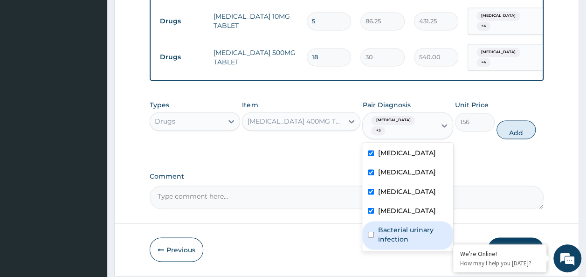
click at [399, 225] on label "Bacterial urinary infection" at bounding box center [413, 234] width 70 height 19
checkbox input "true"
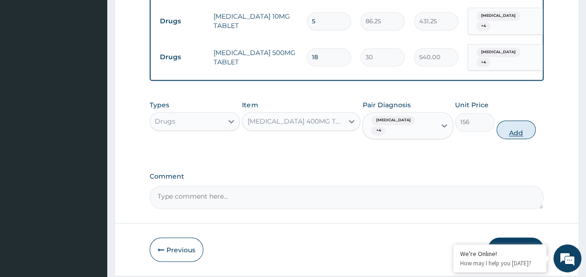
click at [500, 120] on button "Add" at bounding box center [517, 129] width 40 height 19
type input "0"
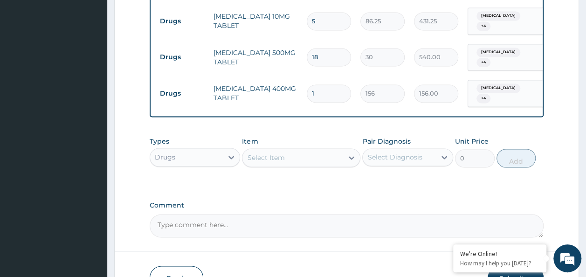
click at [268, 153] on div "Select Item" at bounding box center [265, 157] width 37 height 9
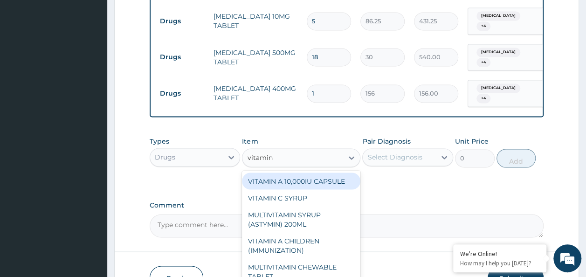
type input "vitamin c"
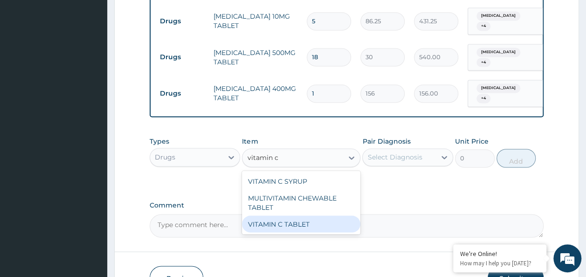
click at [340, 215] on div "VITAMIN C TABLET" at bounding box center [301, 223] width 118 height 17
type input "20"
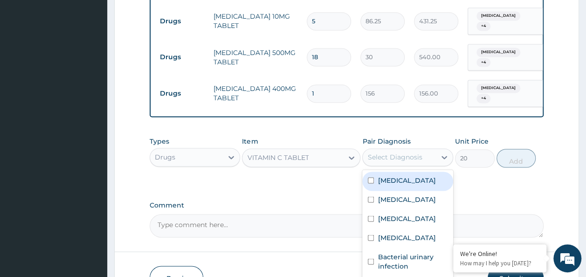
click at [405, 150] on div "Select Diagnosis" at bounding box center [399, 157] width 73 height 15
drag, startPoint x: 404, startPoint y: 159, endPoint x: 399, endPoint y: 167, distance: 9.7
click at [404, 175] on label "Upper respiratory infection" at bounding box center [407, 179] width 58 height 9
checkbox input "true"
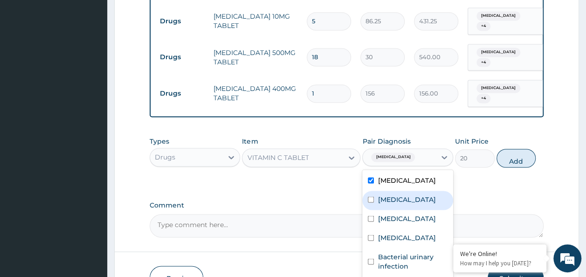
click at [381, 192] on div "Malaria" at bounding box center [407, 200] width 91 height 19
checkbox input "true"
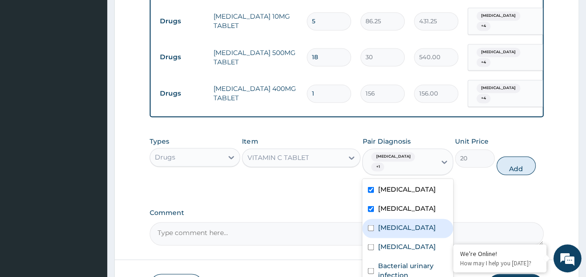
click at [388, 222] on label "Bacteremia" at bounding box center [407, 226] width 58 height 9
checkbox input "true"
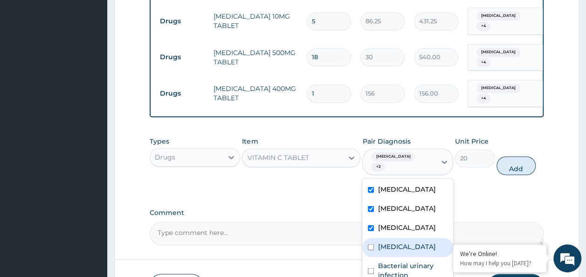
drag, startPoint x: 390, startPoint y: 233, endPoint x: 391, endPoint y: 245, distance: 11.7
click at [391, 242] on label "Candidiasis" at bounding box center [407, 246] width 58 height 9
checkbox input "true"
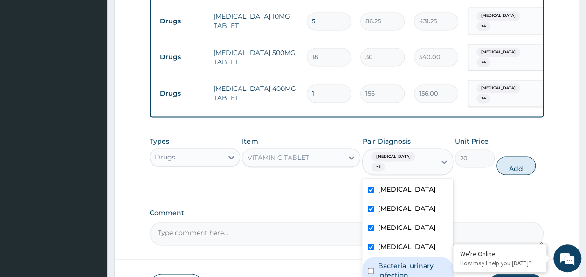
click at [392, 261] on label "Bacterial urinary infection" at bounding box center [413, 270] width 70 height 19
drag, startPoint x: 393, startPoint y: 256, endPoint x: 531, endPoint y: 166, distance: 165.3
click at [395, 261] on label "Bacterial urinary infection" at bounding box center [413, 270] width 70 height 19
checkbox input "false"
click at [531, 156] on button "Add" at bounding box center [517, 165] width 40 height 19
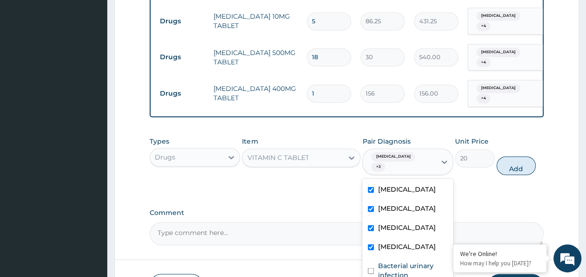
type input "0"
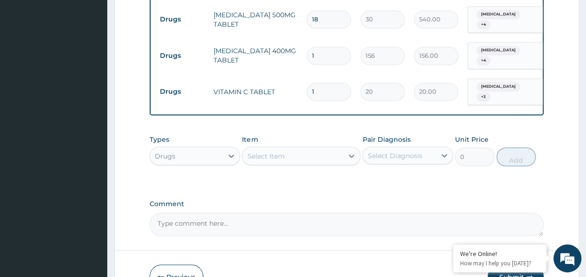
scroll to position [677, 0]
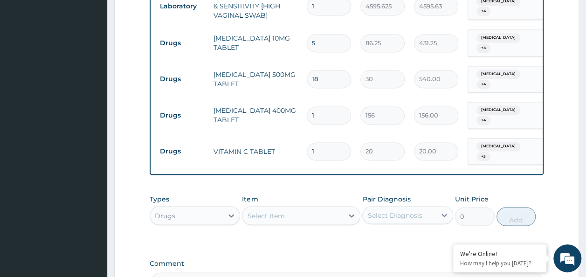
type input "0.00"
type input "3"
type input "60.00"
type input "30"
type input "600.00"
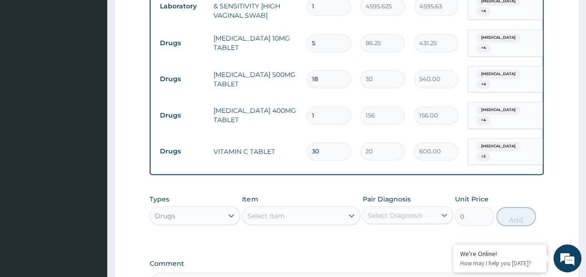
type input "31"
type input "620.00"
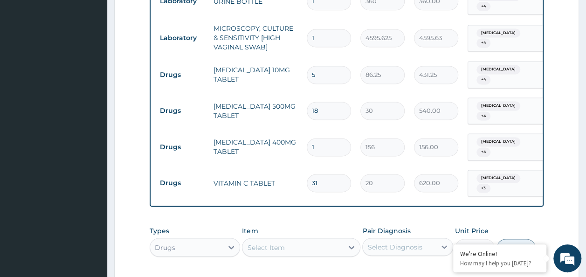
scroll to position [631, 0]
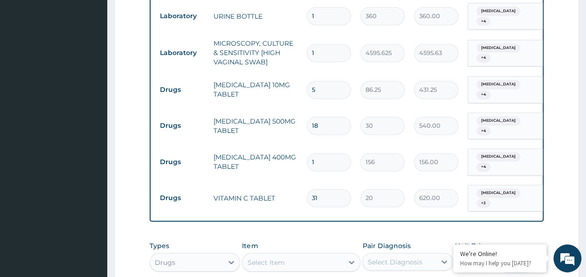
type input "31"
click at [322, 153] on input "1" at bounding box center [329, 162] width 44 height 18
type input "0.00"
type input "4"
type input "624.00"
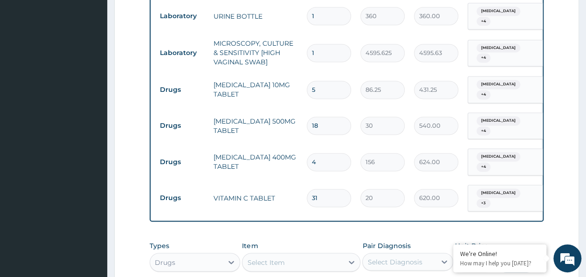
type input "4"
click at [328, 189] on input "31" at bounding box center [329, 198] width 44 height 18
type input "3"
type input "60.00"
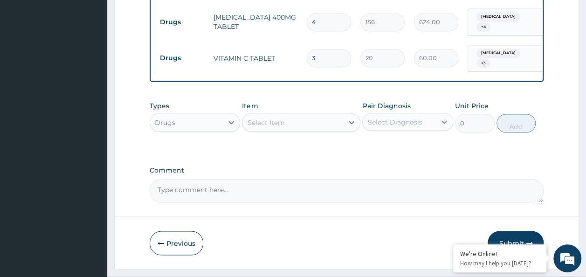
scroll to position [770, 0]
type input "30"
type input "600.00"
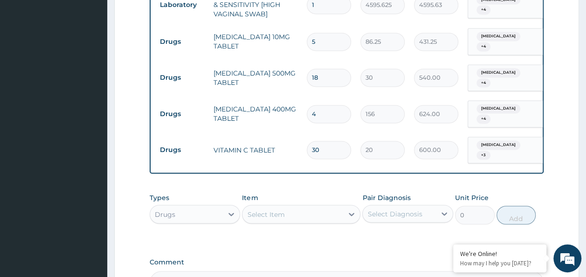
scroll to position [677, 0]
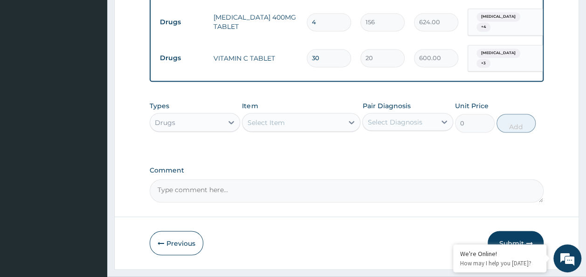
type input "30"
click at [520, 231] on button "Submit" at bounding box center [516, 243] width 56 height 24
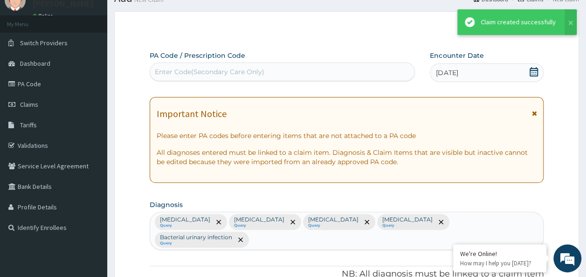
scroll to position [770, 0]
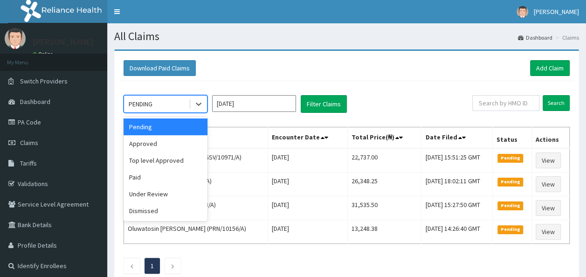
click at [165, 104] on div "PENDING" at bounding box center [156, 104] width 65 height 15
drag, startPoint x: 156, startPoint y: 140, endPoint x: 274, endPoint y: 116, distance: 120.6
click at [156, 141] on div "Approved" at bounding box center [166, 143] width 84 height 17
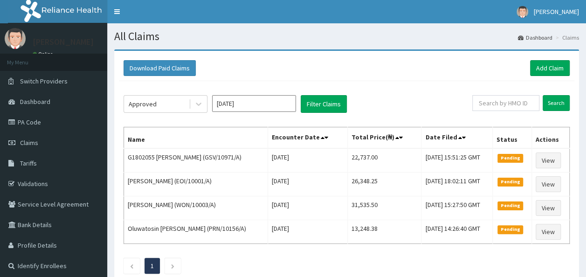
click at [322, 113] on div "Approved Sep 2025 Filter Claims Search Name Encounter Date Total Price(₦) Date …" at bounding box center [347, 182] width 456 height 202
click at [319, 105] on button "Filter Claims" at bounding box center [324, 104] width 46 height 18
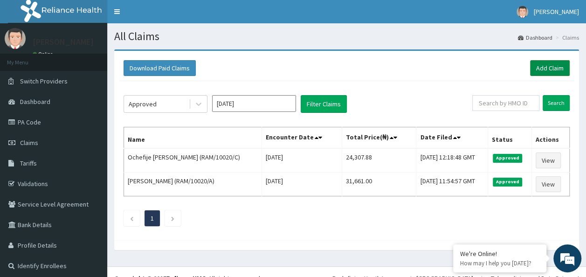
click at [546, 72] on link "Add Claim" at bounding box center [550, 68] width 40 height 16
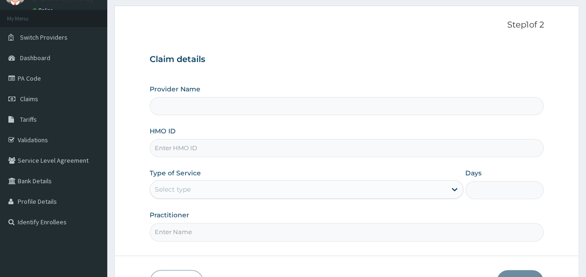
scroll to position [93, 0]
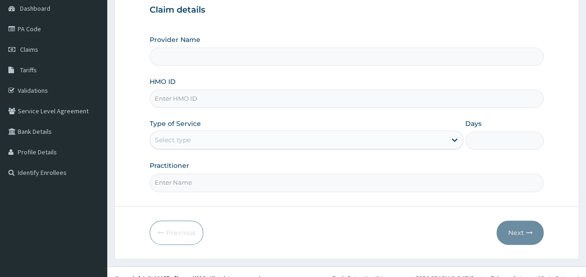
type input "Reliance Family Clinics (RFC)- [GEOGRAPHIC_DATA]"
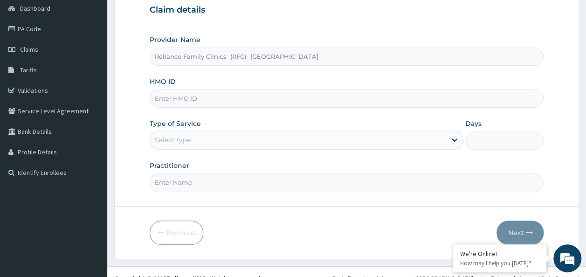
click at [329, 103] on input "HMO ID" at bounding box center [347, 99] width 395 height 18
paste input "RAM/10020/E"
type input "RAM/10020/E"
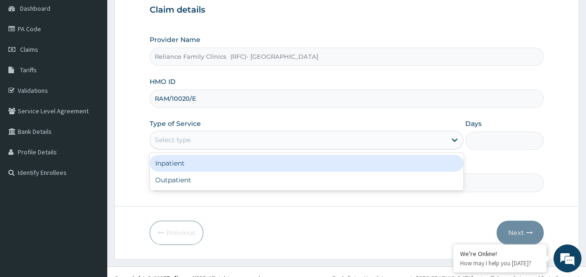
click at [285, 139] on div "Select type" at bounding box center [298, 139] width 296 height 15
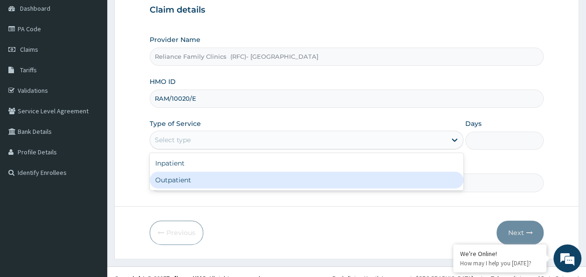
click at [277, 174] on div "Outpatient" at bounding box center [307, 180] width 314 height 17
type input "1"
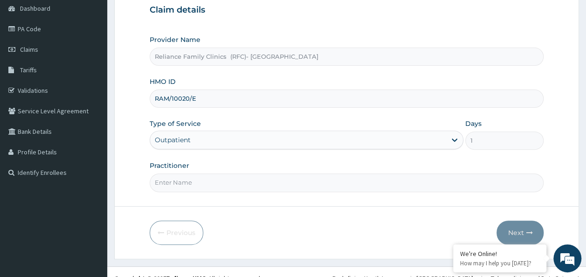
click at [277, 174] on input "Practitioner" at bounding box center [347, 182] width 395 height 18
type input "[PERSON_NAME]"
click at [520, 232] on button "Next" at bounding box center [520, 233] width 47 height 24
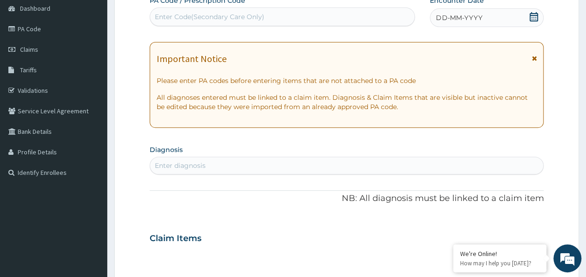
scroll to position [0, 0]
click at [533, 18] on icon at bounding box center [534, 16] width 8 height 9
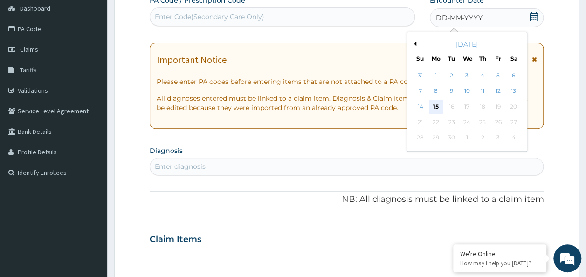
click at [438, 107] on div "15" at bounding box center [436, 107] width 14 height 14
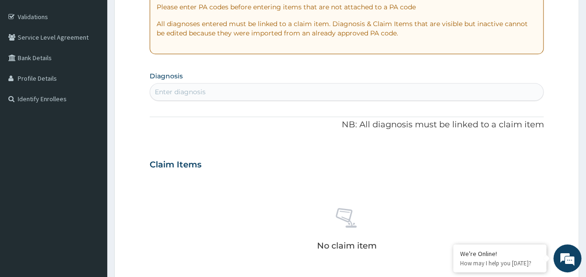
scroll to position [233, 0]
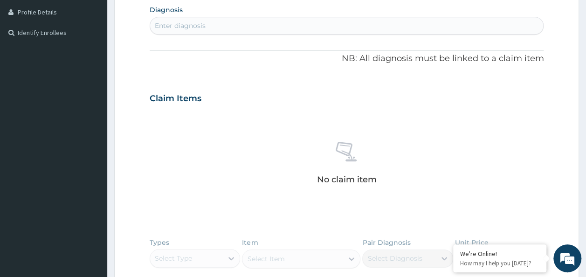
click at [233, 22] on div "Enter diagnosis" at bounding box center [347, 25] width 394 height 15
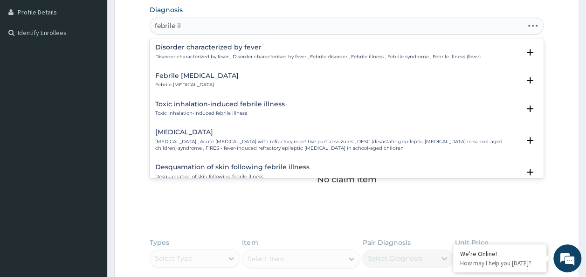
type input "febrile ill"
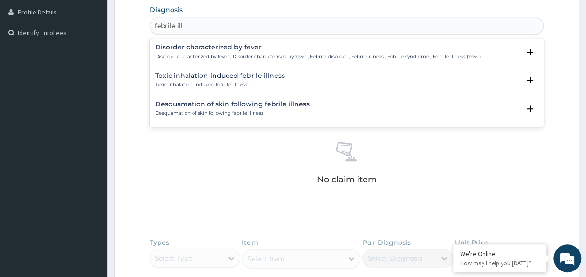
click at [320, 50] on h4 "Disorder characterized by fever" at bounding box center [318, 47] width 326 height 7
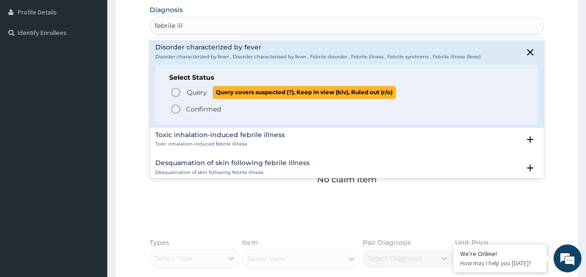
click at [206, 86] on p "Query Query covers suspected (?), Keep in view (kiv), Ruled out (r/o)" at bounding box center [291, 92] width 210 height 13
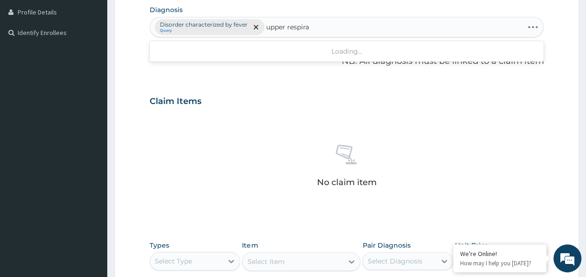
type input "upper respirat"
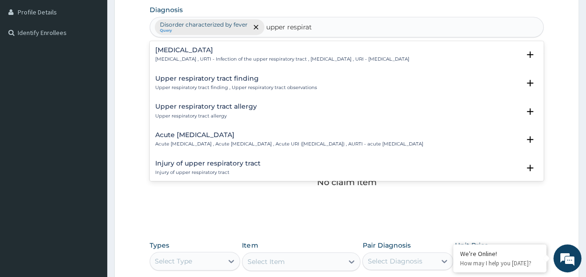
click at [252, 56] on p "Upper respiratory infection , URTI - Infection of the upper respiratory tract ,…" at bounding box center [282, 59] width 254 height 7
click at [258, 54] on div "Upper respiratory infection Upper respiratory infection , URTI - Infection of t…" at bounding box center [282, 55] width 254 height 16
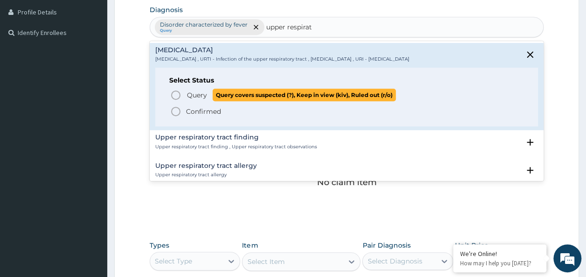
drag, startPoint x: 203, startPoint y: 92, endPoint x: 211, endPoint y: 86, distance: 10.0
click at [204, 90] on span "Query" at bounding box center [197, 94] width 20 height 9
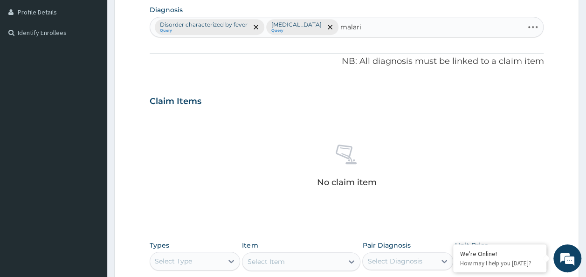
type input "malaria"
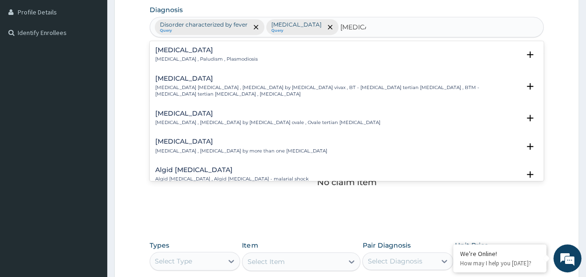
click at [264, 62] on div "Malaria Malaria , Paludism , Plasmodiosis Select Status Query Query covers susp…" at bounding box center [346, 57] width 383 height 21
click at [215, 56] on p "Malaria , Paludism , Plasmodiosis" at bounding box center [206, 59] width 103 height 7
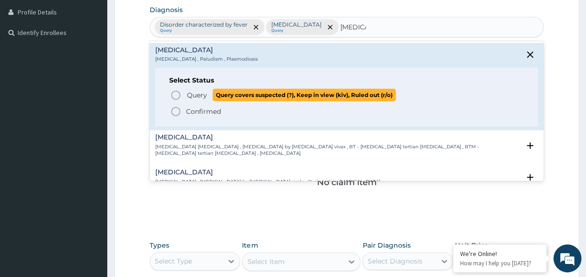
click at [201, 92] on span "Query" at bounding box center [197, 94] width 20 height 9
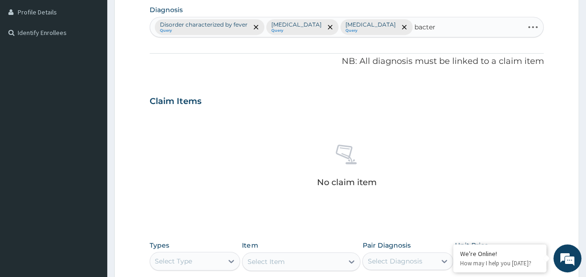
type input "bactere"
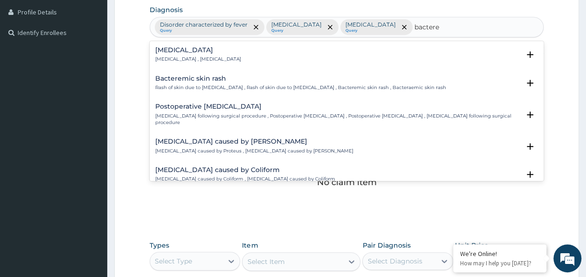
click at [305, 58] on div "Bacteremia Bacteremia , Bacteraemia" at bounding box center [346, 55] width 383 height 16
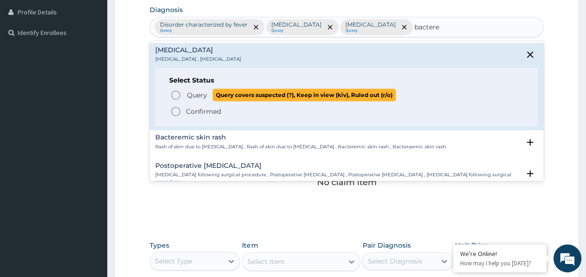
click at [203, 96] on span "Query" at bounding box center [197, 94] width 20 height 9
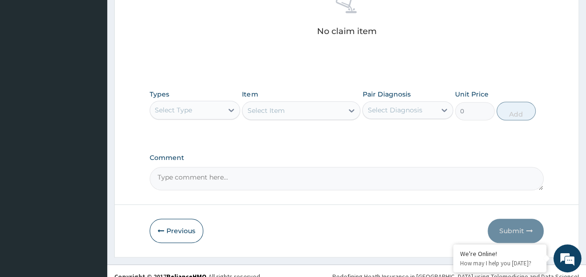
scroll to position [394, 0]
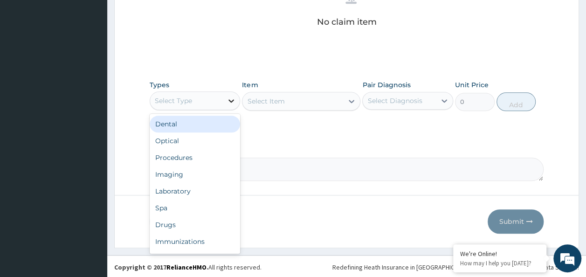
click at [228, 99] on icon at bounding box center [231, 100] width 9 height 9
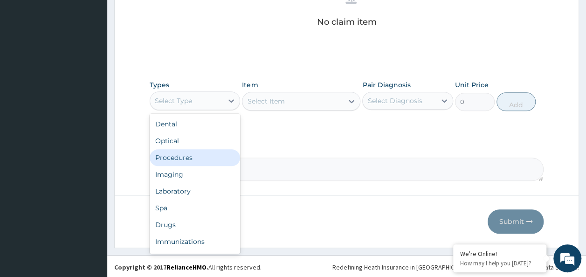
click at [206, 150] on div "Procedures" at bounding box center [195, 157] width 91 height 17
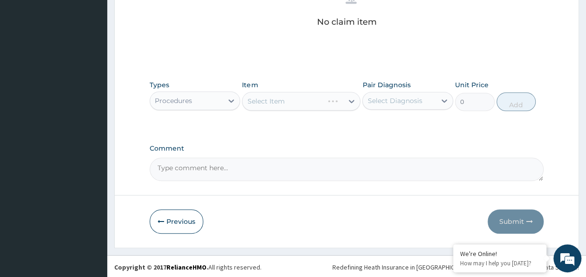
click at [383, 106] on div "Select Diagnosis" at bounding box center [399, 100] width 73 height 15
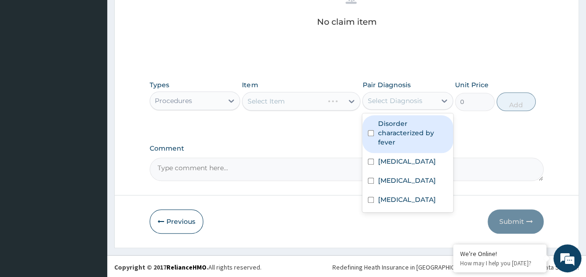
drag, startPoint x: 389, startPoint y: 124, endPoint x: 389, endPoint y: 133, distance: 9.3
click at [389, 129] on label "Disorder characterized by fever" at bounding box center [413, 133] width 70 height 28
checkbox input "true"
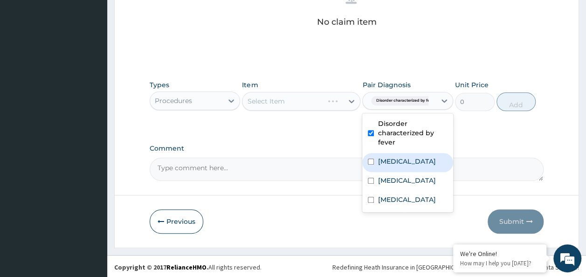
drag, startPoint x: 392, startPoint y: 157, endPoint x: 394, endPoint y: 179, distance: 22.4
click at [392, 165] on label "Upper respiratory infection" at bounding box center [407, 161] width 58 height 9
checkbox input "true"
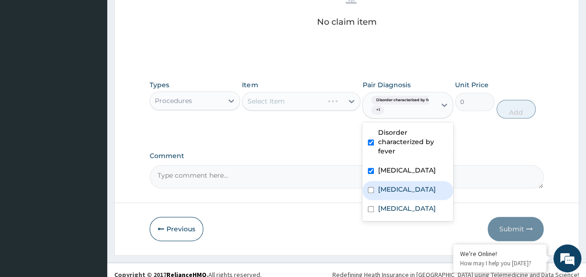
click at [394, 190] on div "Malaria" at bounding box center [407, 190] width 91 height 19
checkbox input "true"
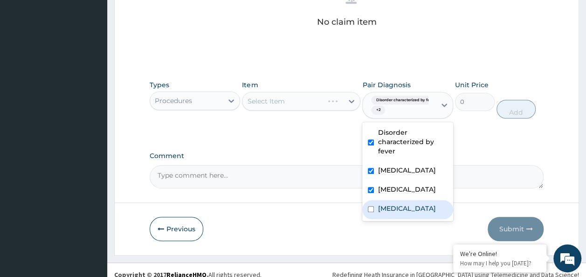
click at [390, 210] on div "Bacteremia" at bounding box center [407, 209] width 91 height 19
checkbox input "true"
click at [294, 133] on div "Types Procedures Item Select Item Pair Diagnosis option Bacteremia, selected. o…" at bounding box center [347, 107] width 395 height 62
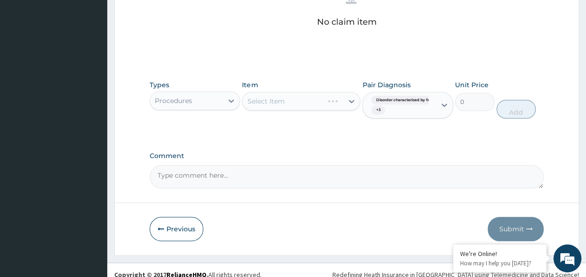
scroll to position [402, 0]
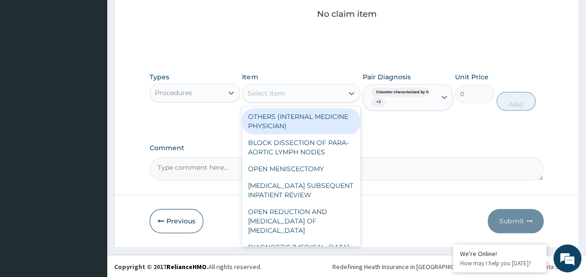
click at [316, 97] on div "Select Item" at bounding box center [293, 93] width 101 height 15
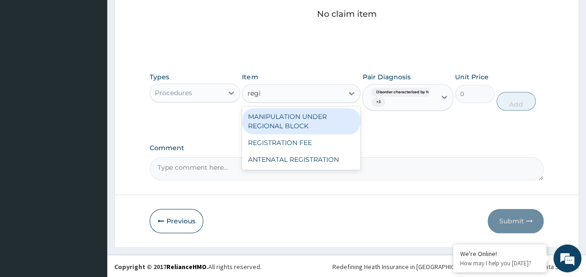
type input "regis"
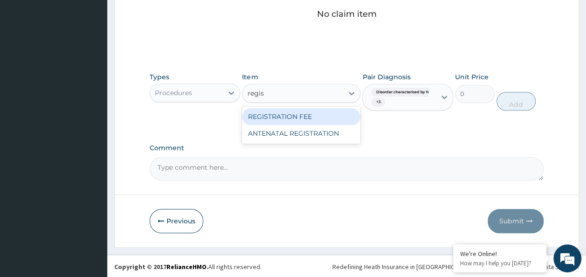
click at [323, 111] on div "REGISTRATION FEE" at bounding box center [301, 116] width 118 height 17
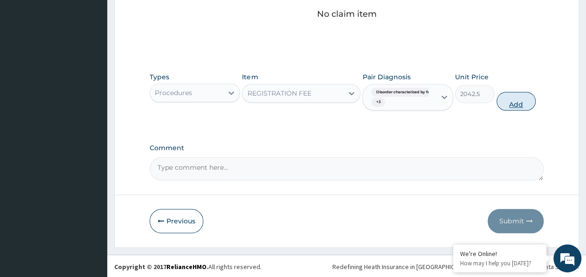
click at [517, 101] on button "Add" at bounding box center [517, 101] width 40 height 19
type input "0"
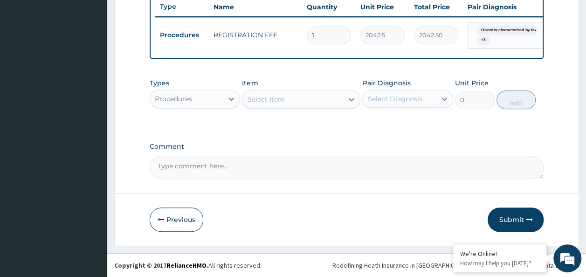
click at [305, 102] on div "Select Item" at bounding box center [293, 99] width 101 height 15
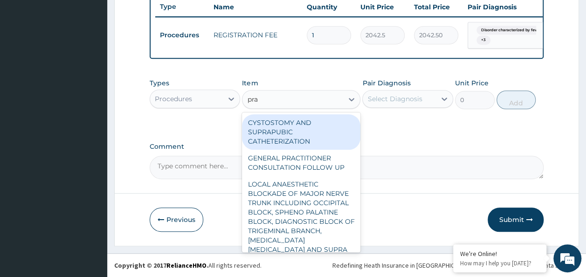
type input "prac"
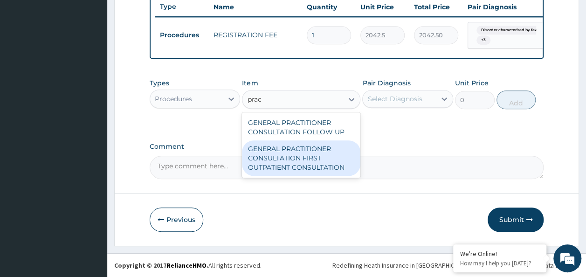
click at [312, 158] on div "GENERAL PRACTITIONER CONSULTATION FIRST OUTPATIENT CONSULTATION" at bounding box center [301, 157] width 118 height 35
type input "3370.125"
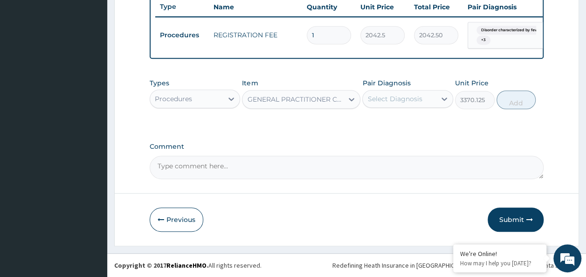
click at [397, 104] on div "Select Diagnosis" at bounding box center [394, 98] width 55 height 9
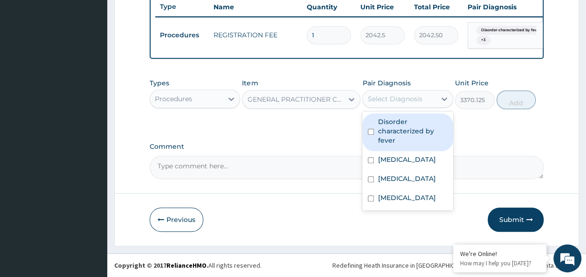
drag, startPoint x: 397, startPoint y: 126, endPoint x: 393, endPoint y: 164, distance: 37.5
click at [397, 128] on label "Disorder characterized by fever" at bounding box center [413, 131] width 70 height 28
checkbox input "true"
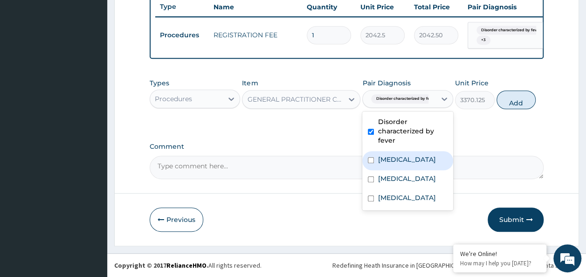
click at [393, 164] on label "Upper respiratory infection" at bounding box center [407, 159] width 58 height 9
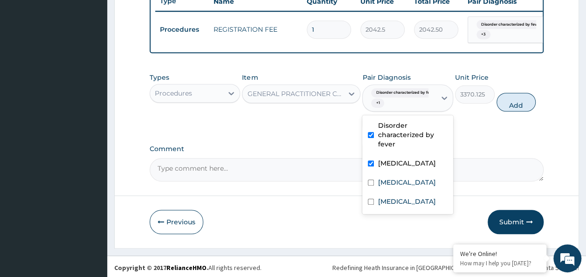
click at [392, 168] on label "Upper respiratory infection" at bounding box center [407, 163] width 58 height 9
checkbox input "false"
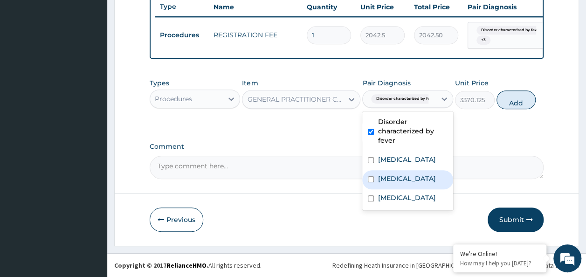
click at [391, 183] on label "Malaria" at bounding box center [407, 178] width 58 height 9
checkbox input "true"
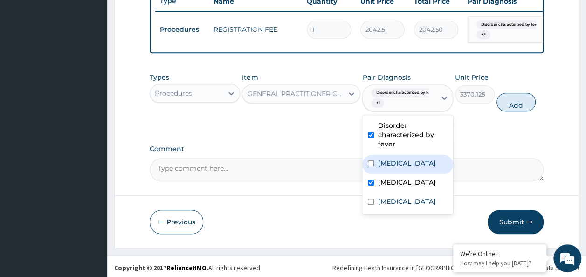
click at [392, 168] on label "Upper respiratory infection" at bounding box center [407, 163] width 58 height 9
checkbox input "true"
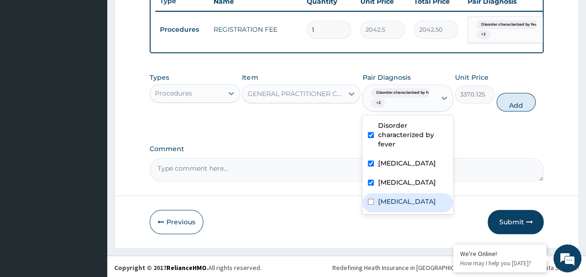
click at [385, 206] on label "Bacteremia" at bounding box center [407, 201] width 58 height 9
checkbox input "true"
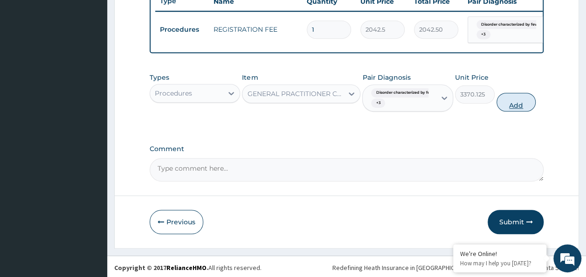
click at [524, 109] on button "Add" at bounding box center [517, 102] width 40 height 19
type input "0"
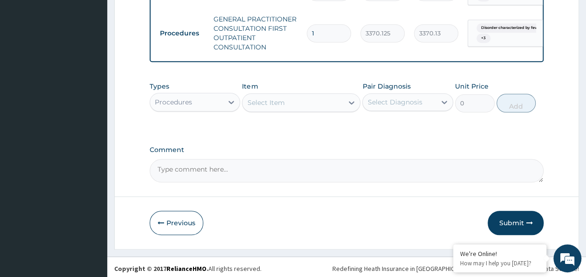
scroll to position [407, 0]
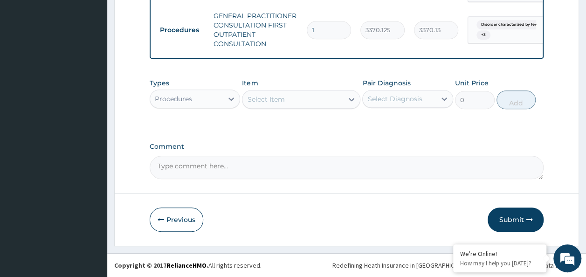
click at [206, 97] on div "Procedures" at bounding box center [186, 98] width 73 height 15
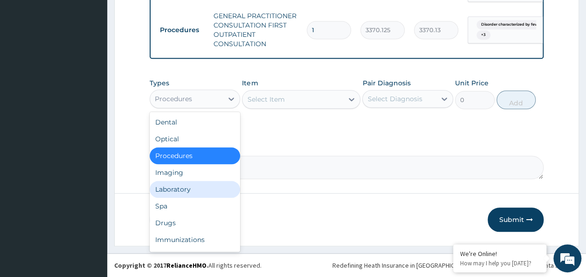
click at [191, 185] on div "Laboratory" at bounding box center [195, 189] width 91 height 17
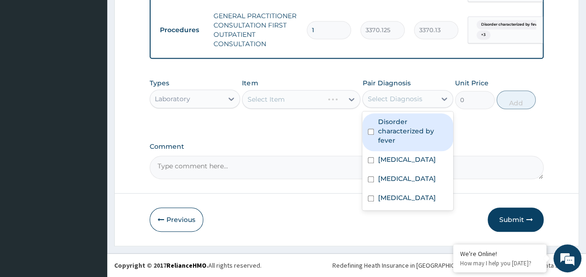
click at [390, 101] on div "Select Diagnosis" at bounding box center [394, 98] width 55 height 9
drag, startPoint x: 380, startPoint y: 135, endPoint x: 377, endPoint y: 154, distance: 19.3
click at [380, 135] on label "Disorder characterized by fever" at bounding box center [413, 131] width 70 height 28
checkbox input "true"
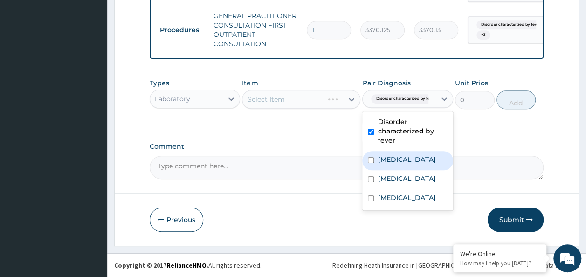
drag, startPoint x: 377, startPoint y: 160, endPoint x: 380, endPoint y: 190, distance: 29.9
click at [377, 162] on div "Upper respiratory infection" at bounding box center [407, 160] width 91 height 19
checkbox input "true"
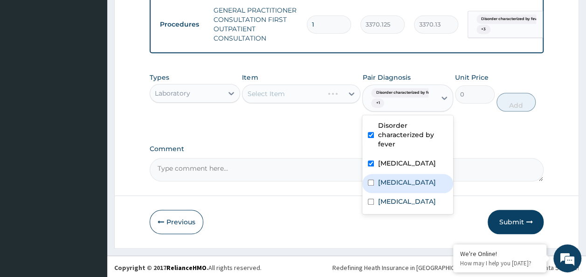
click at [380, 191] on div "Malaria" at bounding box center [407, 183] width 91 height 19
checkbox input "true"
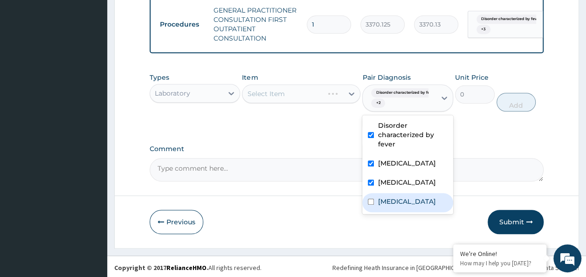
click at [377, 212] on div "Bacteremia" at bounding box center [407, 202] width 91 height 19
checkbox input "true"
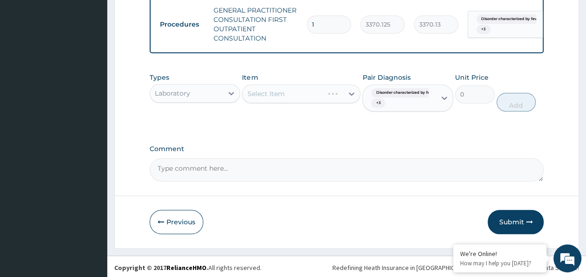
click at [285, 130] on div "Types Laboratory Item Select Item Pair Diagnosis Disorder characterized by feve…" at bounding box center [347, 99] width 395 height 62
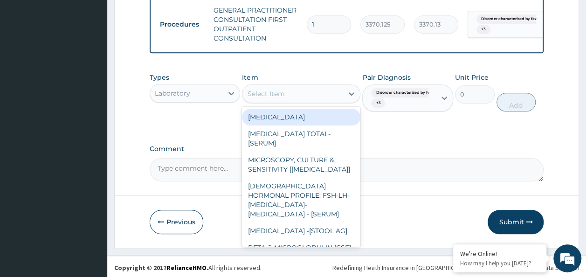
click at [284, 101] on div "Select Item" at bounding box center [293, 93] width 101 height 15
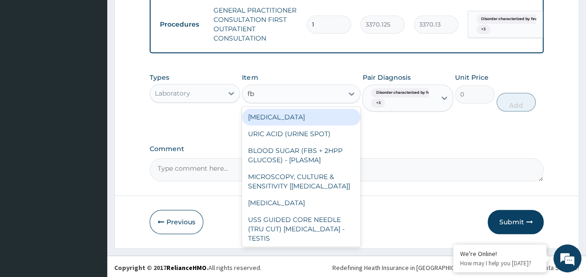
type input "fbc"
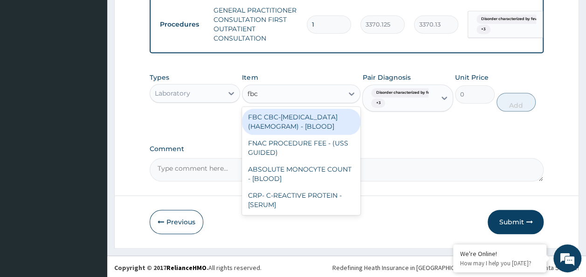
click at [289, 129] on div "FBC CBC-COMPLETE BLOOD COUNT (HAEMOGRAM) - [BLOOD]" at bounding box center [301, 122] width 118 height 26
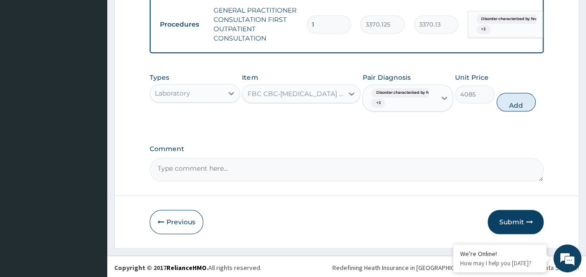
drag, startPoint x: 528, startPoint y: 110, endPoint x: 471, endPoint y: 113, distance: 57.4
click at [528, 110] on button "Add" at bounding box center [517, 102] width 40 height 19
type input "0"
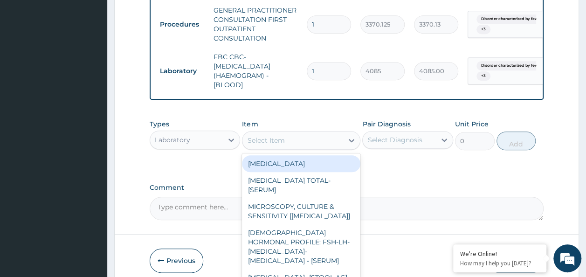
click at [326, 139] on div "Select Item" at bounding box center [293, 140] width 101 height 15
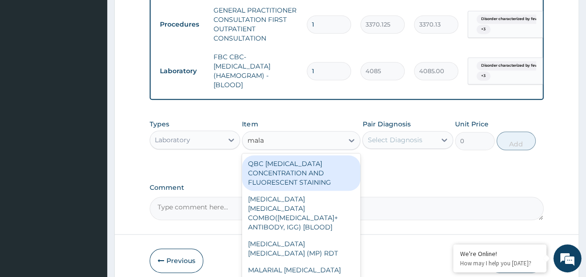
type input "malar"
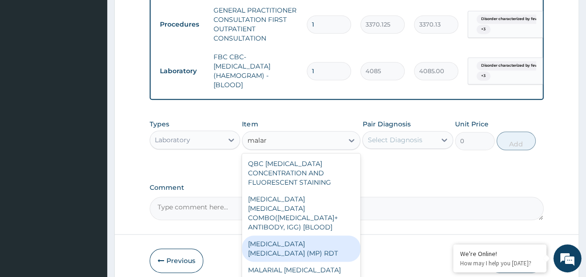
click at [326, 236] on div "MALARIA PARASITE (MP) RDT" at bounding box center [301, 249] width 118 height 26
type input "1531.875"
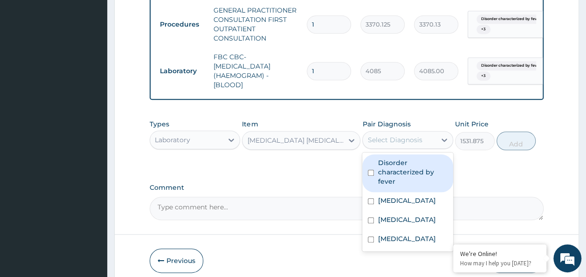
click at [396, 144] on div "Select Diagnosis" at bounding box center [394, 139] width 55 height 9
drag, startPoint x: 395, startPoint y: 172, endPoint x: 395, endPoint y: 187, distance: 14.5
click at [395, 174] on label "Disorder characterized by fever" at bounding box center [413, 172] width 70 height 28
checkbox input "true"
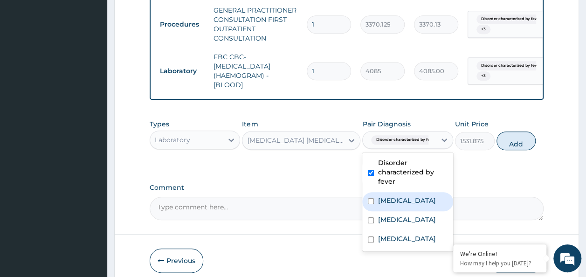
drag, startPoint x: 396, startPoint y: 207, endPoint x: 396, endPoint y: 225, distance: 18.2
click at [396, 205] on label "Upper respiratory infection" at bounding box center [407, 200] width 58 height 9
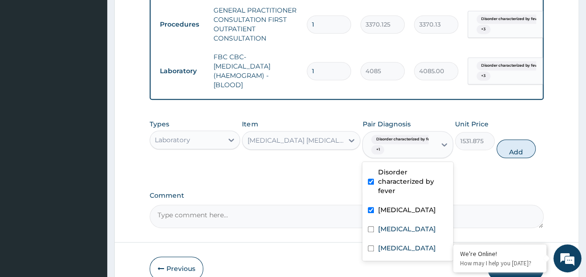
drag, startPoint x: 396, startPoint y: 227, endPoint x: 395, endPoint y: 236, distance: 9.4
click at [396, 221] on div "Upper respiratory infection" at bounding box center [407, 210] width 91 height 19
checkbox input "false"
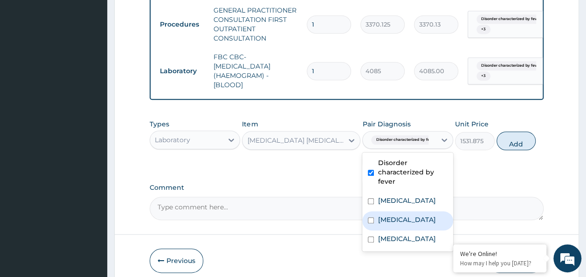
click at [395, 224] on label "Malaria" at bounding box center [407, 219] width 58 height 9
checkbox input "true"
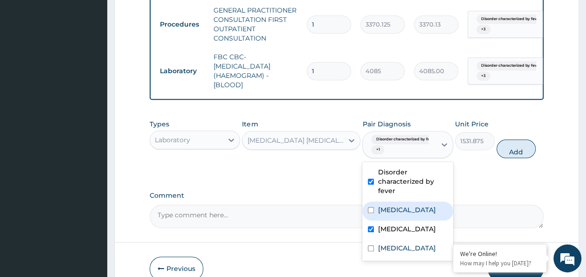
drag, startPoint x: 400, startPoint y: 220, endPoint x: 398, endPoint y: 232, distance: 12.3
click at [399, 215] on label "Upper respiratory infection" at bounding box center [407, 209] width 58 height 9
checkbox input "true"
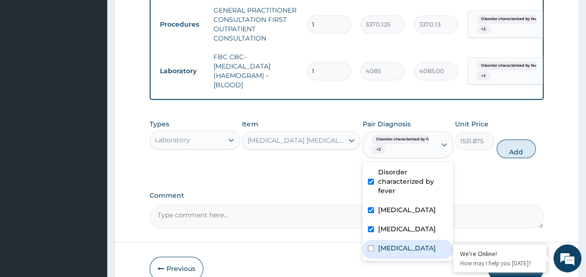
drag, startPoint x: 396, startPoint y: 263, endPoint x: 419, endPoint y: 237, distance: 34.8
click at [397, 253] on label "Bacteremia" at bounding box center [407, 247] width 58 height 9
checkbox input "true"
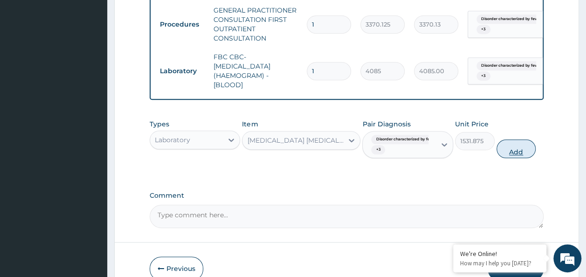
click at [506, 156] on button "Add" at bounding box center [517, 148] width 40 height 19
type input "0"
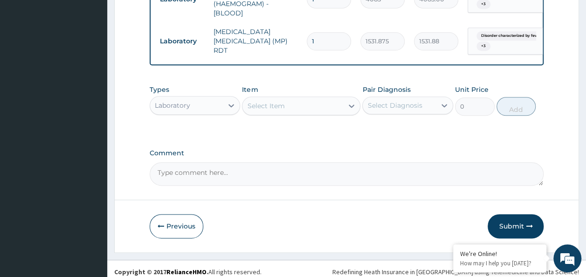
scroll to position [490, 0]
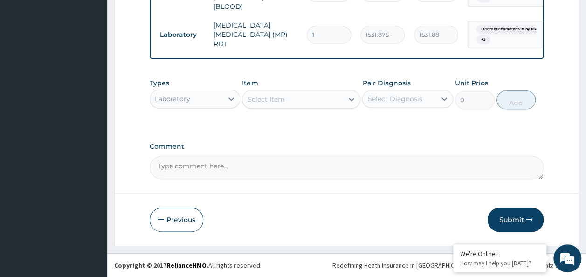
drag, startPoint x: 304, startPoint y: 79, endPoint x: 304, endPoint y: 90, distance: 10.3
click at [304, 79] on div "Item Select Item" at bounding box center [301, 93] width 118 height 31
click at [304, 92] on div "Select Item" at bounding box center [301, 99] width 118 height 19
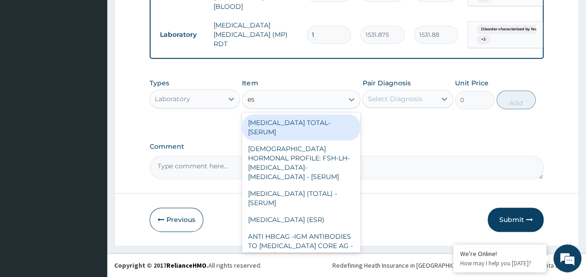
type input "esr"
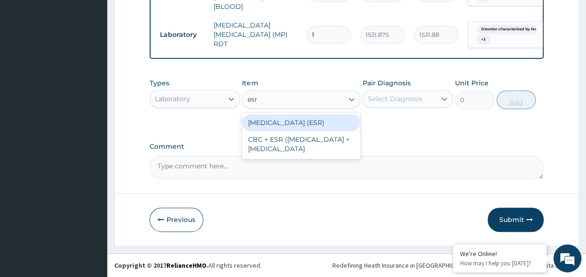
click at [307, 129] on div "ERYTHROCYTE SEDIMENTATION RATE (ESR)" at bounding box center [301, 122] width 118 height 17
type input "2553.125"
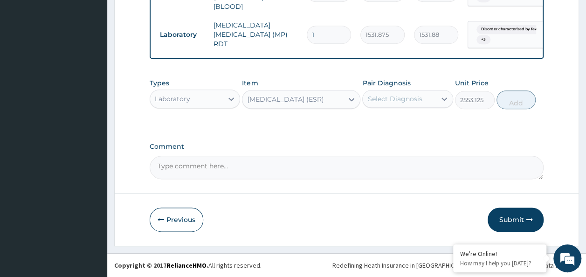
click at [397, 104] on div "Select Diagnosis" at bounding box center [394, 98] width 55 height 9
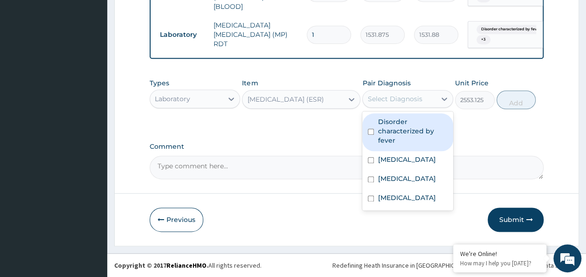
drag, startPoint x: 399, startPoint y: 125, endPoint x: 401, endPoint y: 146, distance: 20.6
click at [400, 127] on label "Disorder characterized by fever" at bounding box center [413, 131] width 70 height 28
checkbox input "true"
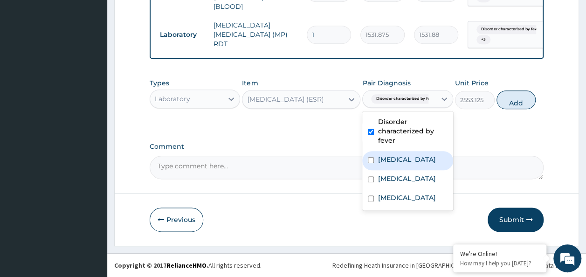
drag, startPoint x: 401, startPoint y: 151, endPoint x: 401, endPoint y: 171, distance: 19.6
click at [401, 160] on div "Disorder characterized by fever Upper respiratory infection Malaria Bacteremia" at bounding box center [407, 160] width 91 height 99
click at [401, 164] on label "Upper respiratory infection" at bounding box center [407, 159] width 58 height 9
checkbox input "true"
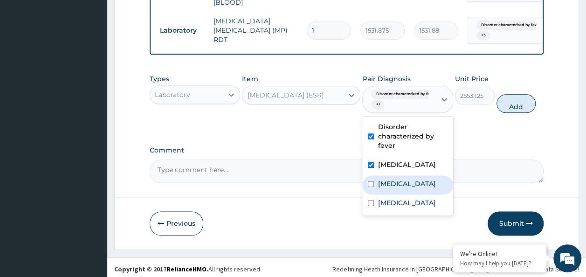
drag, startPoint x: 400, startPoint y: 195, endPoint x: 397, endPoint y: 216, distance: 21.2
click at [400, 188] on label "Malaria" at bounding box center [407, 183] width 58 height 9
checkbox input "true"
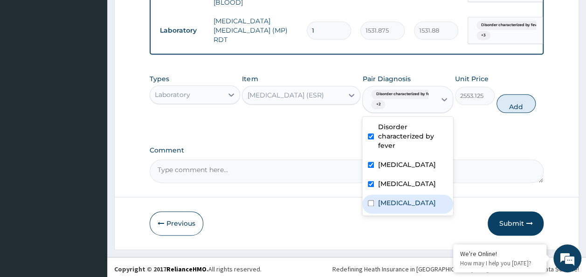
click at [397, 208] on label "Bacteremia" at bounding box center [407, 202] width 58 height 9
checkbox input "true"
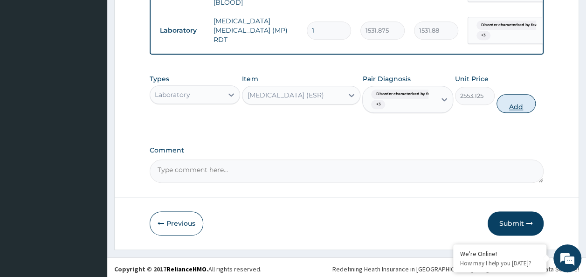
click at [513, 111] on button "Add" at bounding box center [517, 103] width 40 height 19
type input "0"
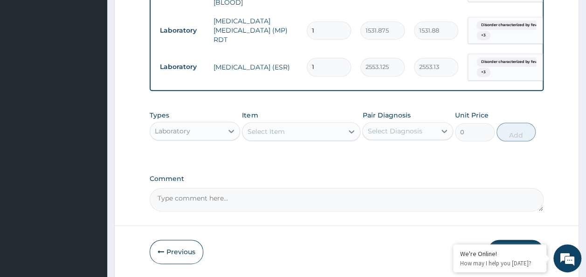
click at [310, 146] on div "Types Laboratory Item Select Item Pair Diagnosis Select Diagnosis Unit Price 0 …" at bounding box center [347, 126] width 395 height 40
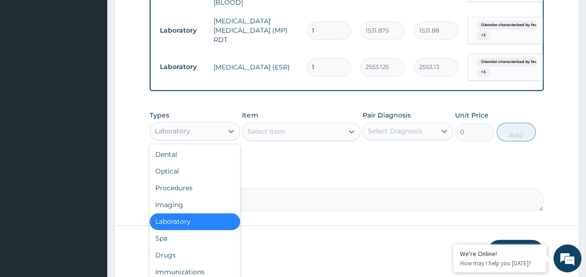
click at [189, 139] on div "Laboratory" at bounding box center [186, 131] width 73 height 15
click at [191, 257] on div "Drugs" at bounding box center [195, 255] width 91 height 17
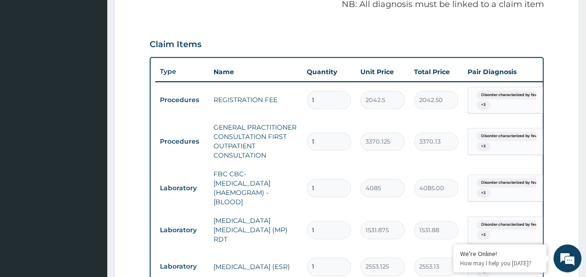
scroll to position [210, 0]
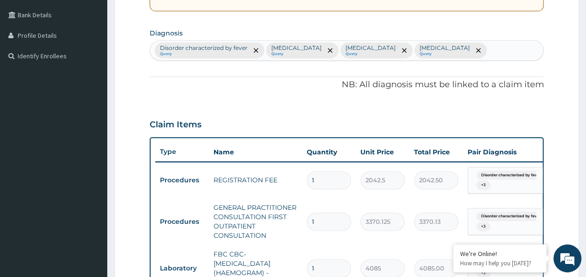
click at [479, 45] on div "Disorder characterized by fever Query Upper respiratory infection Query Malaria…" at bounding box center [347, 51] width 394 height 20
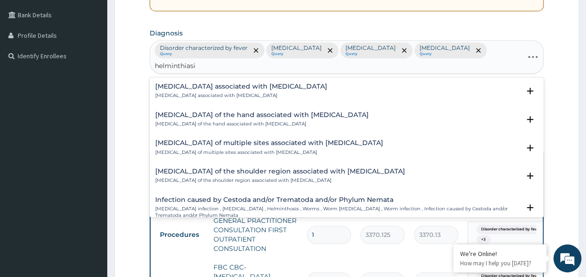
type input "helminthiasis"
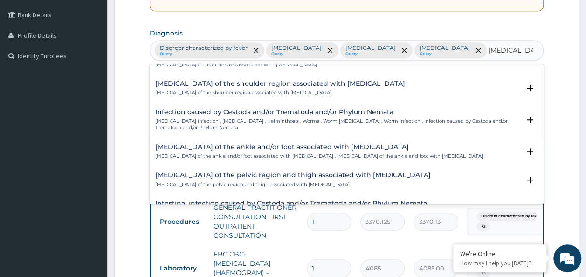
scroll to position [93, 0]
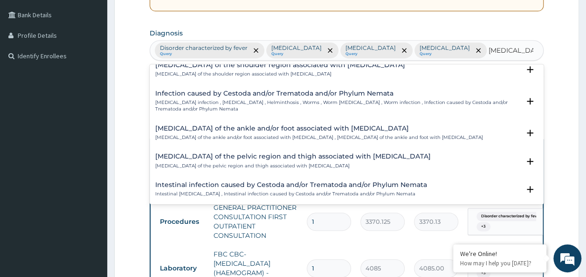
click at [281, 100] on p "Helminth infection , Helminthiasis , Helminthosis , Worms , Worm infestation , …" at bounding box center [337, 106] width 365 height 14
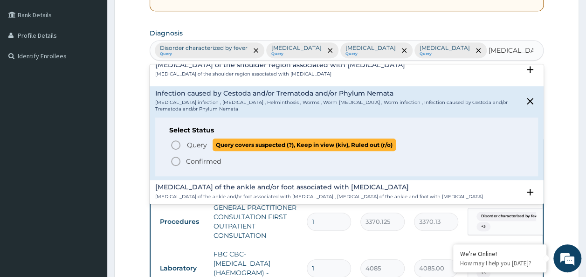
click at [200, 141] on span "Query" at bounding box center [197, 144] width 20 height 9
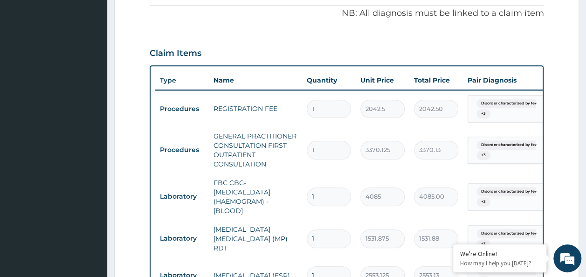
scroll to position [303, 0]
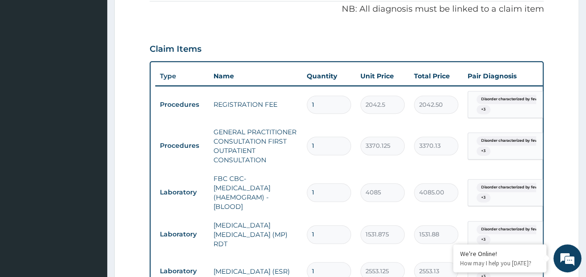
click at [515, 108] on div "Disorder characterized by feve... + 3" at bounding box center [504, 104] width 63 height 22
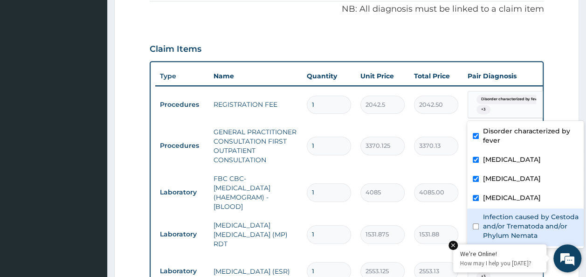
click at [545, 247] on div "We're Online! How may I help you today?" at bounding box center [499, 258] width 93 height 28
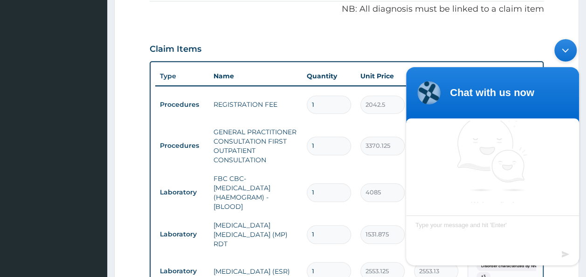
scroll to position [6, 0]
click at [562, 16] on form "Step 2 of 2 PA Code / Prescription Code Enter Code(Secondary Care Only) Encount…" at bounding box center [346, 114] width 465 height 736
click at [541, 36] on body "Chat with us now We're online! Chat with us now" at bounding box center [493, 153] width 182 height 236
click at [566, 52] on div "Minimize live chat window" at bounding box center [566, 50] width 22 height 22
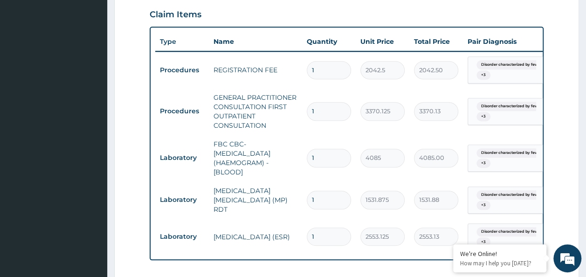
scroll to position [396, 0]
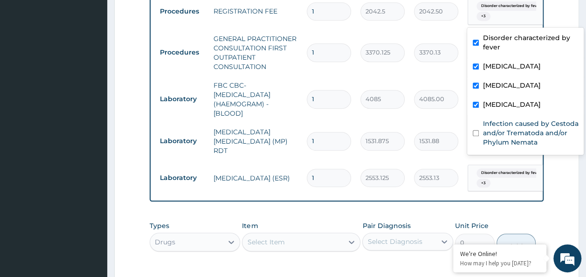
click at [502, 14] on div "Disorder characterized by feve... + 3" at bounding box center [504, 11] width 63 height 22
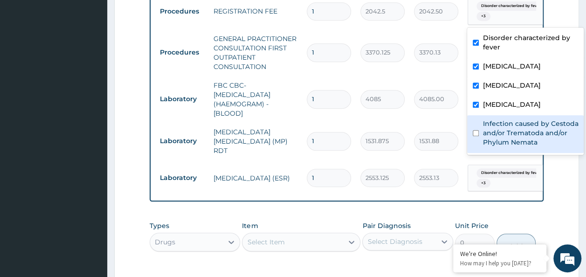
click at [489, 146] on label "Infection caused by Cestoda and/or Trematoda and/or Phylum Nemata" at bounding box center [531, 133] width 96 height 28
checkbox input "true"
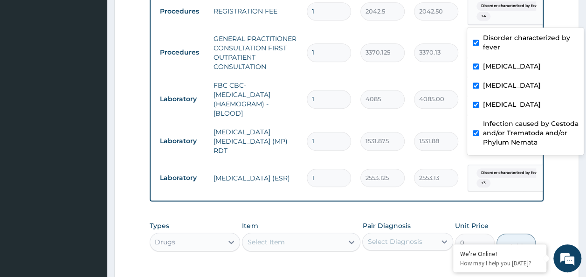
click at [507, 178] on div "Disorder characterized by feve... + 3" at bounding box center [504, 178] width 63 height 22
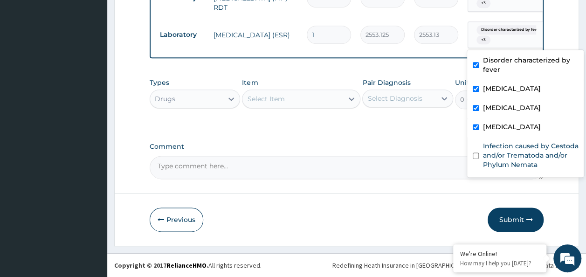
scroll to position [544, 0]
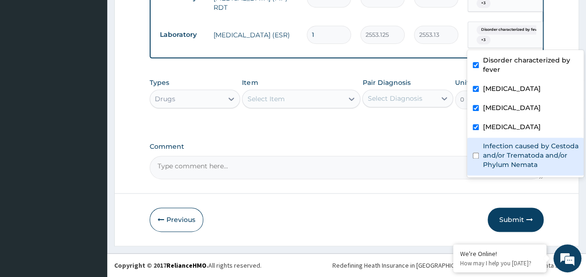
click at [520, 146] on label "Infection caused by Cestoda and/or Trematoda and/or Phylum Nemata" at bounding box center [531, 155] width 96 height 28
checkbox input "true"
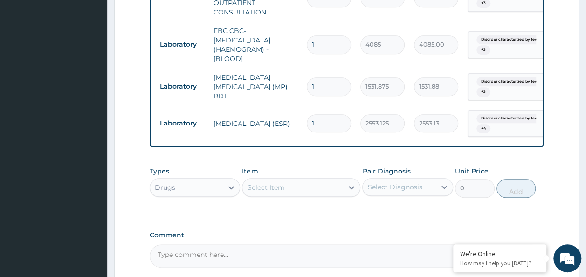
scroll to position [404, 0]
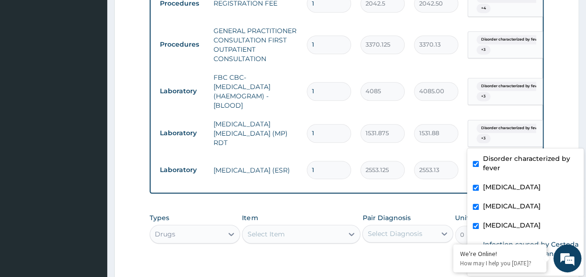
drag, startPoint x: 494, startPoint y: 129, endPoint x: 494, endPoint y: 145, distance: 15.9
click at [494, 129] on span "Disorder characterized by feve..." at bounding box center [512, 128] width 70 height 9
click at [541, 241] on label "Infection caused by Cestoda and/or Trematoda and/or Phylum Nemata" at bounding box center [531, 254] width 96 height 28
checkbox input "false"
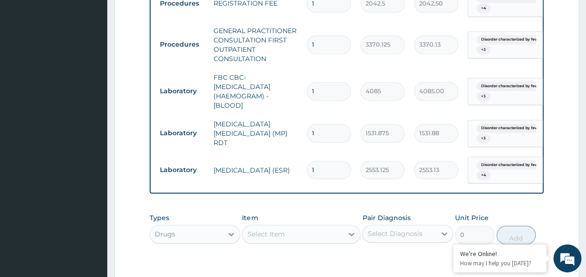
click at [561, 100] on form "Step 2 of 2 PA Code / Prescription Code Enter Code(Secondary Care Only) Encount…" at bounding box center [346, 13] width 465 height 736
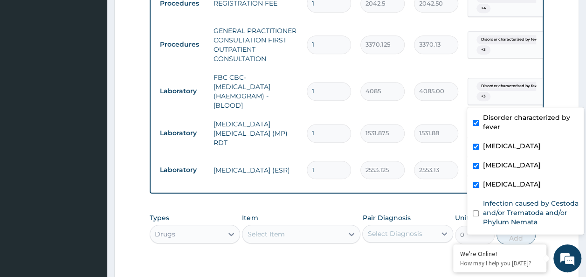
drag, startPoint x: 491, startPoint y: 92, endPoint x: 491, endPoint y: 108, distance: 15.9
click at [491, 92] on div "Disorder characterized by feve... + 3" at bounding box center [504, 91] width 63 height 22
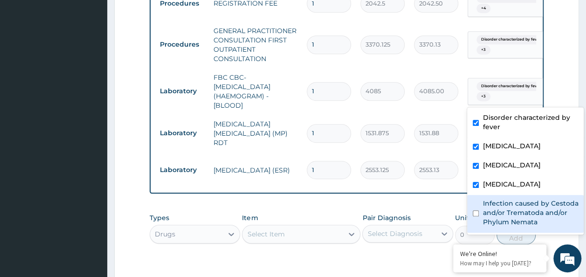
click at [499, 207] on label "Infection caused by Cestoda and/or Trematoda and/or Phylum Nemata" at bounding box center [531, 213] width 96 height 28
checkbox input "true"
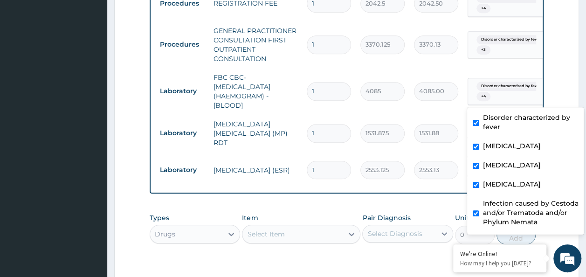
click at [550, 90] on form "Step 2 of 2 PA Code / Prescription Code Enter Code(Secondary Care Only) Encount…" at bounding box center [346, 13] width 465 height 736
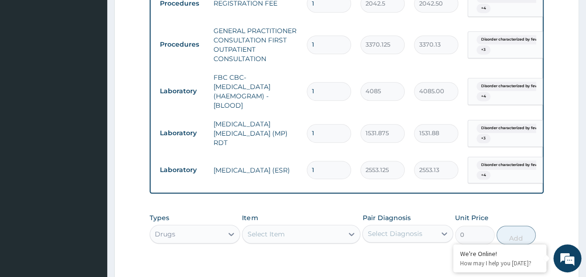
click at [496, 131] on span "Disorder characterized by feve..." at bounding box center [512, 128] width 70 height 9
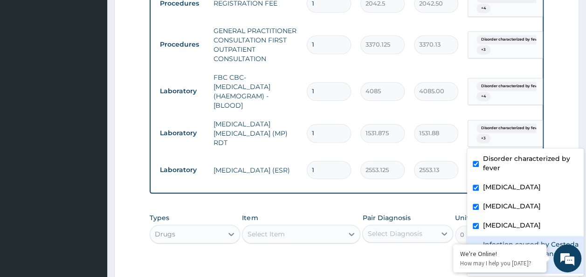
click at [501, 237] on div "Infection caused by Cestoda and/or Trematoda and/or Phylum Nemata" at bounding box center [525, 255] width 117 height 38
checkbox input "true"
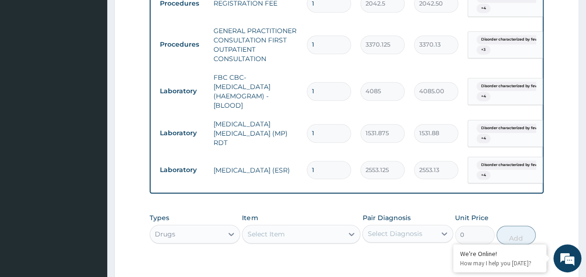
click at [569, 118] on form "Step 2 of 2 PA Code / Prescription Code Enter Code(Secondary Care Only) Encount…" at bounding box center [346, 13] width 465 height 736
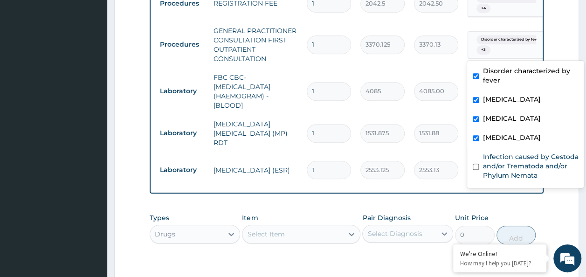
click at [510, 41] on span "Disorder characterized by feve..." at bounding box center [512, 39] width 70 height 9
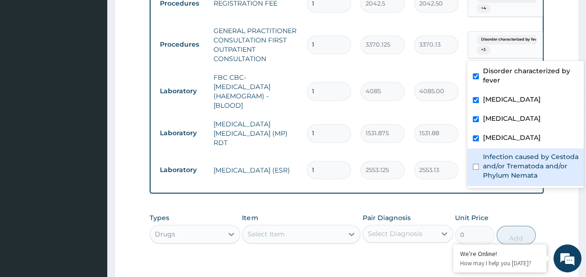
click at [529, 173] on label "Infection caused by Cestoda and/or Trematoda and/or Phylum Nemata" at bounding box center [531, 166] width 96 height 28
checkbox input "true"
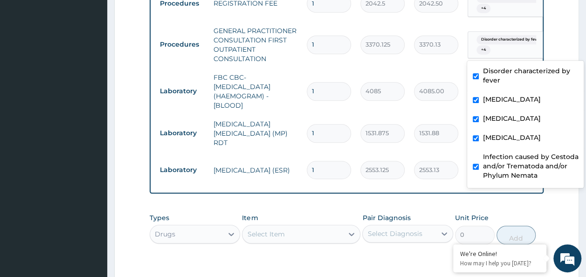
drag, startPoint x: 574, startPoint y: 201, endPoint x: 566, endPoint y: 197, distance: 8.6
click at [569, 201] on form "Step 2 of 2 PA Code / Prescription Code Enter Code(Secondary Care Only) Encount…" at bounding box center [346, 13] width 465 height 736
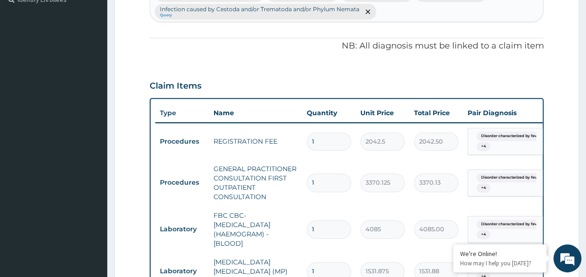
scroll to position [218, 0]
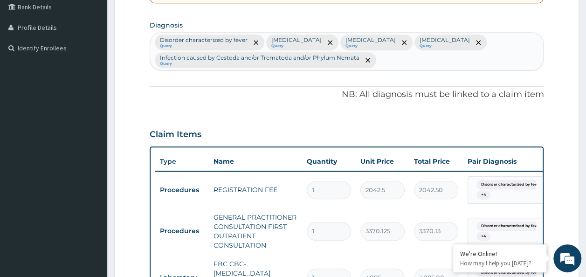
click at [396, 53] on div "Disorder characterized by fever Query Upper respiratory infection Query Malaria…" at bounding box center [347, 51] width 394 height 37
type input "m"
type input "microcytic"
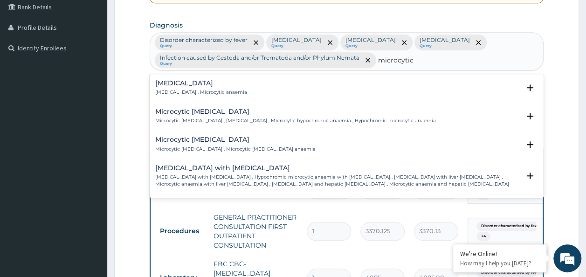
click at [229, 87] on div "Microcytic anemia Microcytic anemia , Microcytic anaemia" at bounding box center [201, 88] width 92 height 16
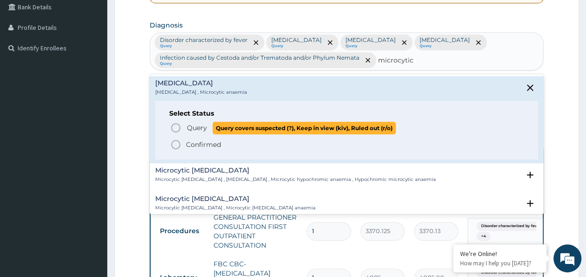
drag, startPoint x: 197, startPoint y: 129, endPoint x: 156, endPoint y: 7, distance: 128.7
click at [196, 128] on span "Query" at bounding box center [197, 127] width 20 height 9
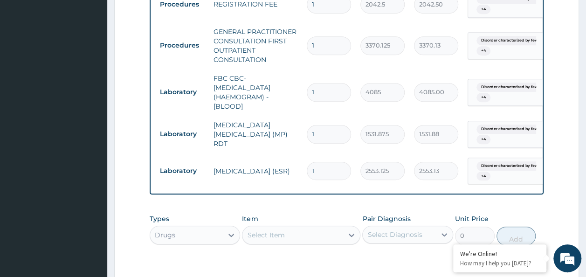
scroll to position [358, 0]
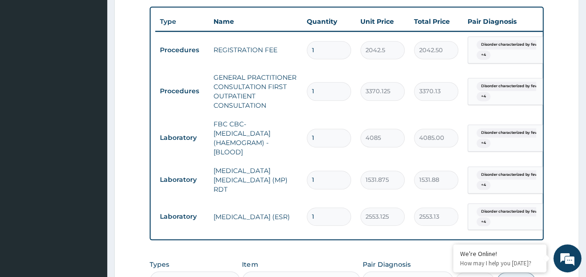
click at [501, 53] on div "Disorder characterized by feve... + 4" at bounding box center [504, 50] width 63 height 22
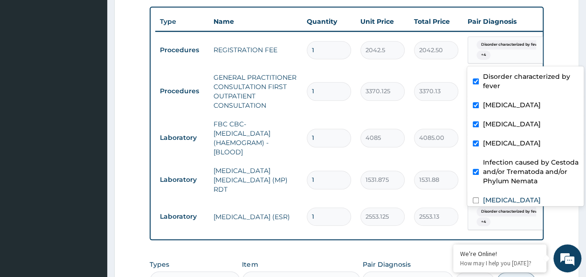
scroll to position [16, 0]
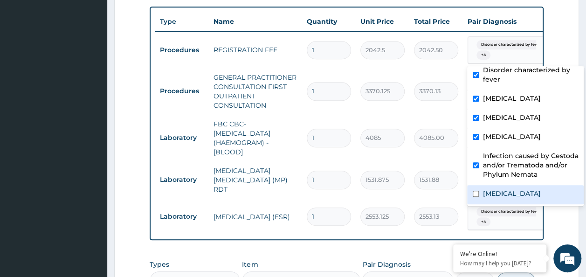
click at [502, 195] on label "Microcytic anemia" at bounding box center [512, 193] width 58 height 9
checkbox input "true"
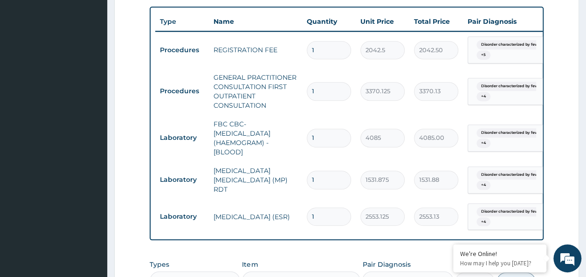
click at [567, 49] on form "Step 2 of 2 PA Code / Prescription Code Enter Code(Secondary Care Only) Encount…" at bounding box center [346, 60] width 465 height 736
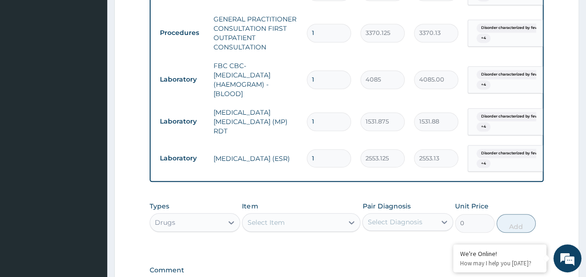
scroll to position [404, 0]
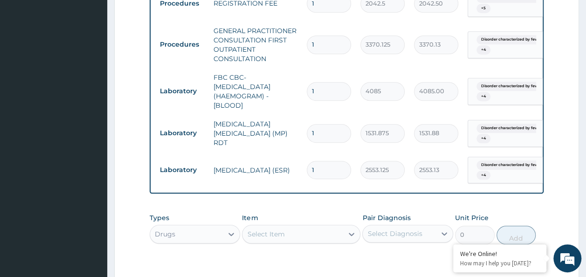
click at [513, 41] on span "Disorder characterized by feve..." at bounding box center [512, 39] width 70 height 9
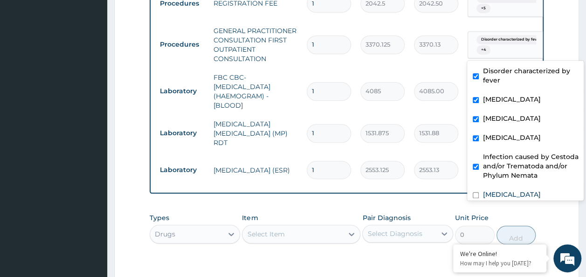
scroll to position [16, 0]
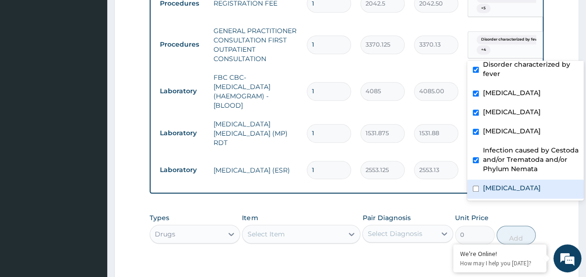
click at [495, 184] on label "Microcytic anemia" at bounding box center [512, 187] width 58 height 9
checkbox input "true"
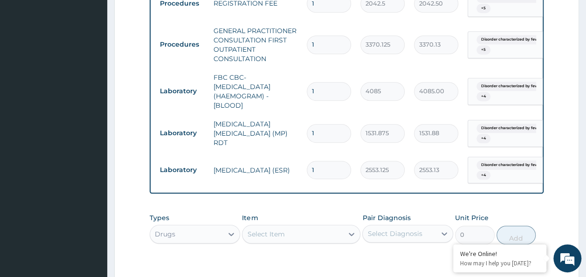
click at [555, 55] on form "Step 2 of 2 PA Code / Prescription Code Enter Code(Secondary Care Only) Encount…" at bounding box center [346, 13] width 465 height 736
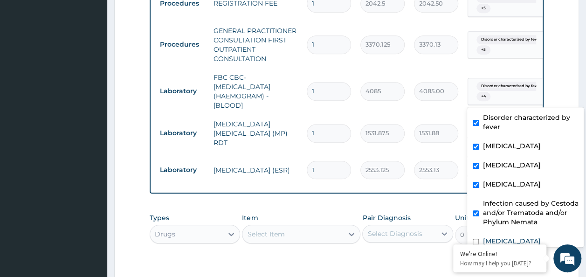
click at [506, 84] on span "Disorder characterized by feve..." at bounding box center [512, 86] width 70 height 9
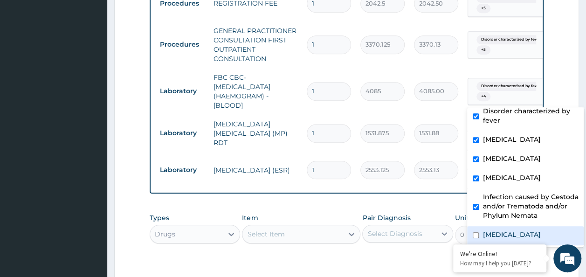
click at [509, 231] on label "Microcytic anemia" at bounding box center [512, 234] width 58 height 9
checkbox input "true"
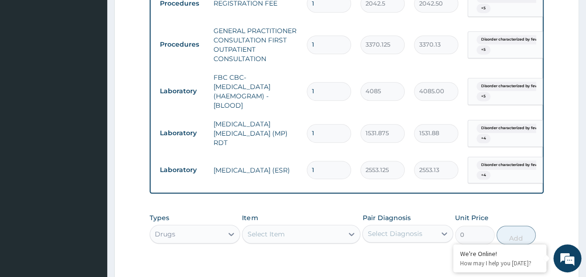
click at [567, 80] on form "Step 2 of 2 PA Code / Prescription Code Enter Code(Secondary Care Only) Encount…" at bounding box center [346, 13] width 465 height 736
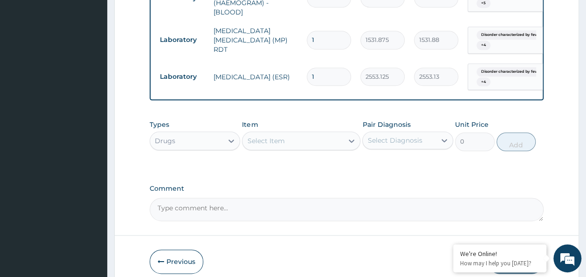
click at [504, 30] on span "Disorder characterized by feve..." at bounding box center [512, 34] width 70 height 9
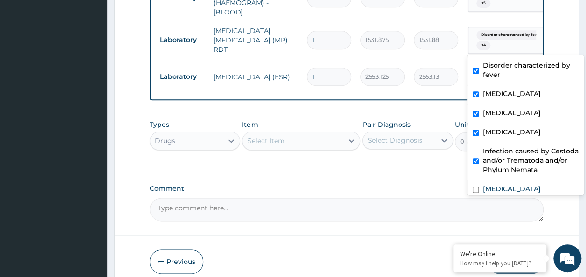
scroll to position [16, 0]
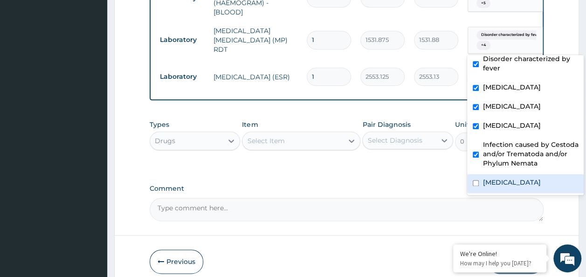
click at [505, 182] on label "Microcytic anemia" at bounding box center [512, 182] width 58 height 9
checkbox input "true"
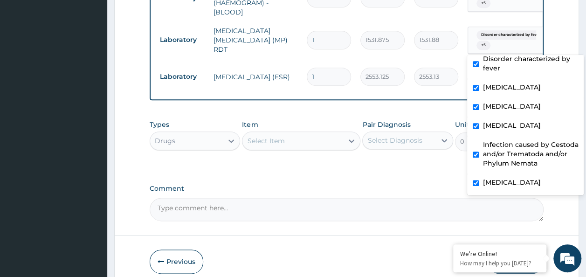
click at [425, 169] on div "Types Drugs Item Select Item Pair Diagnosis Select Diagnosis Unit Price 0 Add" at bounding box center [347, 142] width 395 height 54
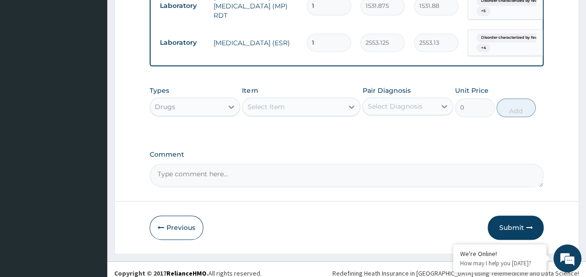
scroll to position [544, 0]
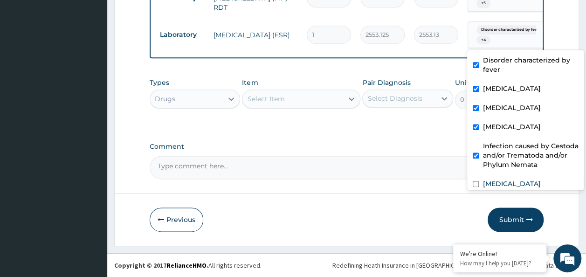
click at [499, 25] on span "Disorder characterized by feve..." at bounding box center [512, 29] width 70 height 9
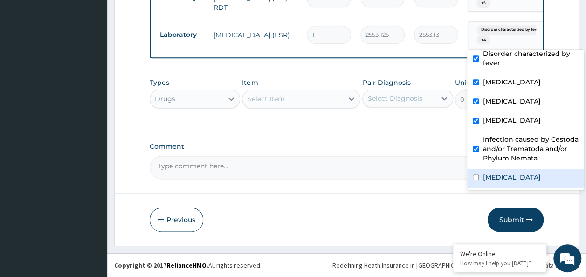
click at [502, 173] on label "Microcytic anemia" at bounding box center [512, 177] width 58 height 9
checkbox input "false"
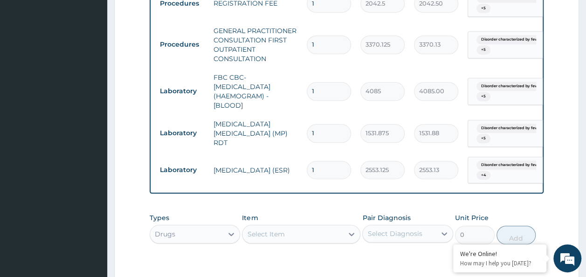
scroll to position [451, 0]
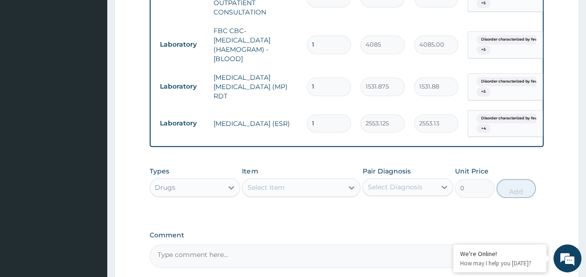
click at [497, 116] on span "Disorder characterized by feve..." at bounding box center [512, 118] width 70 height 9
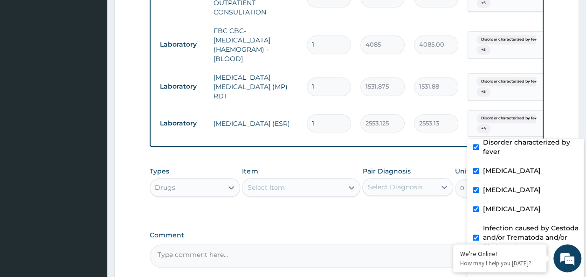
scroll to position [544, 0]
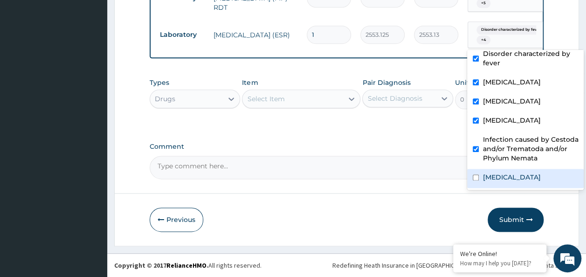
click at [515, 169] on div "Microcytic anemia" at bounding box center [525, 178] width 117 height 19
checkbox input "true"
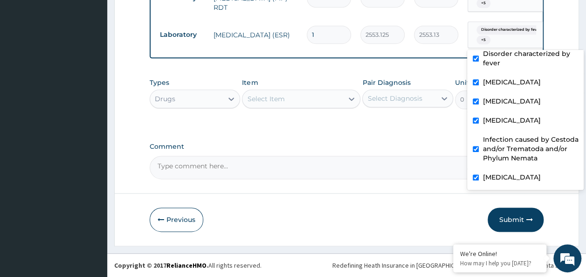
click at [353, 112] on div "Types Drugs Item Select Item Pair Diagnosis Select Diagnosis Unit Price 0 Add" at bounding box center [347, 93] width 395 height 40
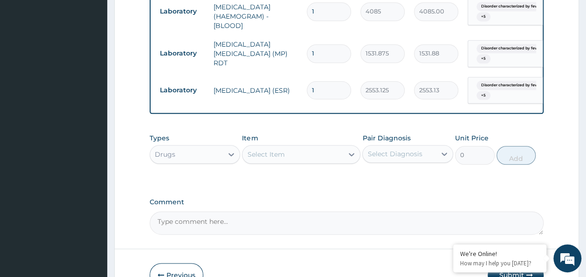
scroll to position [498, 0]
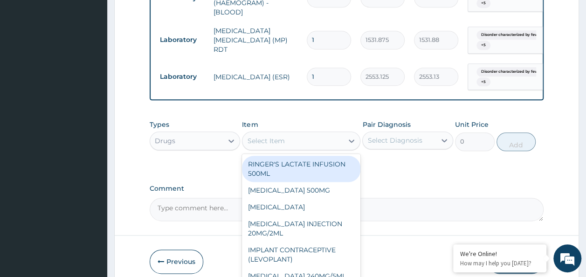
click at [297, 148] on div "Select Item" at bounding box center [293, 140] width 101 height 15
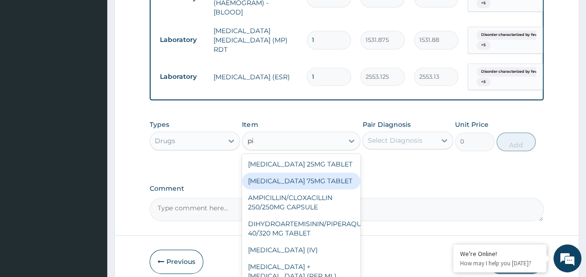
type input "p"
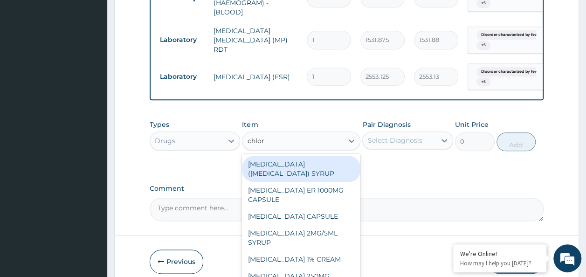
type input "chlorp"
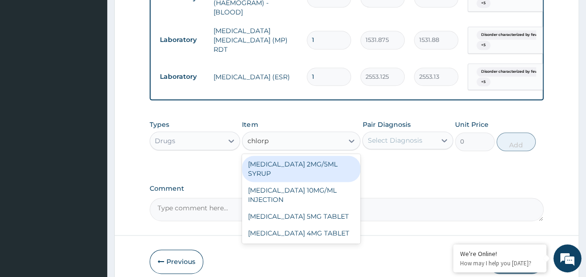
click at [309, 178] on div "CHLORPHENIRAMINE 2MG/5ML SYRUP" at bounding box center [301, 169] width 118 height 26
type input "900"
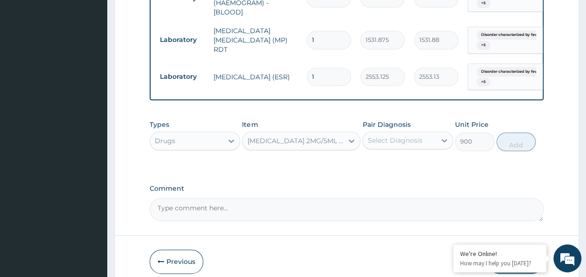
click at [430, 147] on div "Select Diagnosis" at bounding box center [399, 140] width 73 height 15
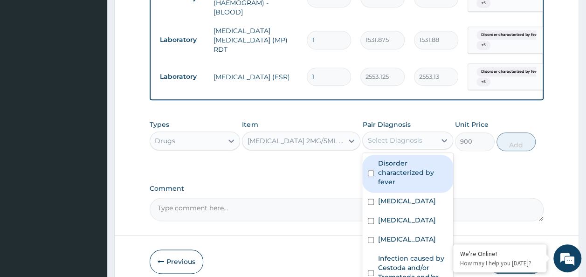
drag, startPoint x: 422, startPoint y: 165, endPoint x: 420, endPoint y: 177, distance: 12.2
click at [420, 173] on label "Disorder characterized by fever" at bounding box center [413, 173] width 70 height 28
checkbox input "true"
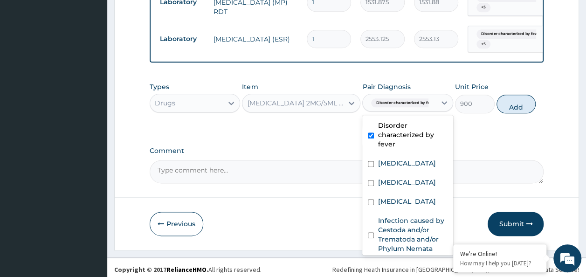
scroll to position [544, 0]
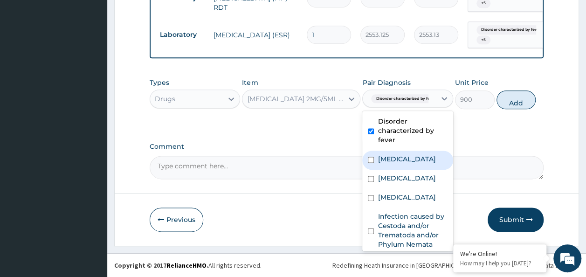
drag, startPoint x: 411, startPoint y: 158, endPoint x: 411, endPoint y: 176, distance: 18.2
click at [411, 159] on label "Upper respiratory infection" at bounding box center [407, 158] width 58 height 9
checkbox input "true"
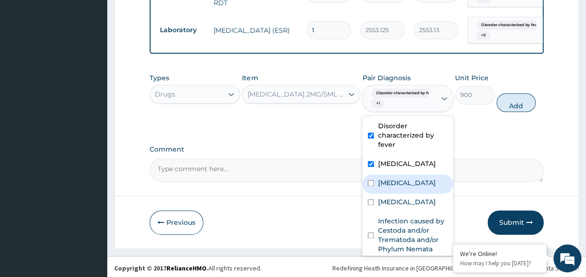
click at [408, 194] on div "Malaria" at bounding box center [407, 183] width 91 height 19
checkbox input "true"
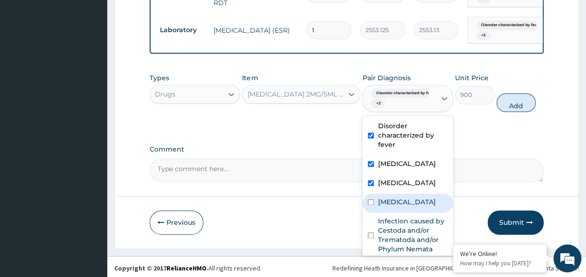
click at [405, 207] on label "Bacteremia" at bounding box center [407, 201] width 58 height 9
checkbox input "true"
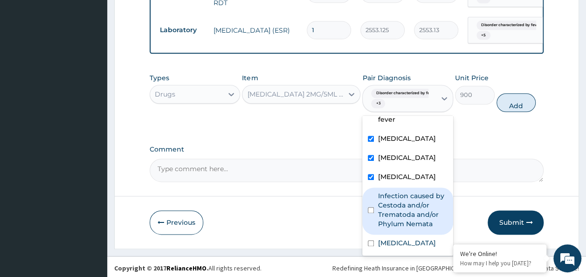
drag, startPoint x: 406, startPoint y: 205, endPoint x: 408, endPoint y: 245, distance: 39.7
click at [406, 213] on label "Infection caused by Cestoda and/or Trematoda and/or Phylum Nemata" at bounding box center [413, 209] width 70 height 37
checkbox input "true"
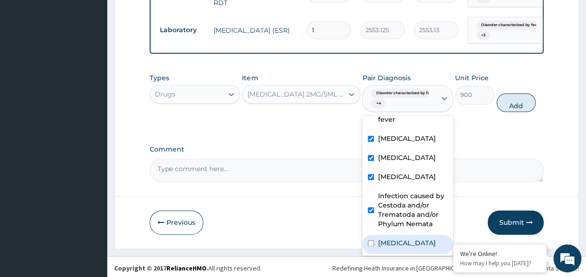
click at [406, 248] on label "Microcytic anemia" at bounding box center [407, 242] width 58 height 9
checkbox input "true"
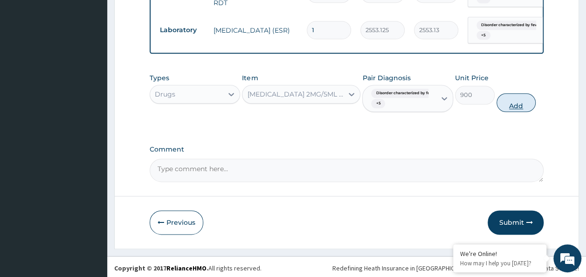
drag, startPoint x: 507, startPoint y: 171, endPoint x: 523, endPoint y: 115, distance: 58.3
click at [507, 164] on textarea "Comment" at bounding box center [347, 170] width 395 height 23
click at [523, 111] on button "Add" at bounding box center [517, 102] width 40 height 19
type input "0"
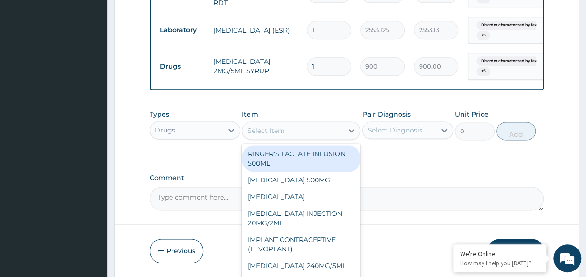
click at [277, 135] on div "Select Item" at bounding box center [265, 130] width 37 height 9
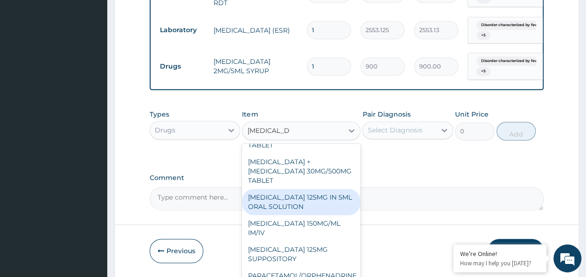
scroll to position [0, 0]
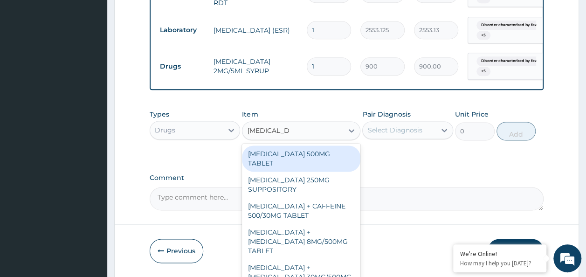
type input "paracetamol"
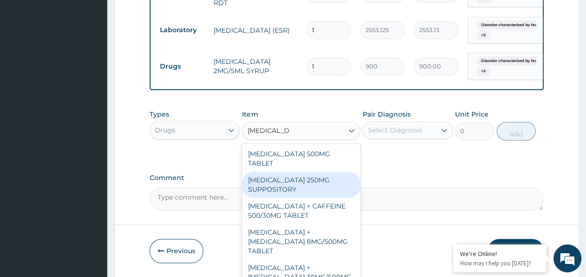
click at [302, 181] on div "PARACETAMOL 250MG SUPPOSITORY" at bounding box center [301, 185] width 118 height 26
type input "800"
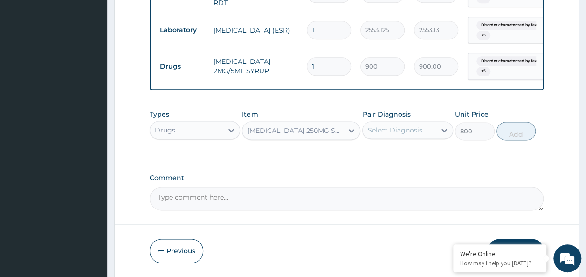
click at [384, 138] on div "Select Diagnosis" at bounding box center [399, 130] width 73 height 15
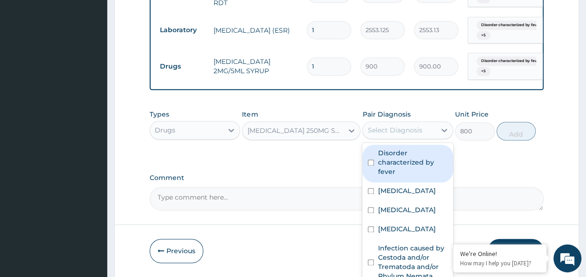
drag, startPoint x: 388, startPoint y: 158, endPoint x: 393, endPoint y: 188, distance: 31.1
click at [388, 159] on label "Disorder characterized by fever" at bounding box center [413, 162] width 70 height 28
click at [389, 169] on label "Disorder characterized by fever" at bounding box center [413, 162] width 70 height 28
checkbox input "false"
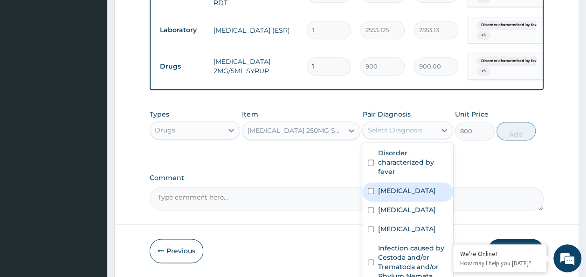
drag, startPoint x: 393, startPoint y: 188, endPoint x: 400, endPoint y: 185, distance: 7.7
click at [394, 190] on div "Upper respiratory infection" at bounding box center [407, 191] width 91 height 19
checkbox input "true"
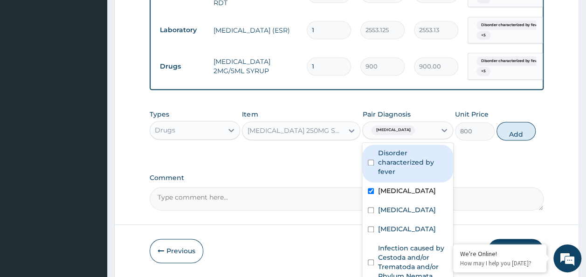
click at [395, 168] on label "Disorder characterized by fever" at bounding box center [413, 162] width 70 height 28
checkbox input "true"
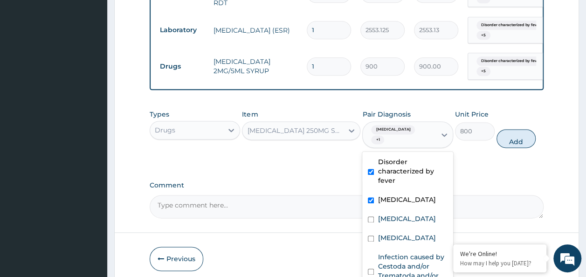
scroll to position [35, 0]
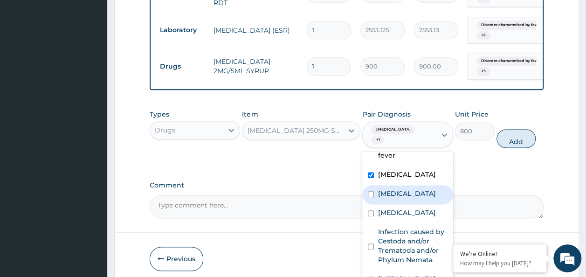
drag, startPoint x: 395, startPoint y: 193, endPoint x: 398, endPoint y: 211, distance: 18.1
click at [395, 199] on div "Malaria" at bounding box center [407, 194] width 91 height 19
checkbox input "true"
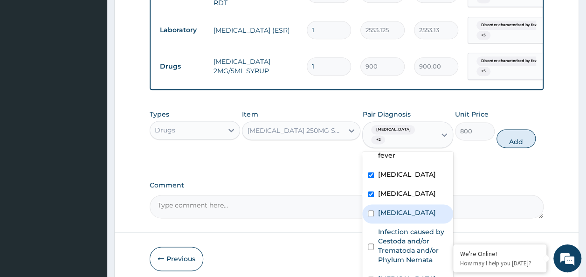
drag, startPoint x: 398, startPoint y: 211, endPoint x: 401, endPoint y: 240, distance: 29.0
click at [398, 220] on div "Bacteremia" at bounding box center [407, 213] width 91 height 19
checkbox input "true"
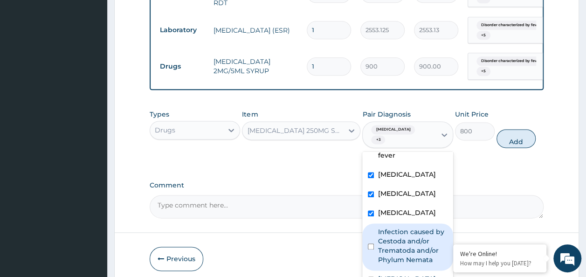
click at [401, 241] on label "Infection caused by Cestoda and/or Trematoda and/or Phylum Nemata" at bounding box center [413, 245] width 70 height 37
checkbox input "true"
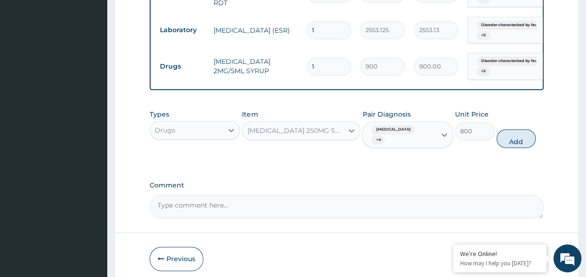
drag, startPoint x: 492, startPoint y: 187, endPoint x: 492, endPoint y: 191, distance: 4.8
click at [492, 189] on label "Comment" at bounding box center [347, 185] width 395 height 8
click at [492, 195] on textarea "Comment" at bounding box center [347, 206] width 395 height 23
drag, startPoint x: 396, startPoint y: 124, endPoint x: 398, endPoint y: 132, distance: 8.1
click at [398, 131] on div "Pair Diagnosis Upper respiratory infection + 4" at bounding box center [407, 129] width 91 height 39
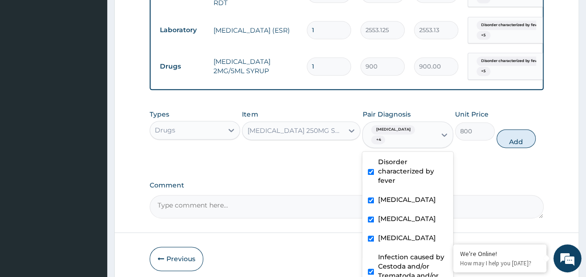
drag, startPoint x: 398, startPoint y: 132, endPoint x: 414, endPoint y: 148, distance: 23.1
click at [414, 146] on div "Upper respiratory infection + 4" at bounding box center [397, 135] width 61 height 22
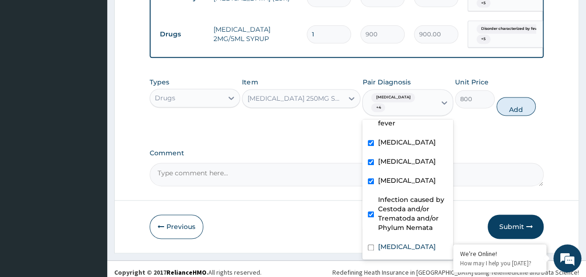
scroll to position [588, 0]
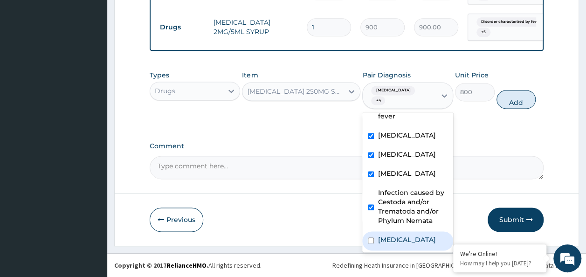
click at [393, 242] on label "Microcytic anemia" at bounding box center [407, 239] width 58 height 9
checkbox input "true"
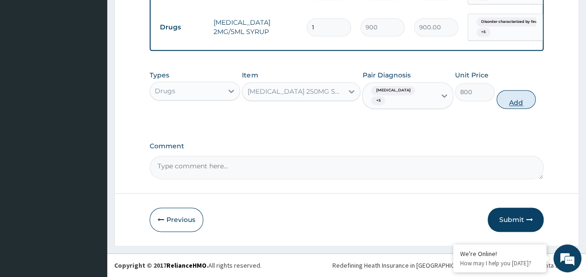
click at [515, 105] on button "Add" at bounding box center [517, 99] width 40 height 19
type input "0"
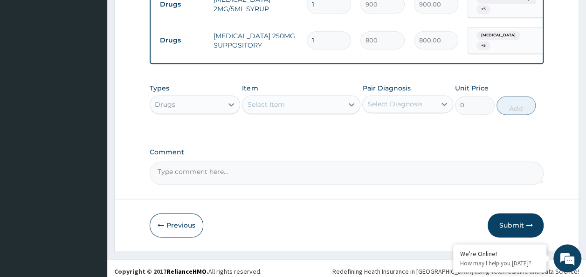
scroll to position [616, 0]
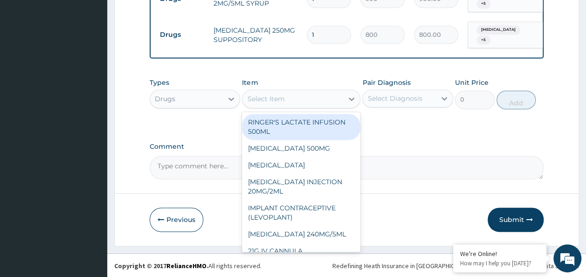
click at [283, 105] on div "Select Item" at bounding box center [293, 98] width 101 height 15
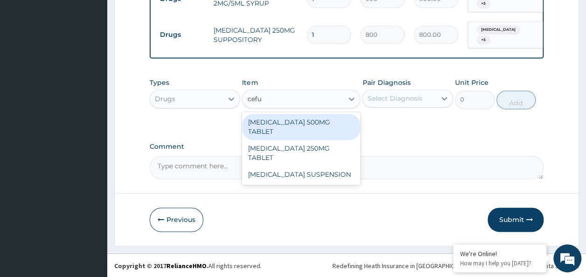
type input "cefuro"
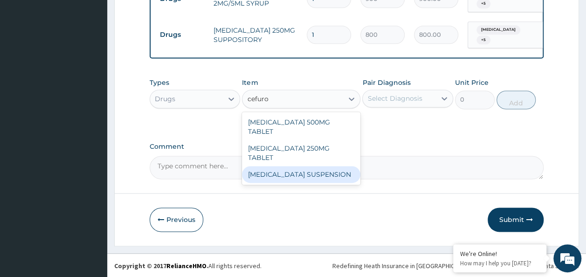
click at [319, 166] on div "CEFUROXIME SUSPENSION" at bounding box center [301, 174] width 118 height 17
type input "4784"
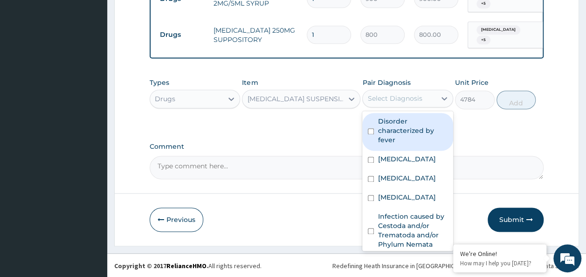
click at [388, 97] on div "Select Diagnosis" at bounding box center [394, 98] width 55 height 9
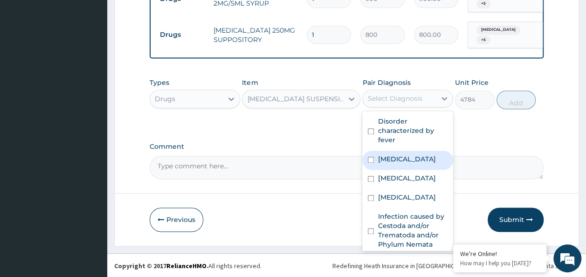
click at [395, 152] on div "Upper respiratory infection" at bounding box center [407, 160] width 91 height 19
checkbox input "true"
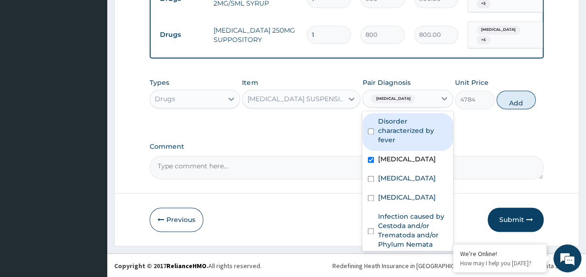
drag, startPoint x: 385, startPoint y: 144, endPoint x: 392, endPoint y: 178, distance: 35.2
click at [386, 145] on label "Disorder characterized by fever" at bounding box center [413, 131] width 70 height 28
checkbox input "true"
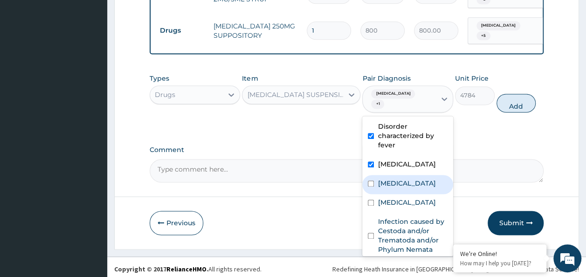
drag, startPoint x: 406, startPoint y: 199, endPoint x: 401, endPoint y: 210, distance: 12.1
click at [406, 194] on div "Malaria" at bounding box center [407, 184] width 91 height 19
checkbox input "true"
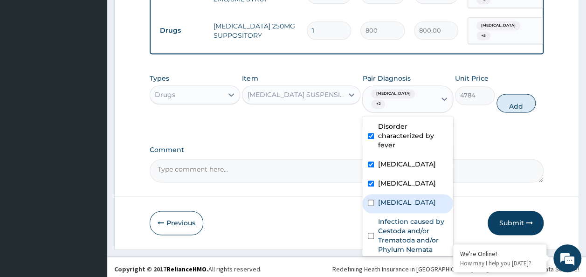
drag, startPoint x: 403, startPoint y: 215, endPoint x: 405, endPoint y: 233, distance: 18.7
click at [405, 213] on div "Bacteremia" at bounding box center [407, 203] width 91 height 19
checkbox input "true"
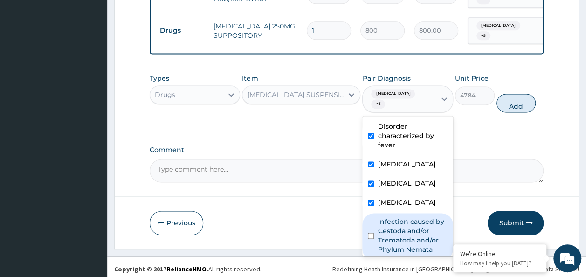
drag, startPoint x: 410, startPoint y: 240, endPoint x: 459, endPoint y: 187, distance: 71.3
click at [414, 240] on label "Infection caused by Cestoda and/or Trematoda and/or Phylum Nemata" at bounding box center [413, 235] width 70 height 37
checkbox input "true"
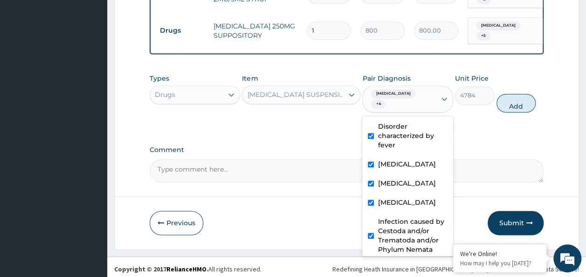
scroll to position [35, 0]
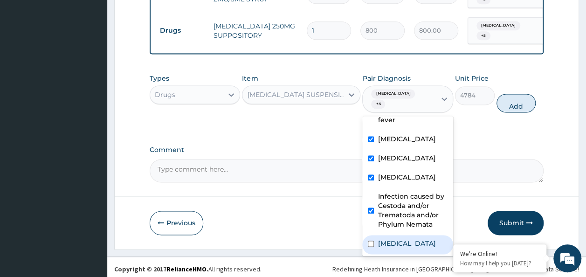
click at [384, 244] on label "Microcytic anemia" at bounding box center [407, 243] width 58 height 9
checkbox input "true"
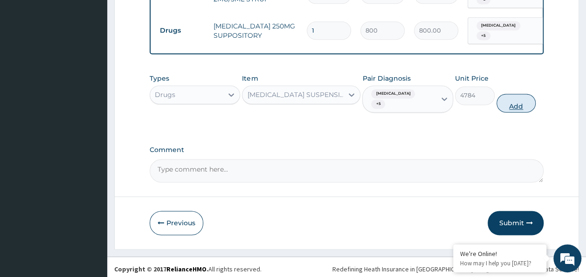
click at [520, 104] on button "Add" at bounding box center [517, 103] width 40 height 19
type input "0"
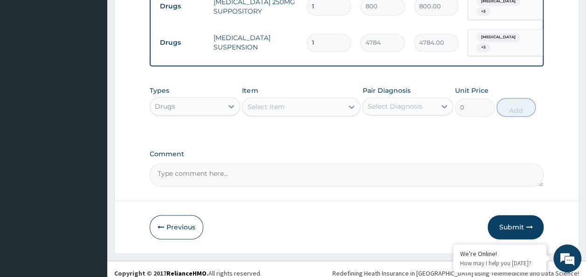
scroll to position [652, 0]
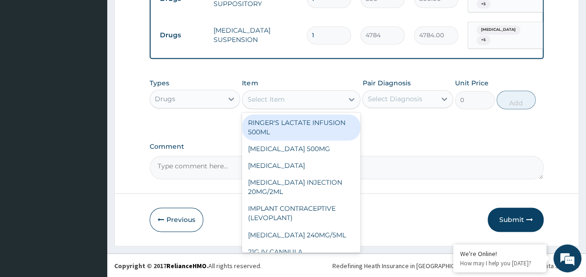
click at [270, 103] on div "Select Item" at bounding box center [265, 99] width 37 height 9
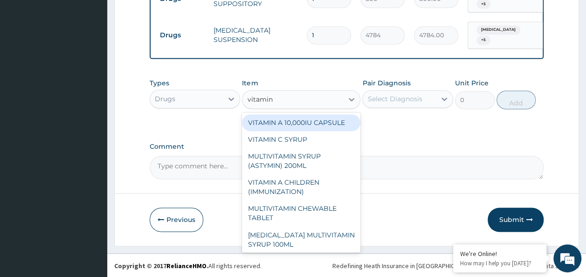
type input "vitamin c"
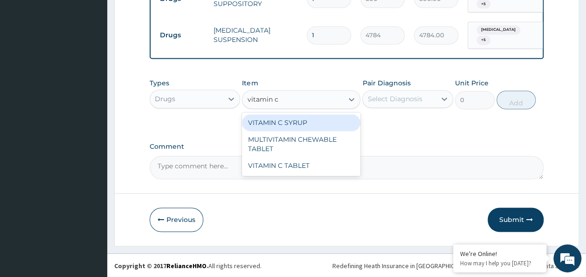
drag, startPoint x: 296, startPoint y: 125, endPoint x: 303, endPoint y: 124, distance: 7.1
click at [298, 124] on div "VITAMIN C SYRUP" at bounding box center [301, 122] width 118 height 17
type input "906"
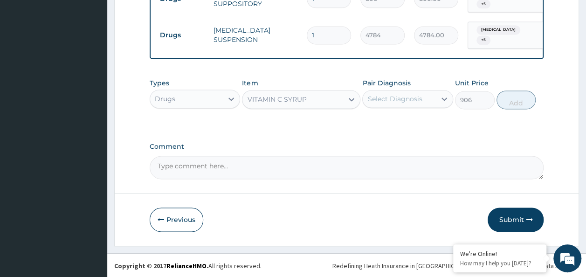
click at [375, 99] on div "Select Diagnosis" at bounding box center [394, 98] width 55 height 9
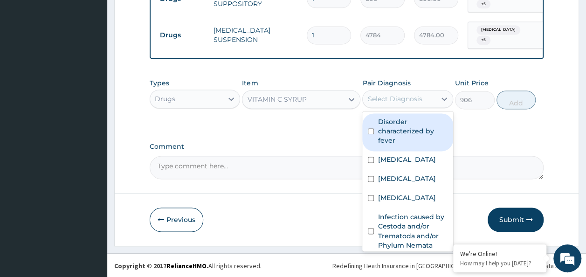
drag, startPoint x: 395, startPoint y: 126, endPoint x: 397, endPoint y: 169, distance: 42.9
click at [396, 148] on div "Disorder characterized by fever" at bounding box center [407, 132] width 91 height 38
checkbox input "true"
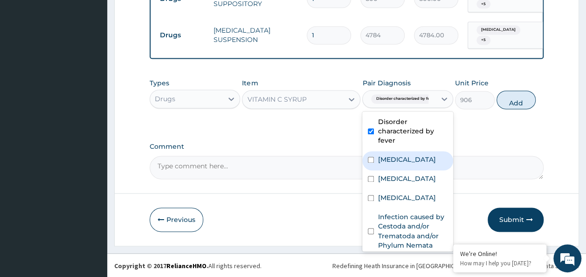
drag, startPoint x: 397, startPoint y: 169, endPoint x: 397, endPoint y: 188, distance: 19.1
click at [397, 164] on label "Upper respiratory infection" at bounding box center [407, 159] width 58 height 9
checkbox input "true"
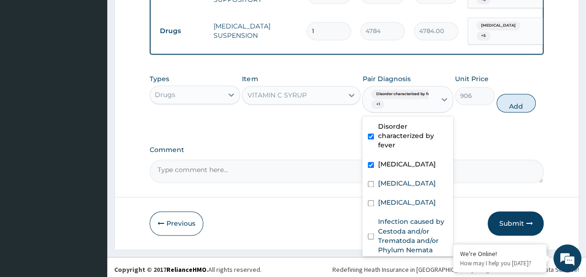
drag, startPoint x: 397, startPoint y: 188, endPoint x: 395, endPoint y: 207, distance: 19.3
click at [398, 195] on div "Disorder characterized by fever Upper respiratory infection Malaria Bacteremia …" at bounding box center [407, 186] width 91 height 140
click at [394, 194] on div "Malaria" at bounding box center [407, 184] width 91 height 19
checkbox input "true"
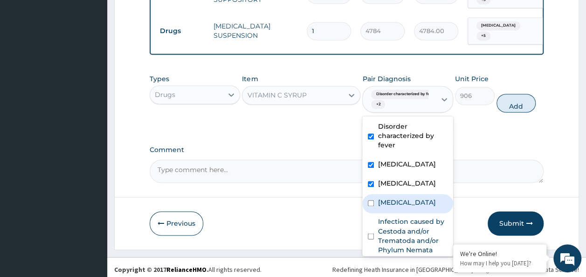
drag, startPoint x: 394, startPoint y: 212, endPoint x: 399, endPoint y: 192, distance: 20.4
click at [395, 207] on label "Bacteremia" at bounding box center [407, 202] width 58 height 9
checkbox input "true"
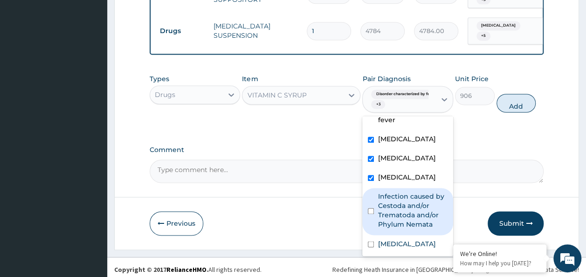
drag, startPoint x: 411, startPoint y: 215, endPoint x: 408, endPoint y: 227, distance: 11.7
click at [409, 223] on label "Infection caused by Cestoda and/or Trematoda and/or Phylum Nemata" at bounding box center [413, 210] width 70 height 37
checkbox input "true"
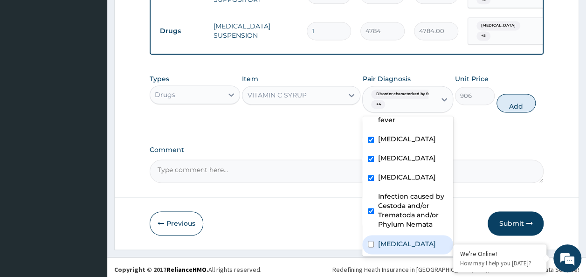
drag, startPoint x: 397, startPoint y: 247, endPoint x: 433, endPoint y: 201, distance: 58.1
click at [397, 246] on label "Microcytic anemia" at bounding box center [407, 243] width 58 height 9
checkbox input "true"
drag, startPoint x: 517, startPoint y: 112, endPoint x: 499, endPoint y: 112, distance: 17.7
click at [511, 110] on button "Add" at bounding box center [517, 103] width 40 height 19
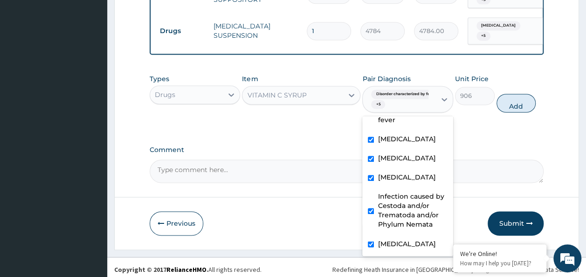
type input "0"
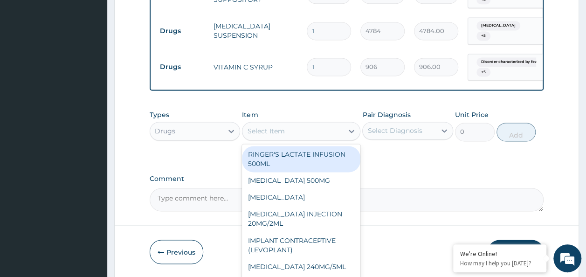
click at [303, 139] on div "Select Item" at bounding box center [293, 131] width 101 height 15
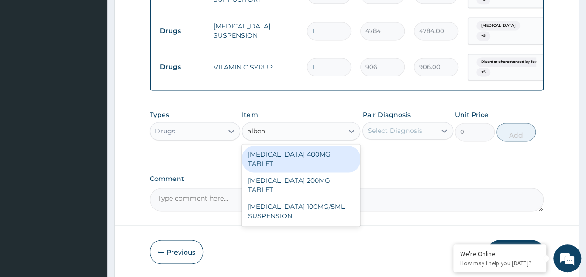
type input "alben"
type input "albenda"
click at [318, 159] on div "ALBENDAZOLE 400MG TABLET" at bounding box center [301, 159] width 118 height 26
type input "222"
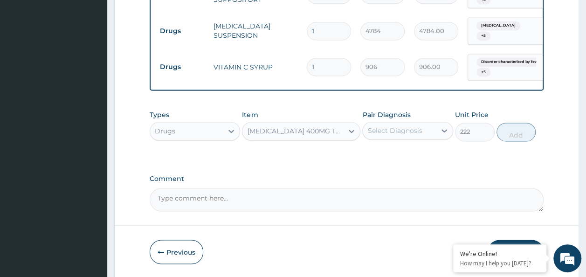
click at [395, 133] on div "Select Diagnosis" at bounding box center [394, 130] width 55 height 9
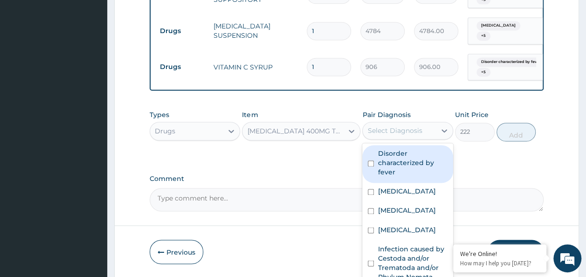
drag, startPoint x: 400, startPoint y: 159, endPoint x: 401, endPoint y: 199, distance: 39.2
click at [401, 173] on label "Disorder characterized by fever" at bounding box center [413, 163] width 70 height 28
checkbox input "true"
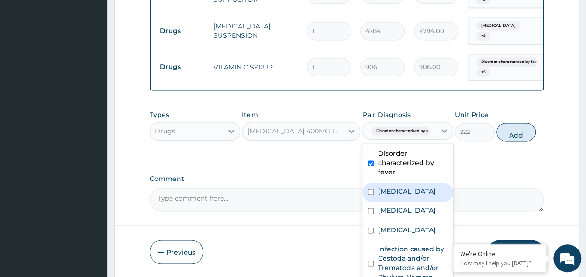
click at [401, 196] on label "Upper respiratory infection" at bounding box center [407, 191] width 58 height 9
checkbox input "true"
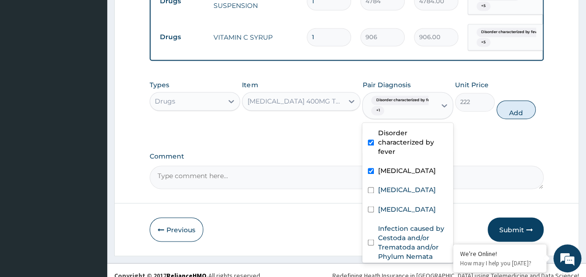
scroll to position [695, 0]
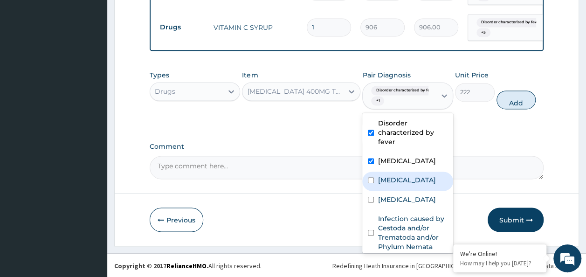
click at [398, 185] on label "Malaria" at bounding box center [407, 179] width 58 height 9
checkbox input "true"
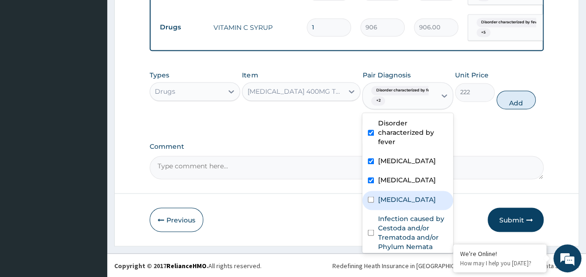
click at [400, 210] on div "Bacteremia" at bounding box center [407, 200] width 91 height 19
checkbox input "true"
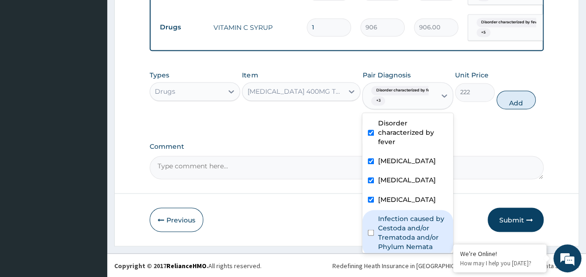
click at [400, 224] on label "Infection caused by Cestoda and/or Trematoda and/or Phylum Nemata" at bounding box center [413, 232] width 70 height 37
checkbox input "true"
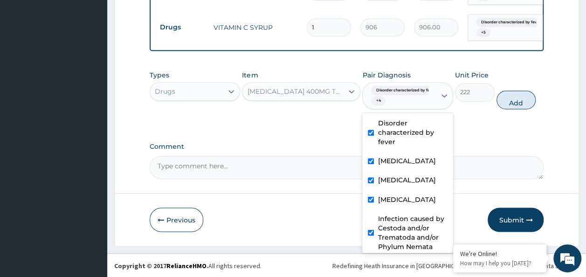
scroll to position [35, 0]
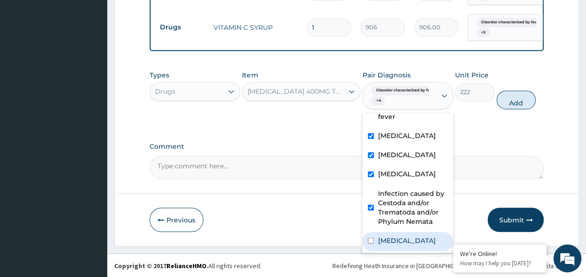
click at [393, 241] on label "Microcytic anemia" at bounding box center [407, 240] width 58 height 9
checkbox input "true"
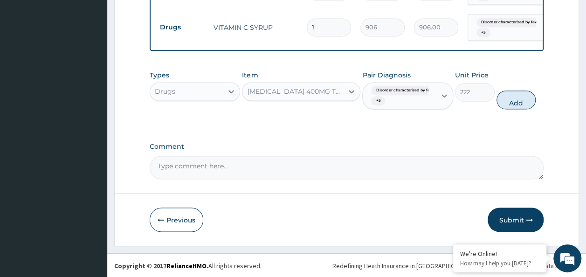
drag, startPoint x: 512, startPoint y: 142, endPoint x: 495, endPoint y: 134, distance: 18.4
click at [506, 107] on button "Add" at bounding box center [517, 99] width 40 height 19
type input "0"
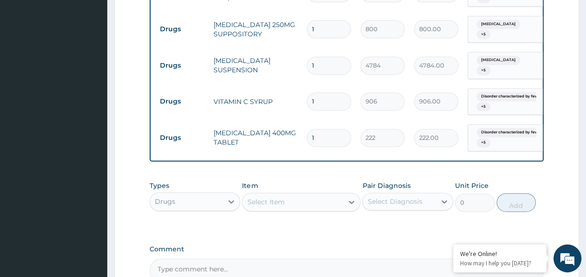
scroll to position [724, 0]
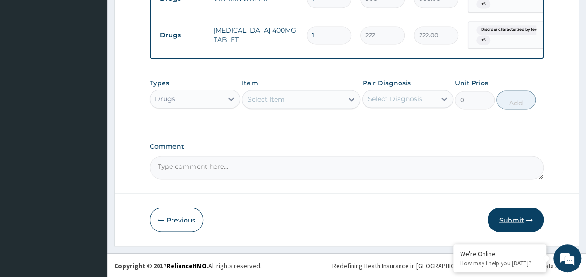
click at [524, 212] on button "Submit" at bounding box center [516, 220] width 56 height 24
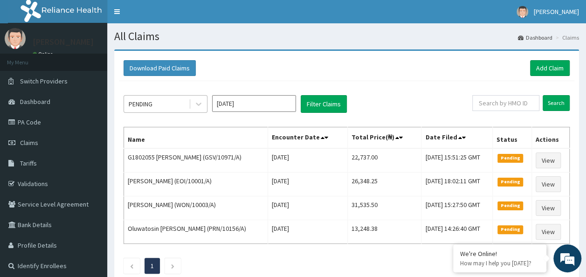
drag, startPoint x: 166, startPoint y: 98, endPoint x: 167, endPoint y: 104, distance: 6.2
click at [166, 100] on div "PENDING" at bounding box center [156, 104] width 65 height 15
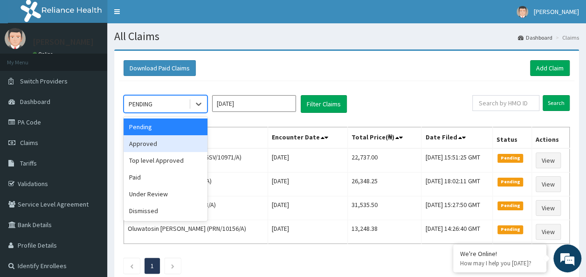
click at [168, 141] on div "Approved" at bounding box center [166, 143] width 84 height 17
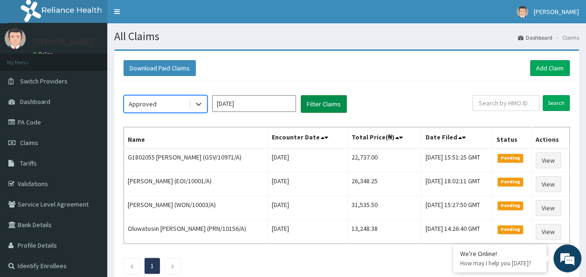
click at [311, 109] on button "Filter Claims" at bounding box center [324, 104] width 46 height 18
